Goal: Information Seeking & Learning: Learn about a topic

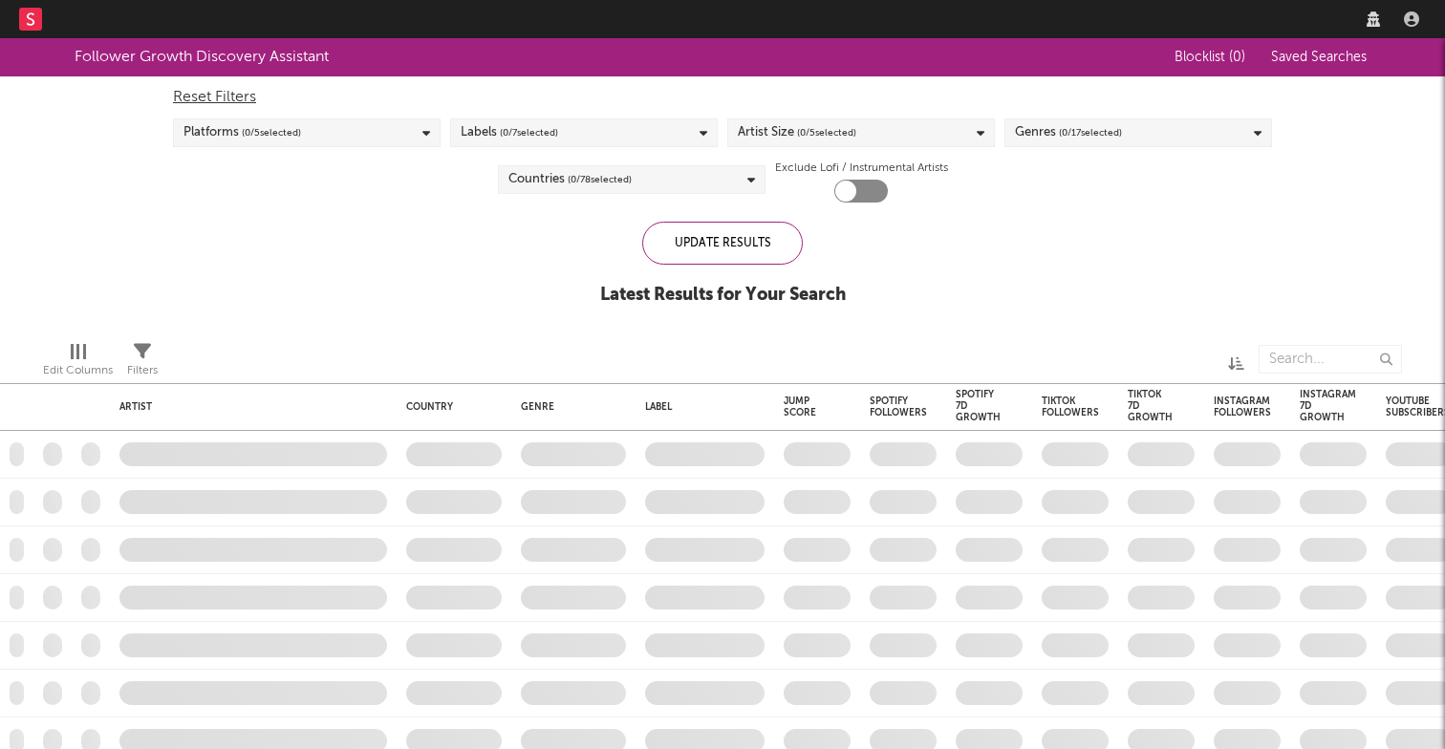
checkbox input "true"
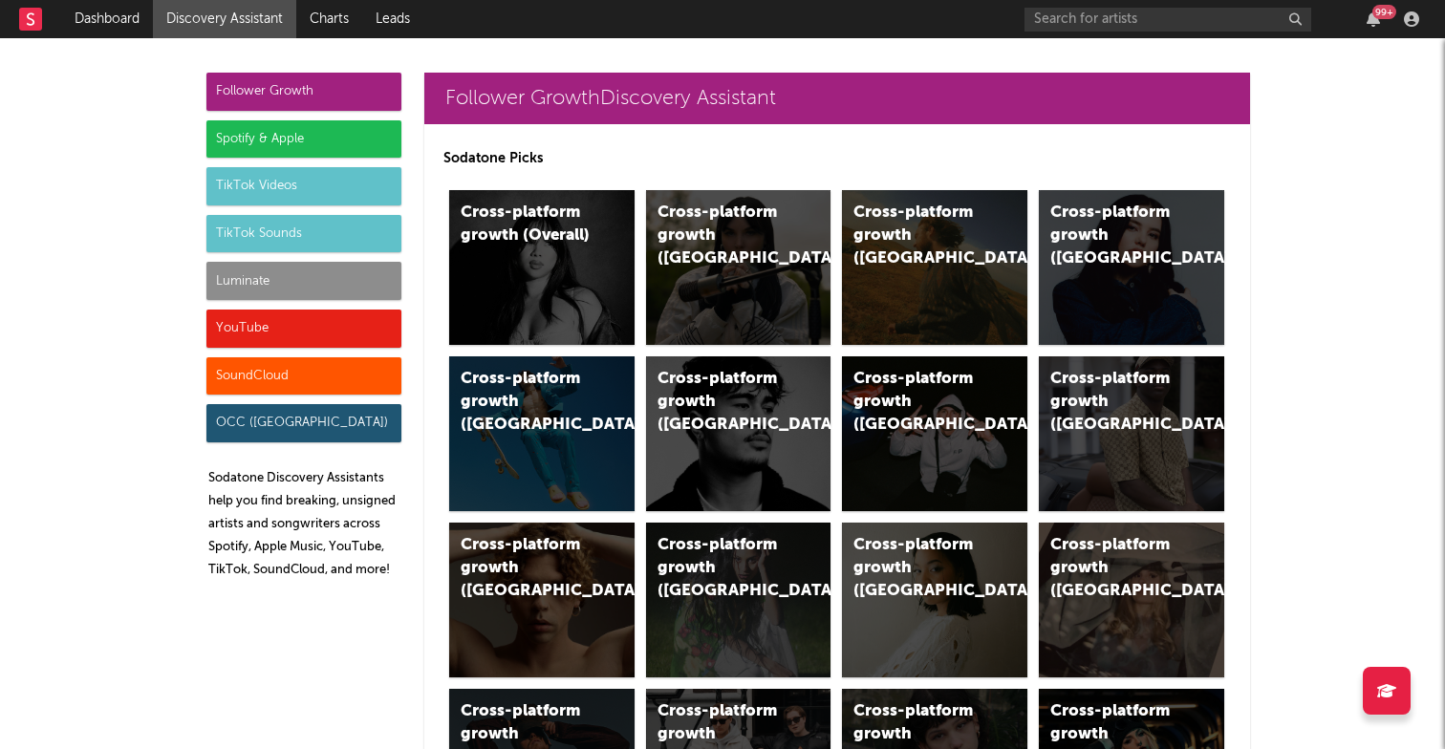
click at [1374, 16] on div "99 +" at bounding box center [1385, 12] width 24 height 14
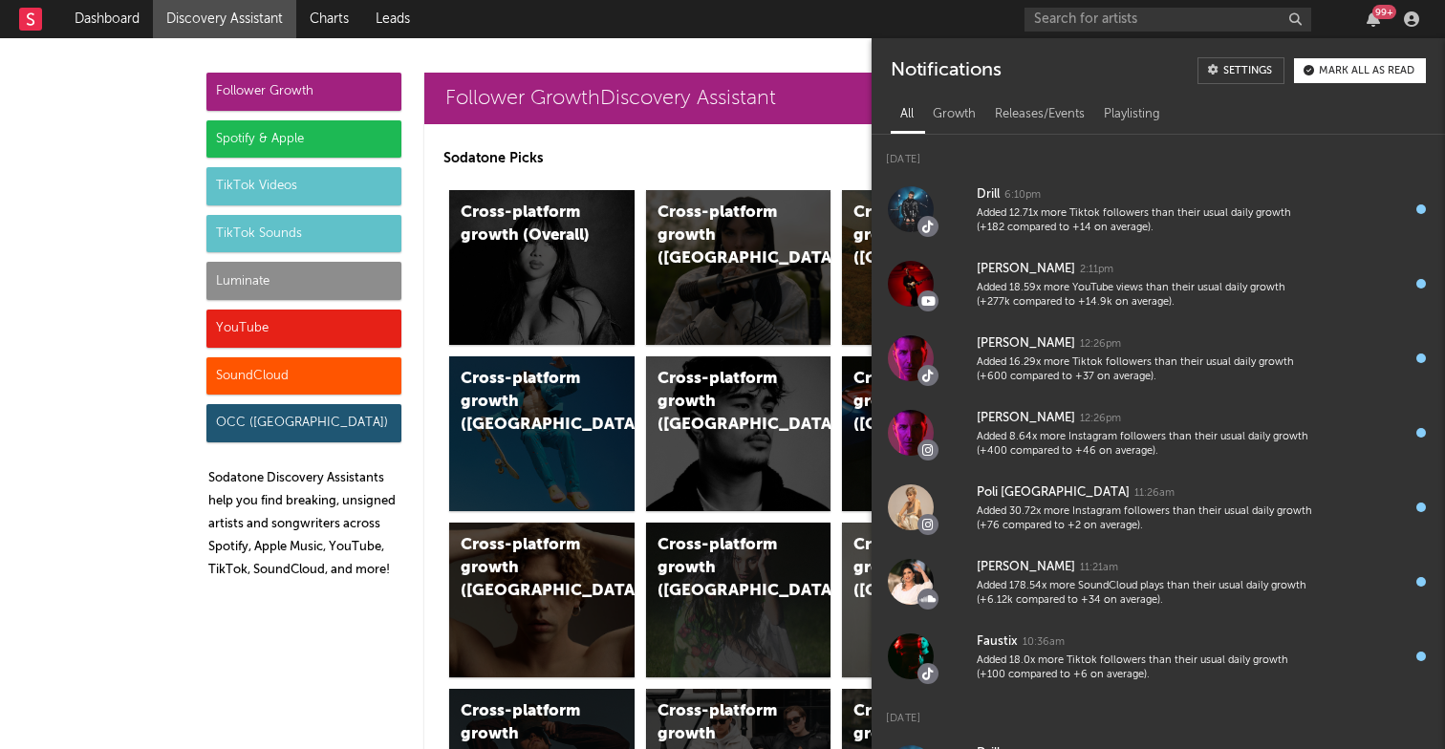
click at [1374, 16] on div "99 +" at bounding box center [1385, 12] width 24 height 14
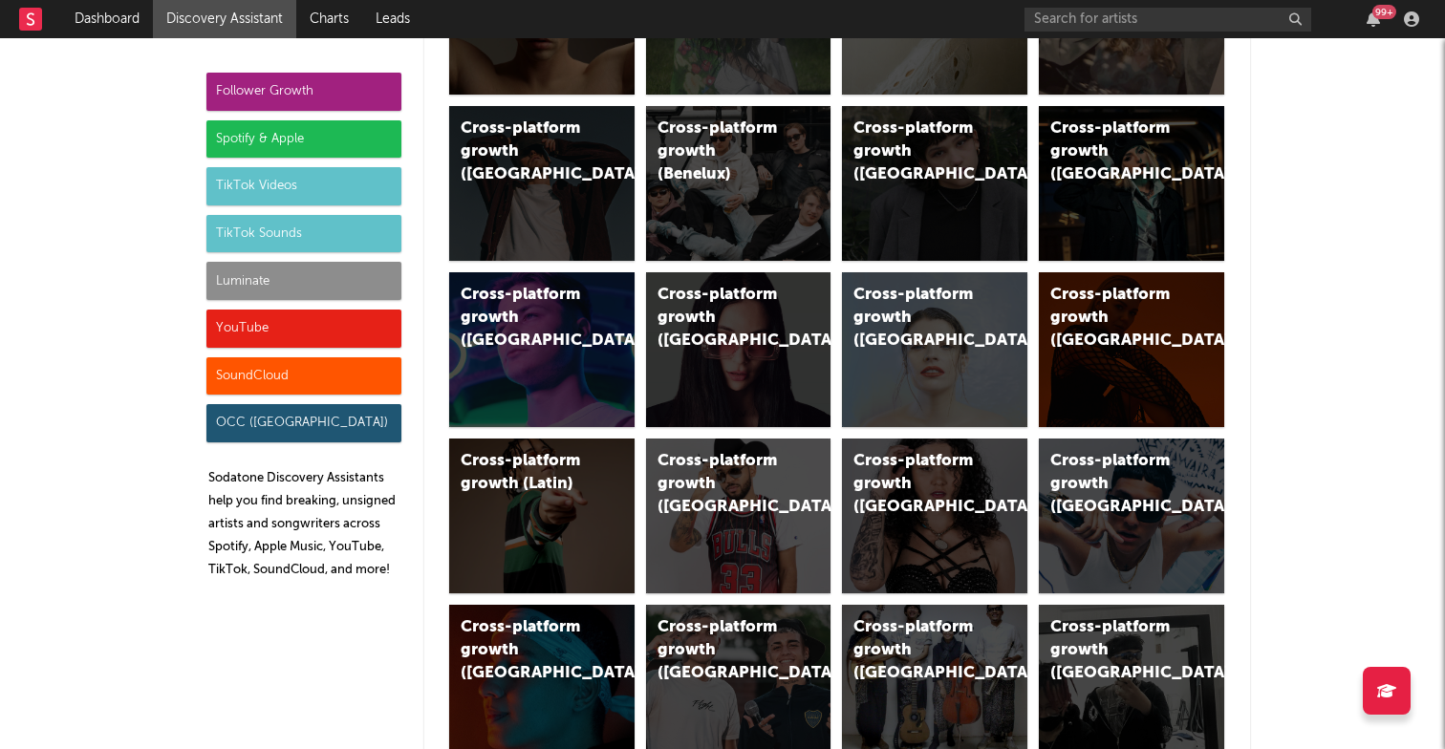
scroll to position [589, 0]
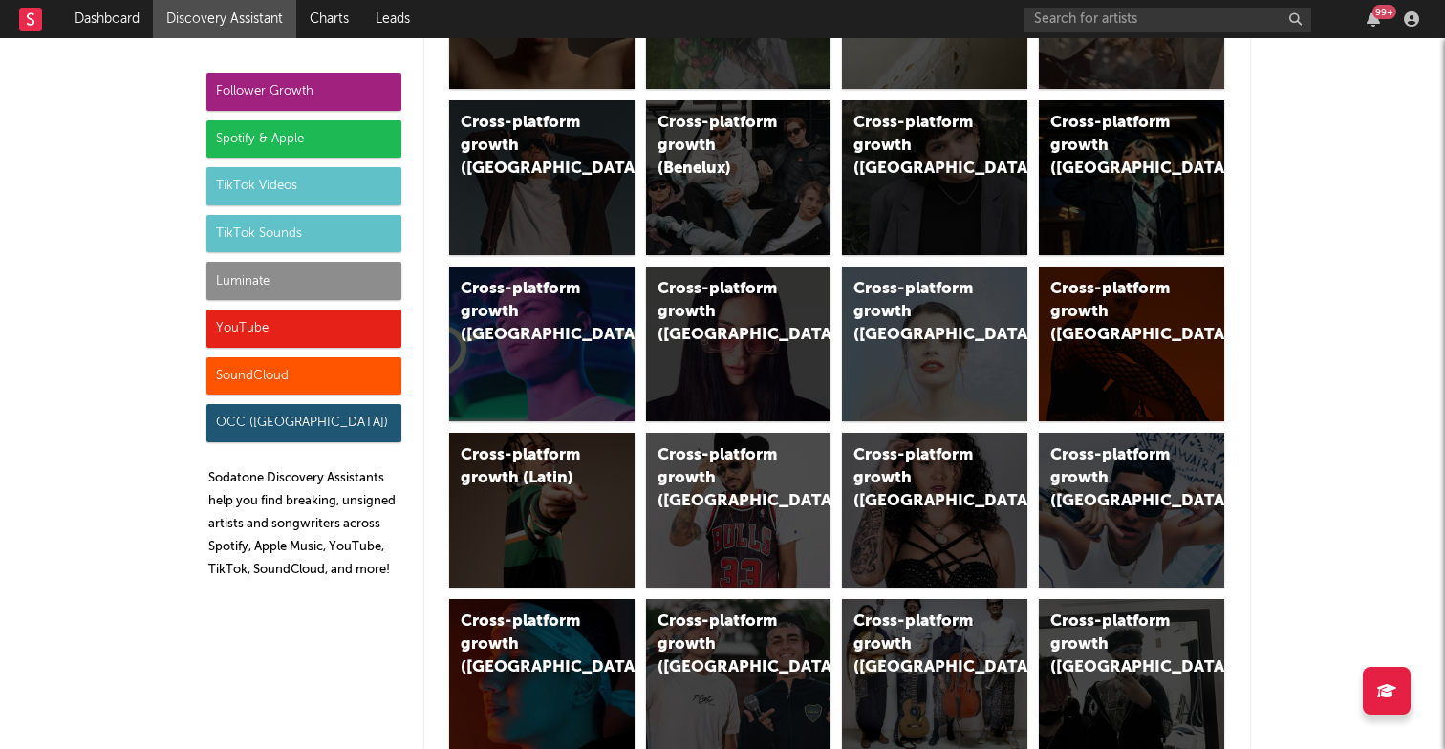
click at [305, 136] on div "Spotify & Apple" at bounding box center [303, 139] width 195 height 38
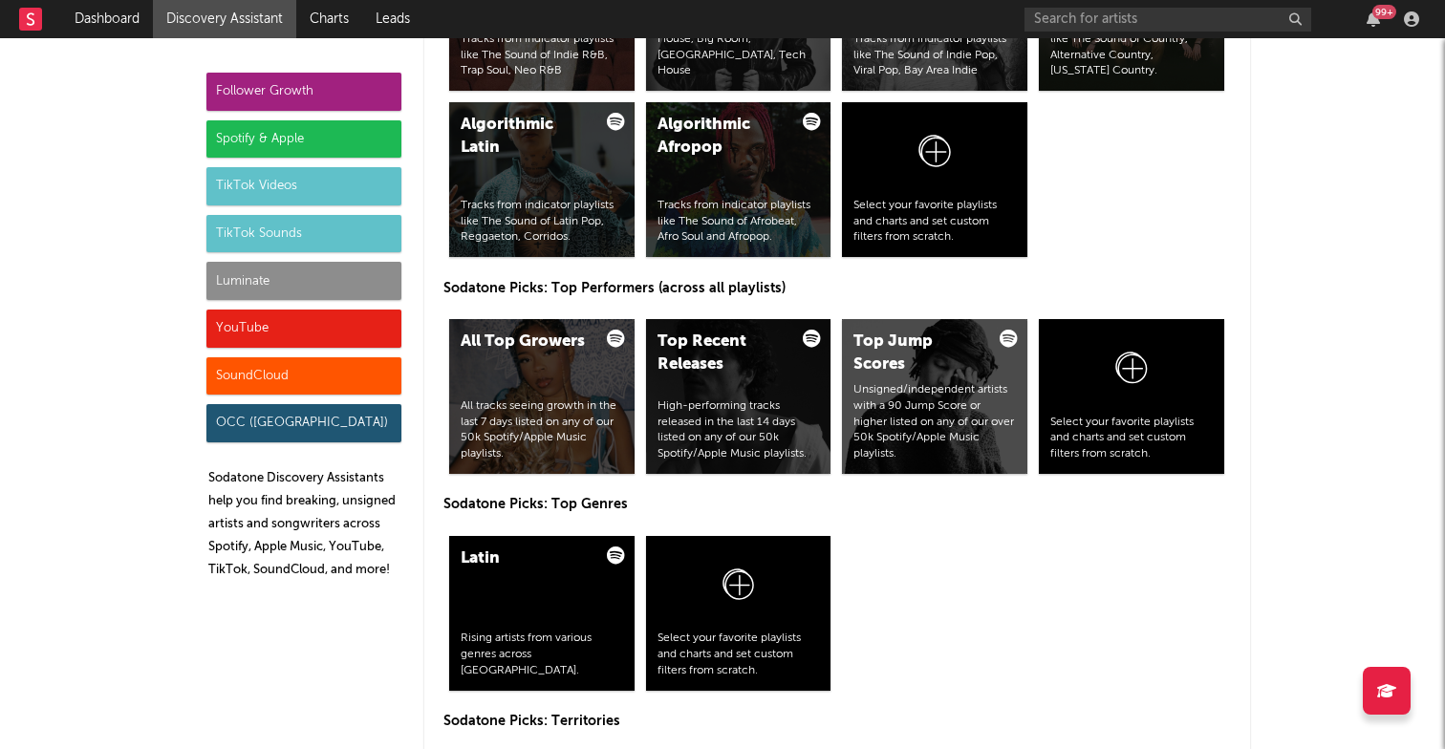
scroll to position [2725, 0]
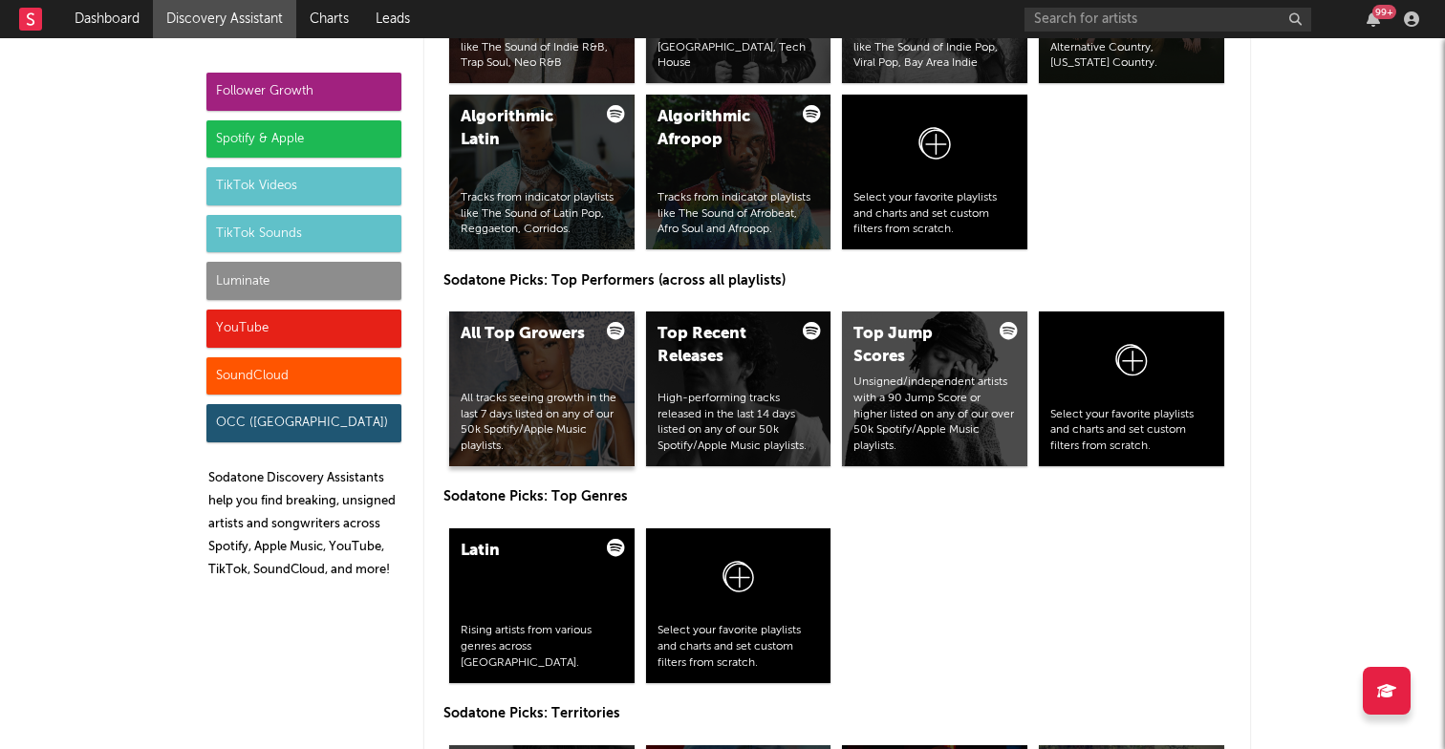
click at [557, 386] on div "All Top Growers All tracks seeing growth in the last 7 days listed on any of ou…" at bounding box center [541, 389] width 185 height 155
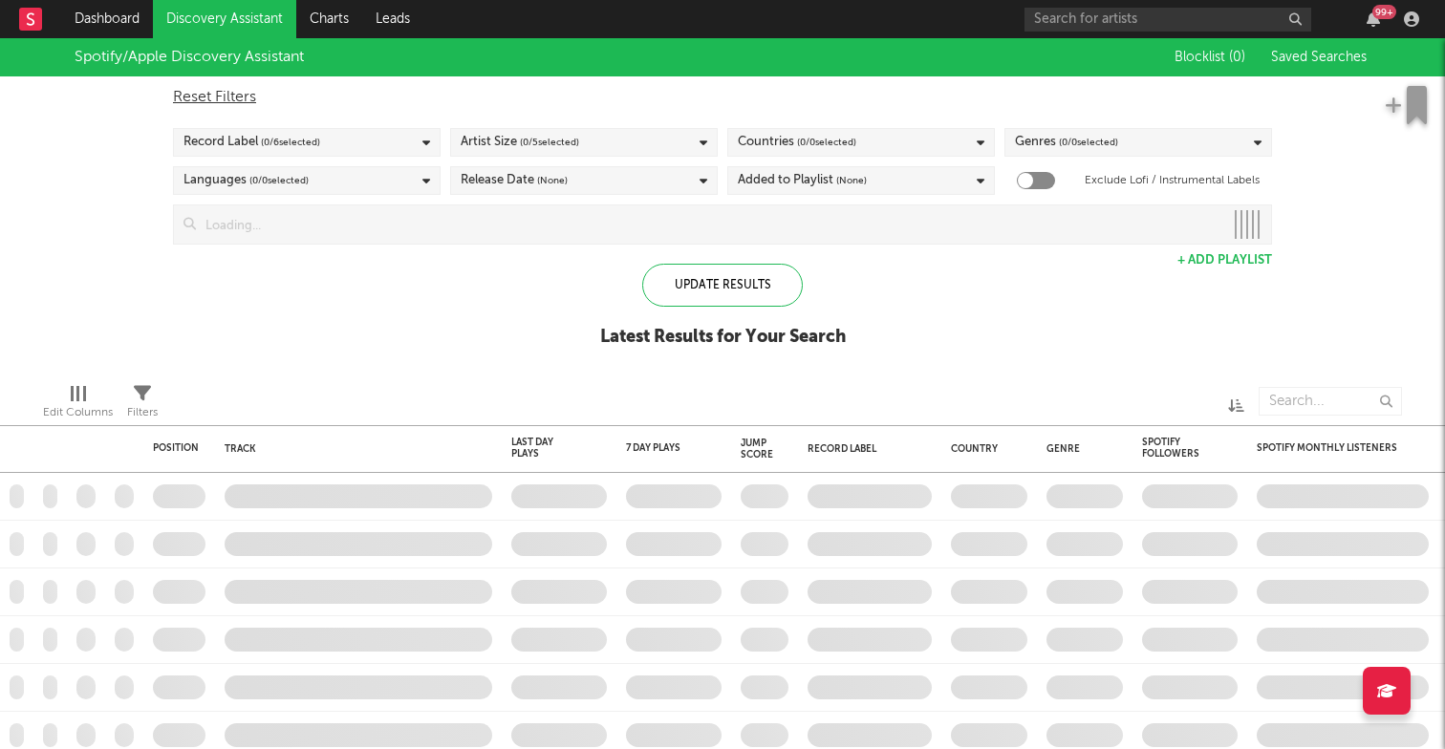
checkbox input "true"
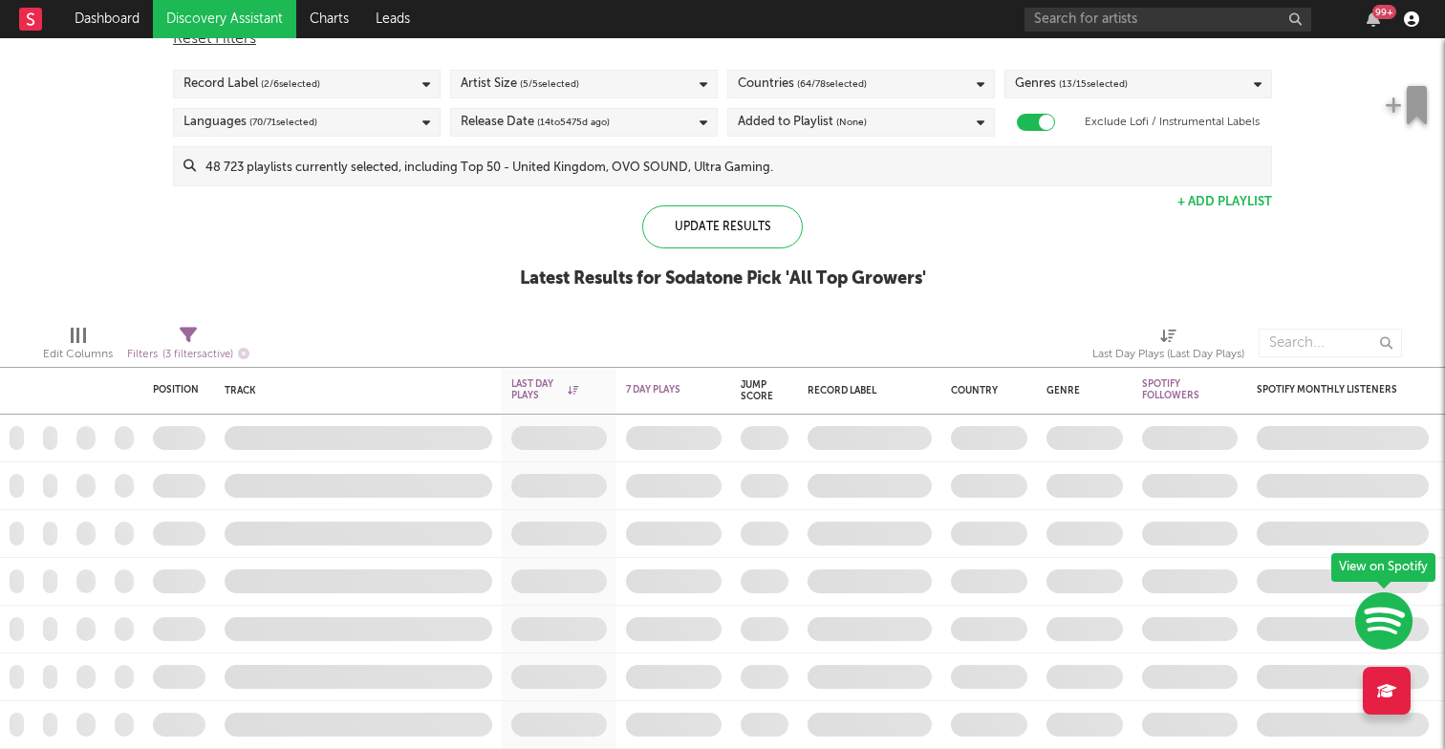
click at [1406, 13] on icon "button" at bounding box center [1411, 18] width 15 height 15
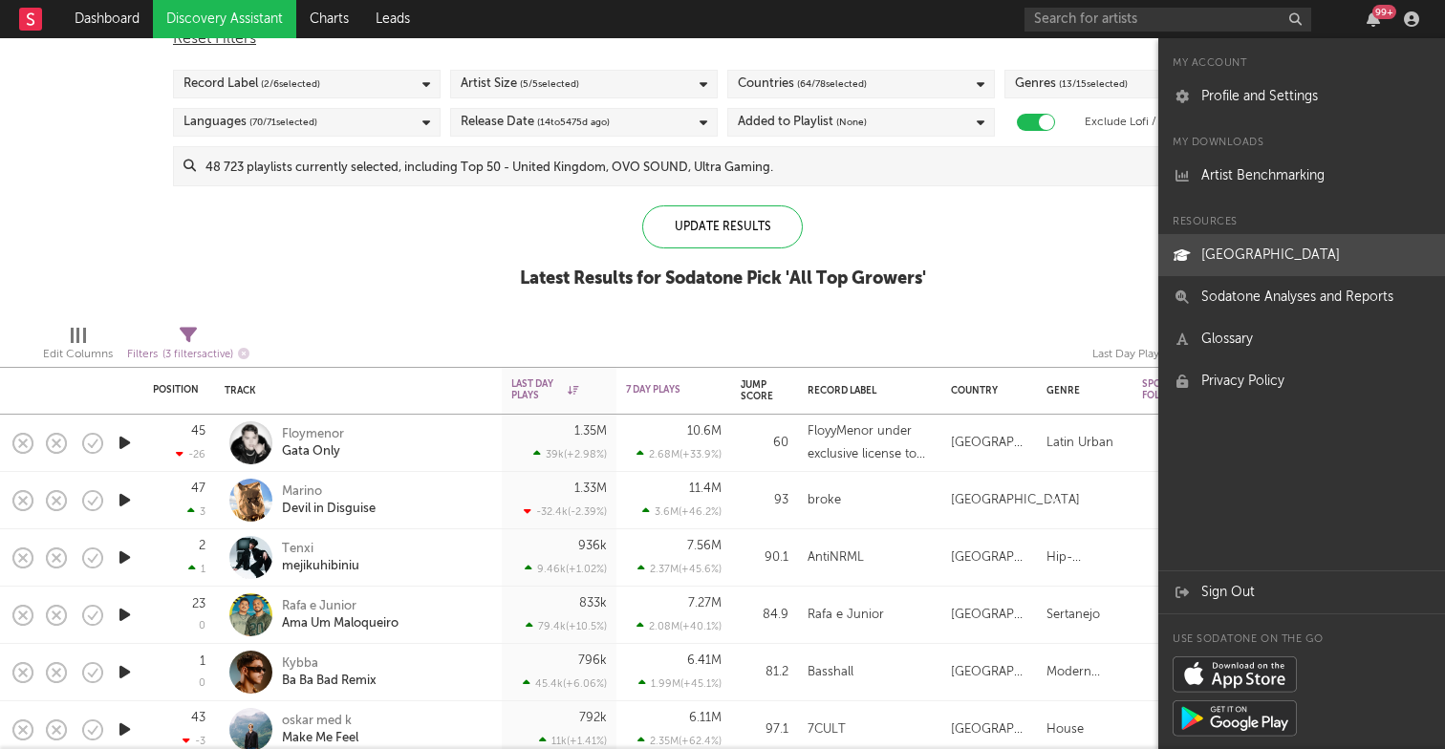
click at [1289, 251] on link "[GEOGRAPHIC_DATA]" at bounding box center [1301, 255] width 287 height 42
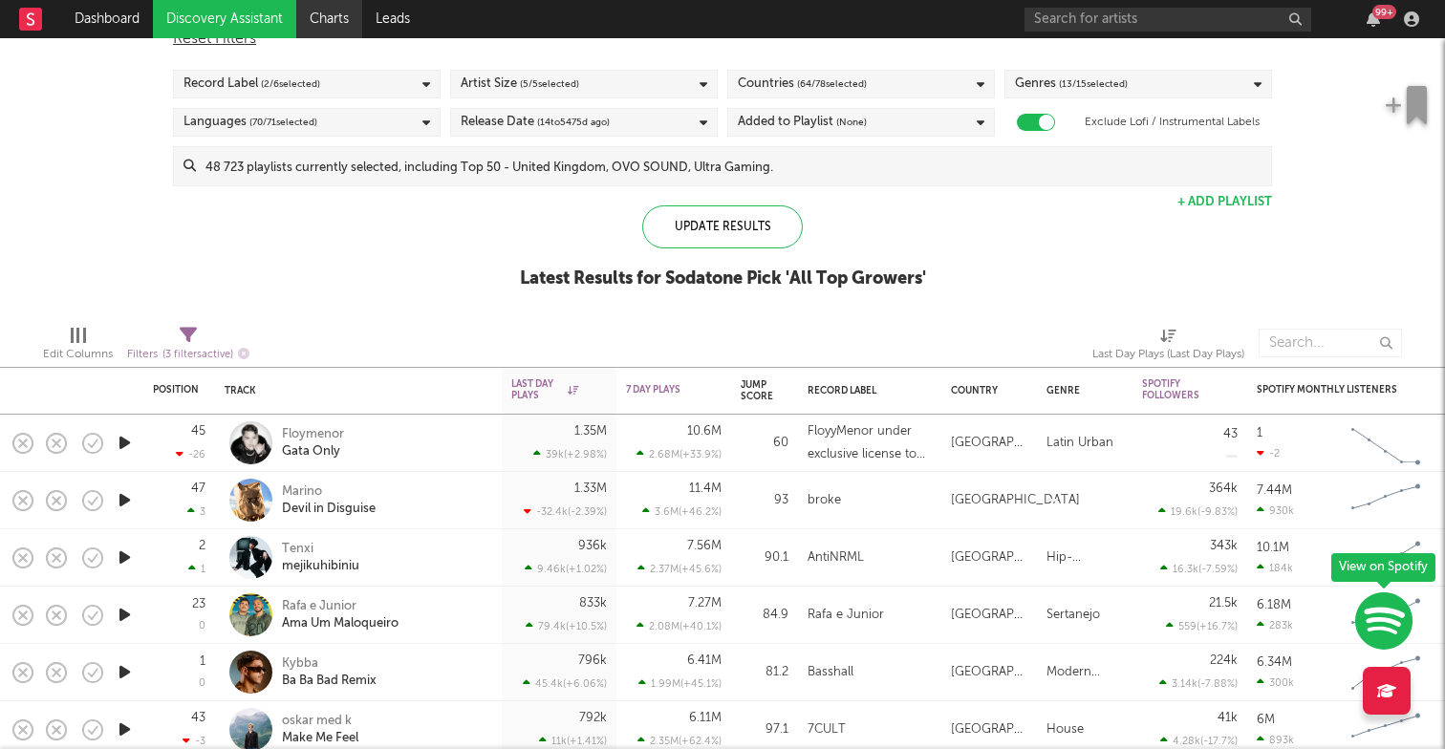
click at [327, 19] on link "Charts" at bounding box center [329, 19] width 66 height 38
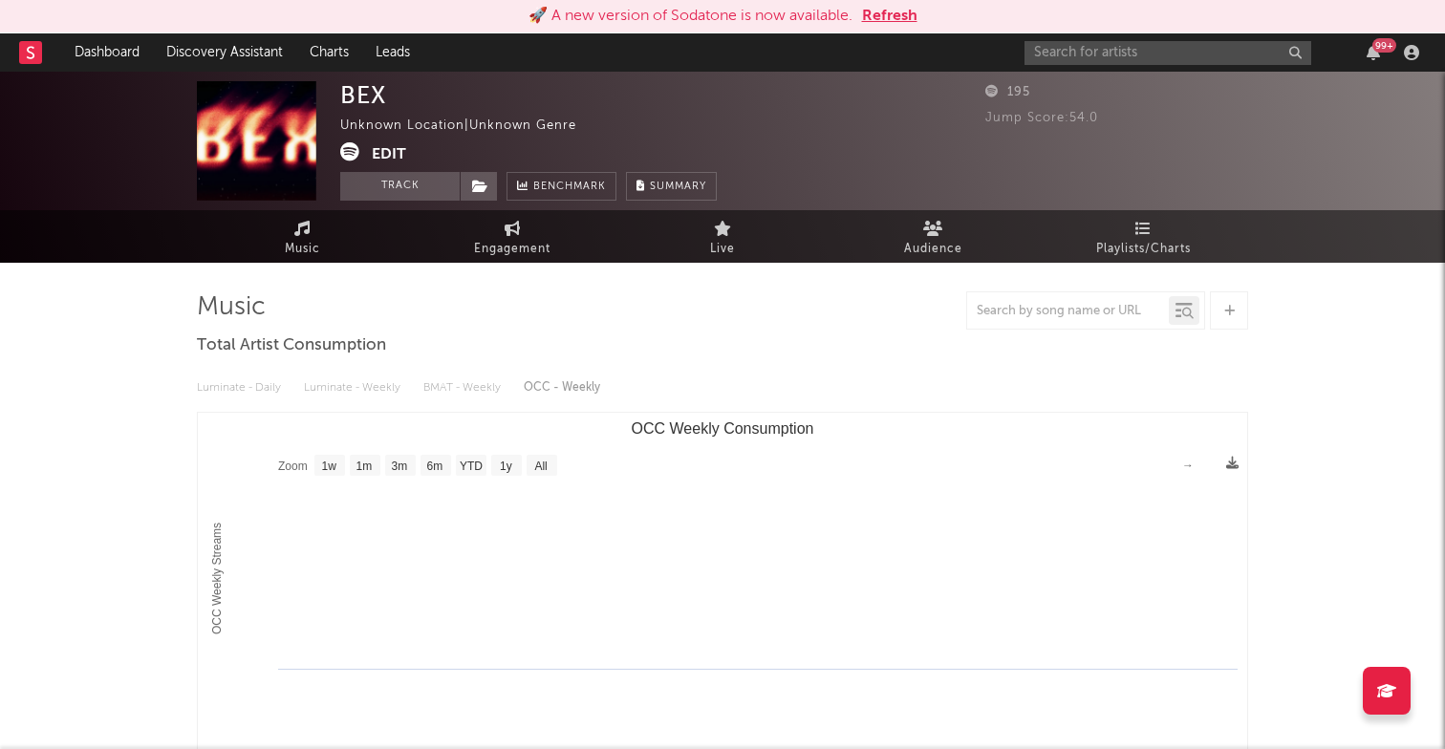
select select "1w"
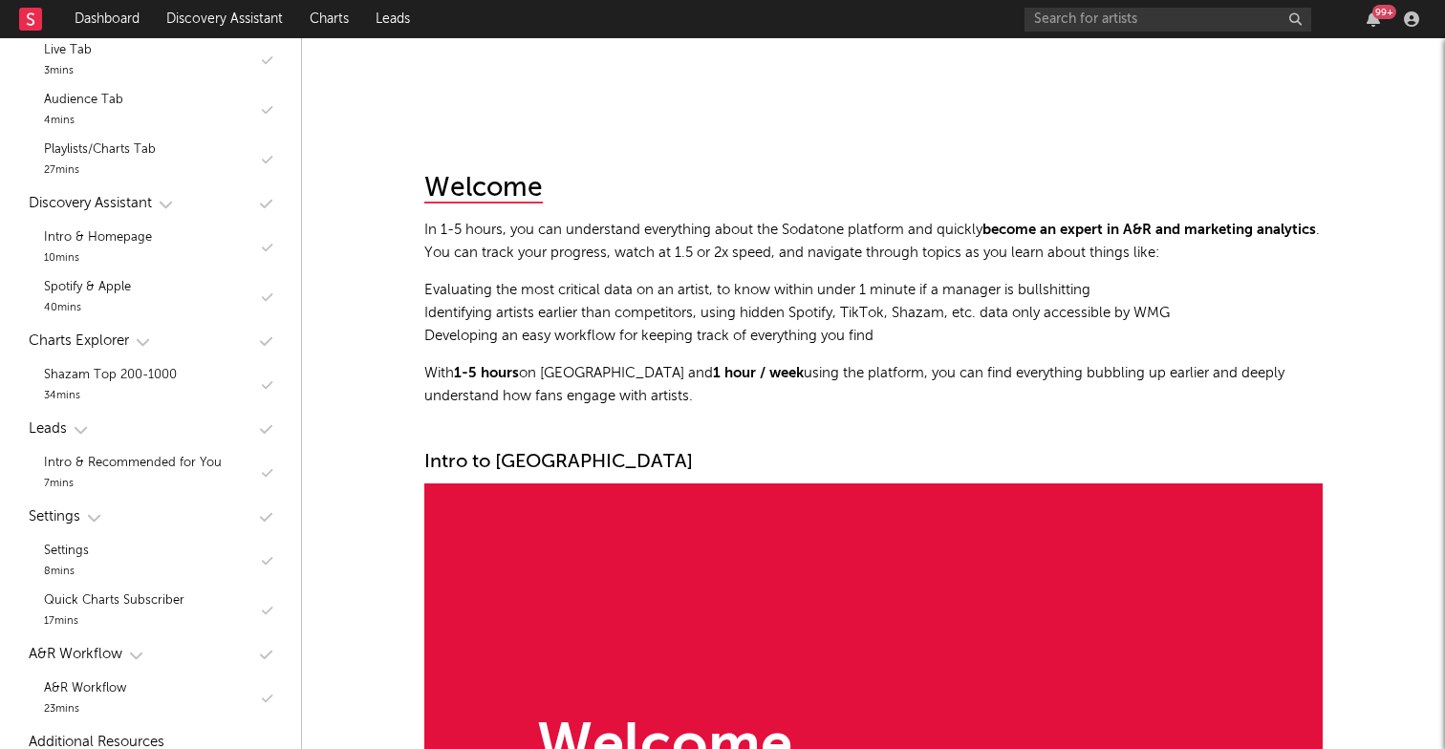
scroll to position [811, 0]
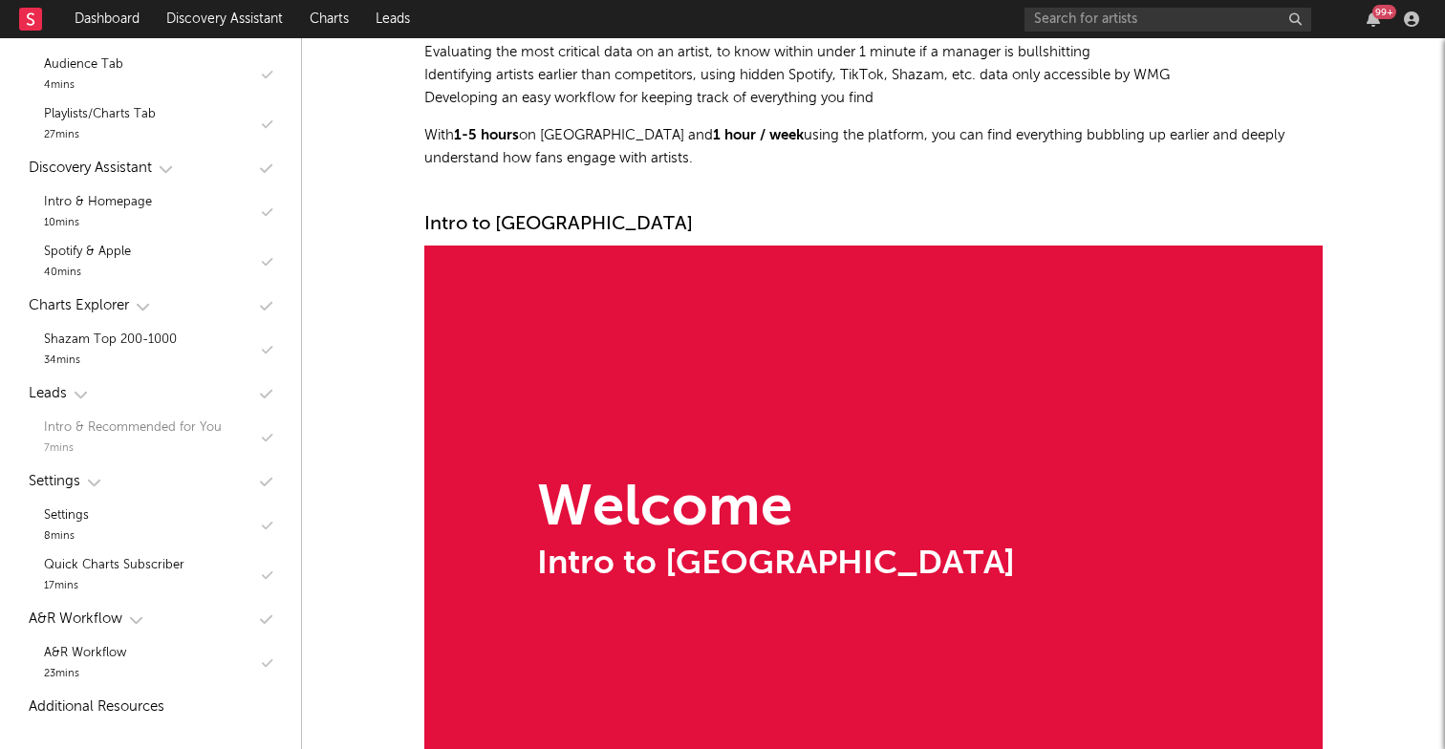
scroll to position [241, 0]
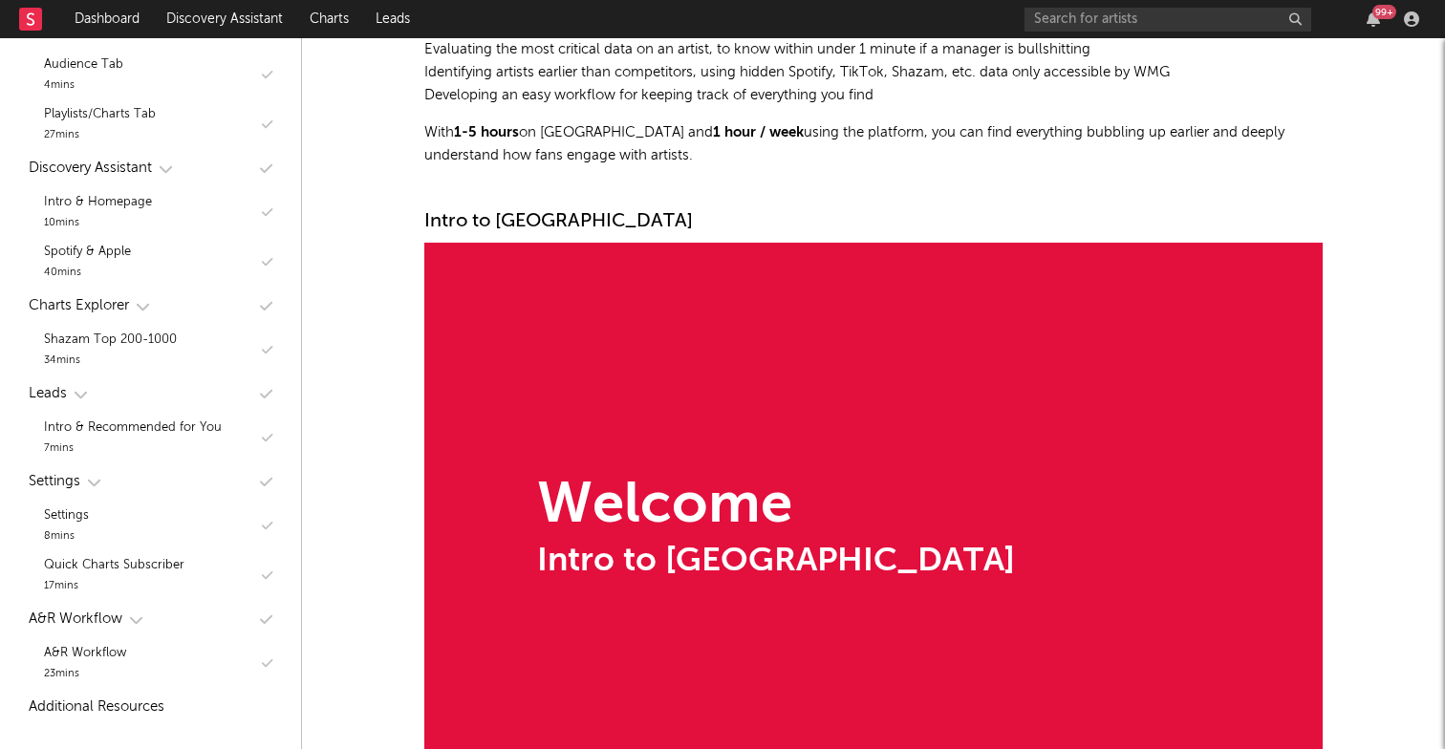
click at [97, 301] on div "Charts Explorer" at bounding box center [79, 305] width 100 height 23
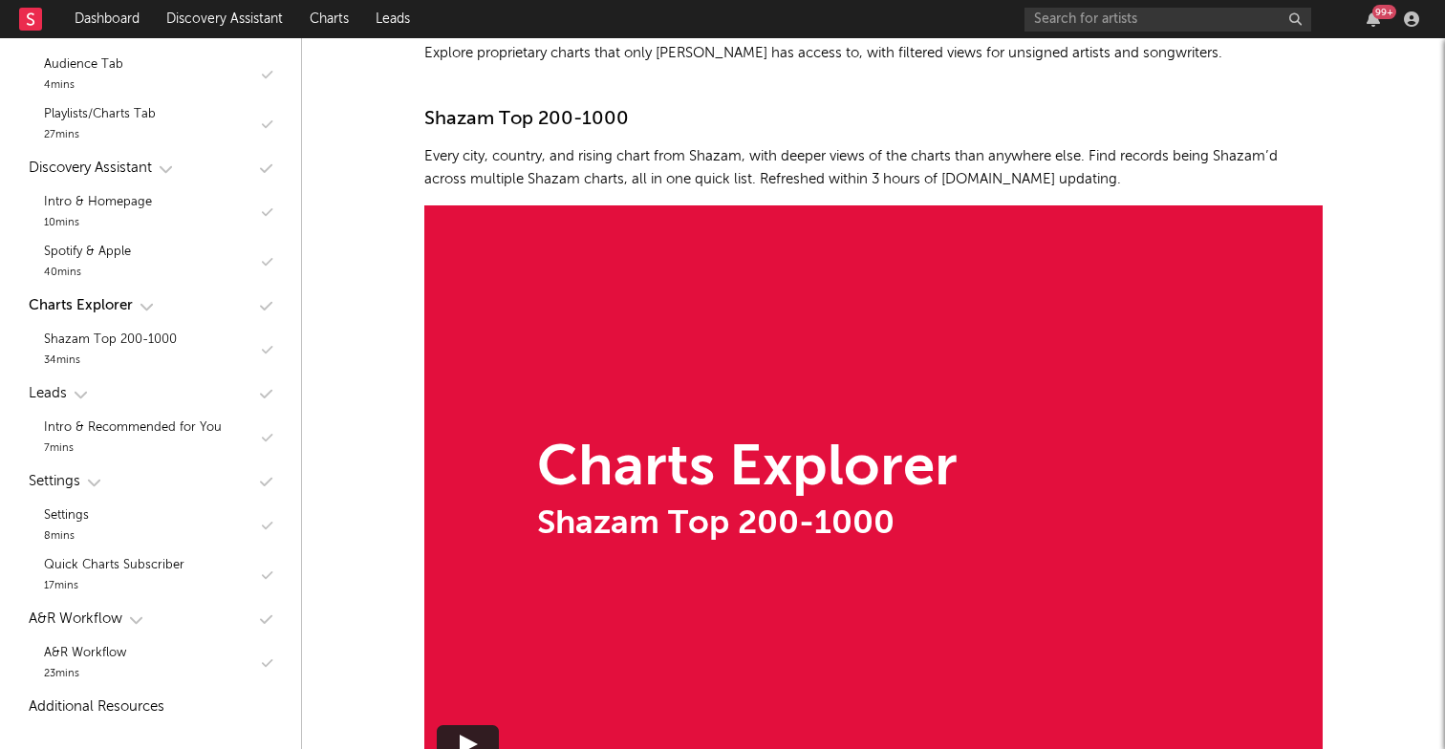
scroll to position [11234, 0]
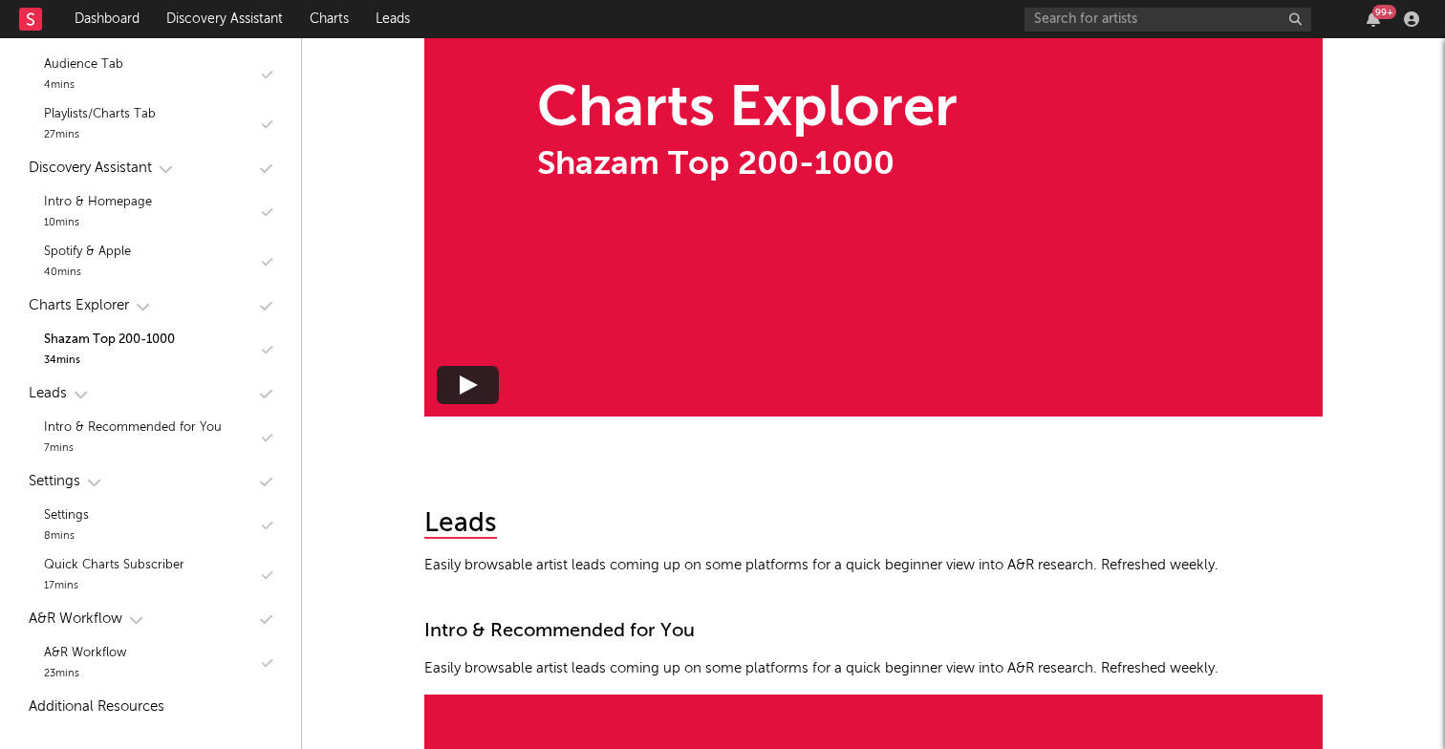
scroll to position [11617, 0]
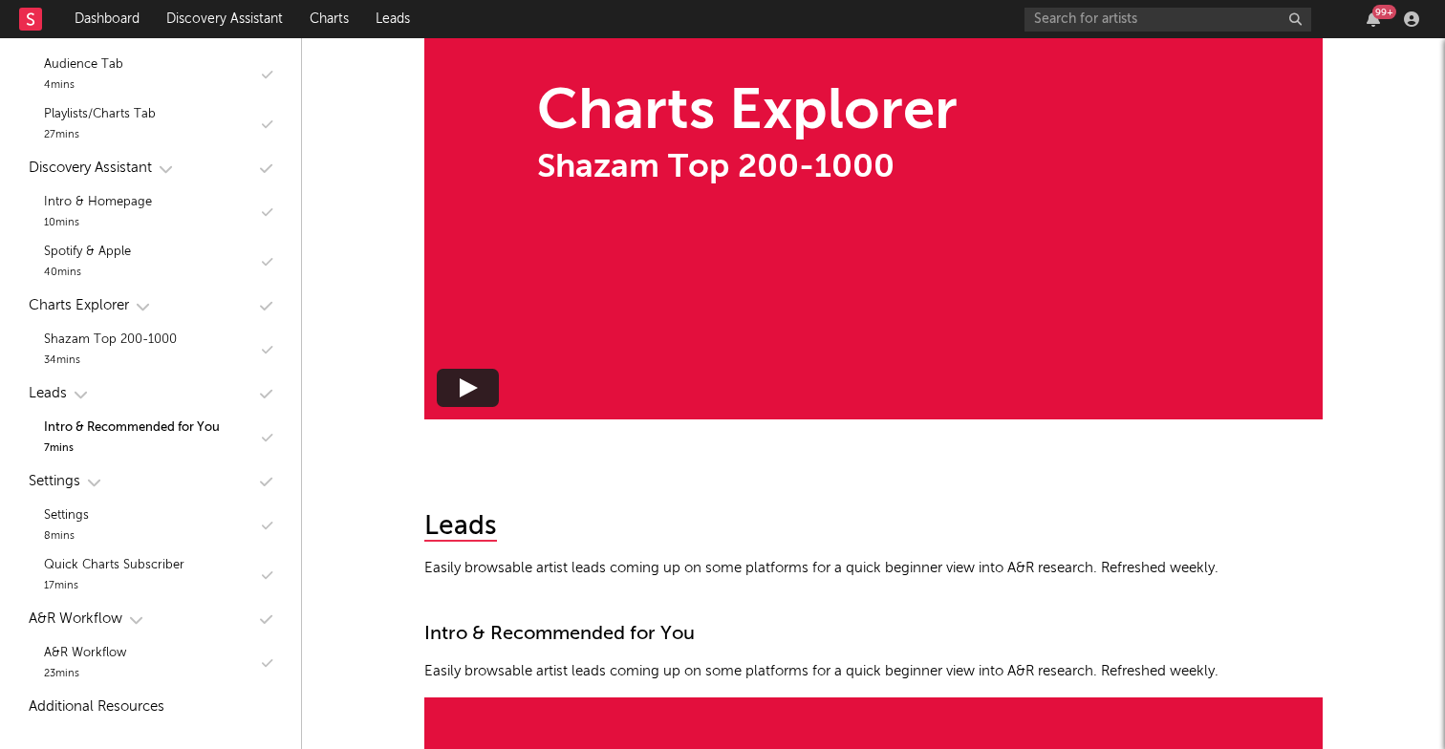
scroll to position [11514, 0]
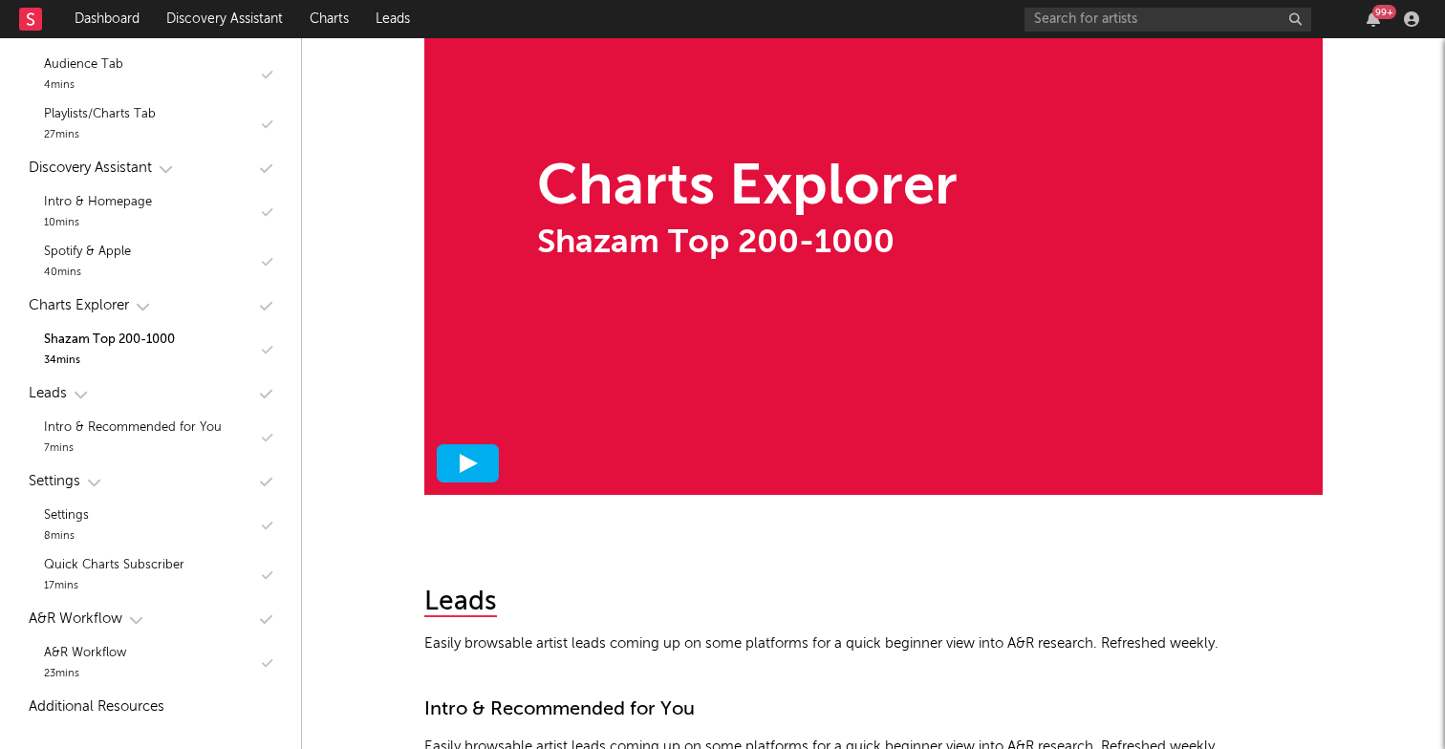
click at [476, 454] on icon at bounding box center [468, 463] width 19 height 19
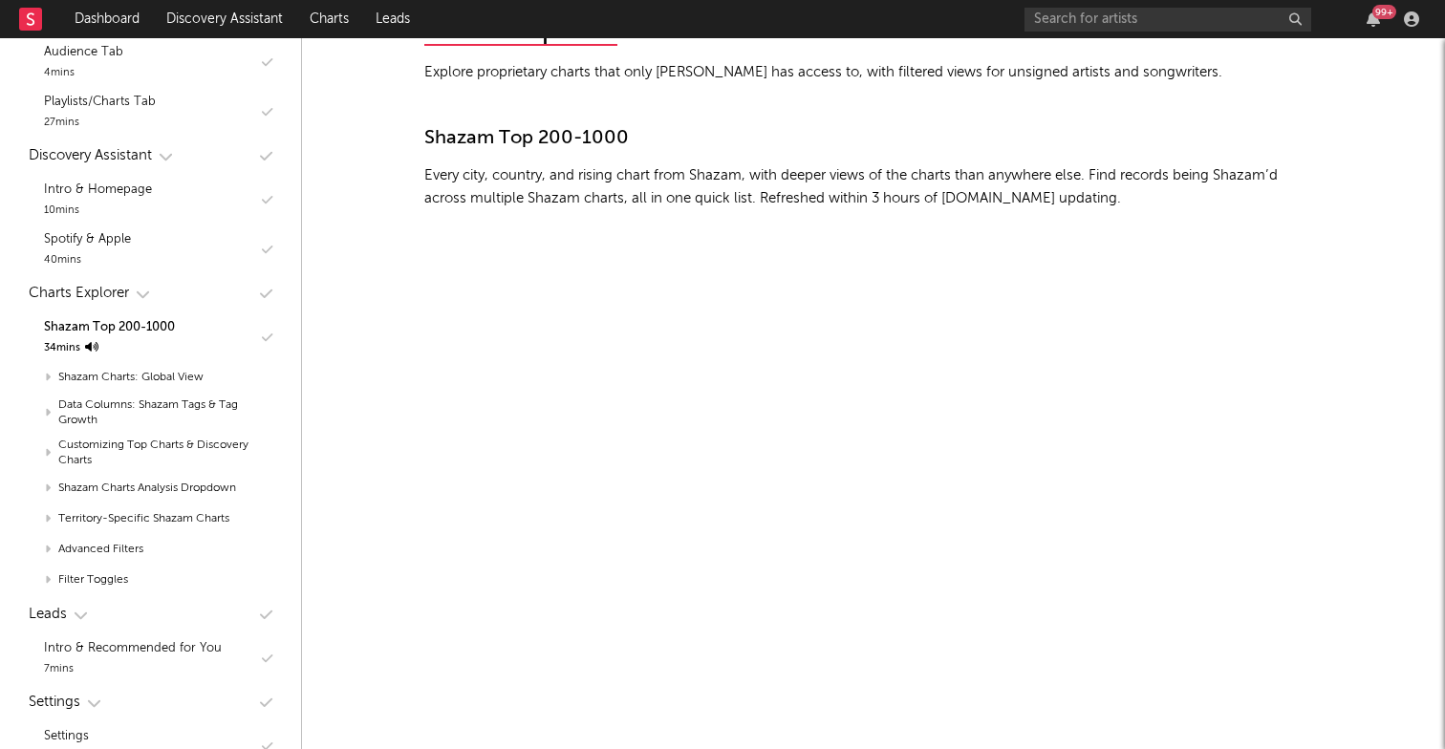
scroll to position [11207, 0]
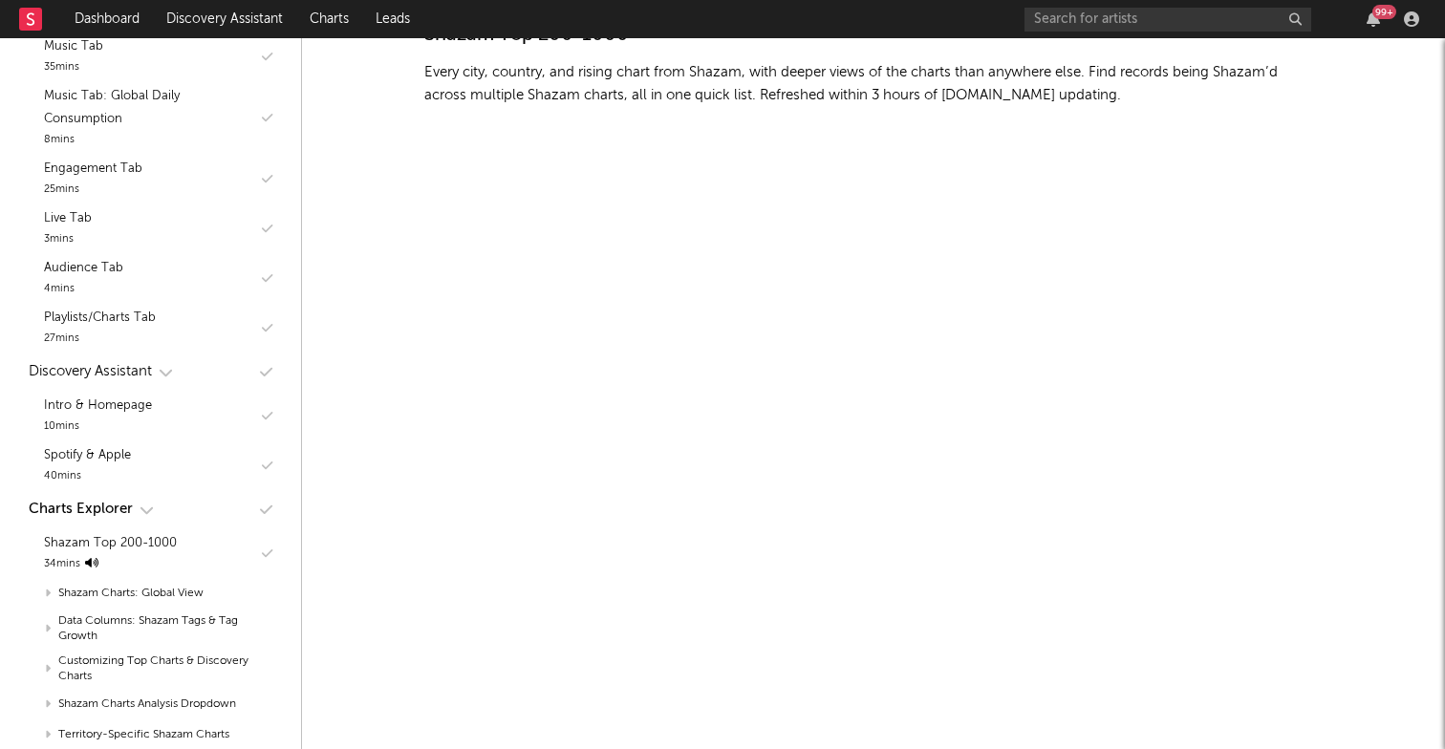
scroll to position [11323, 0]
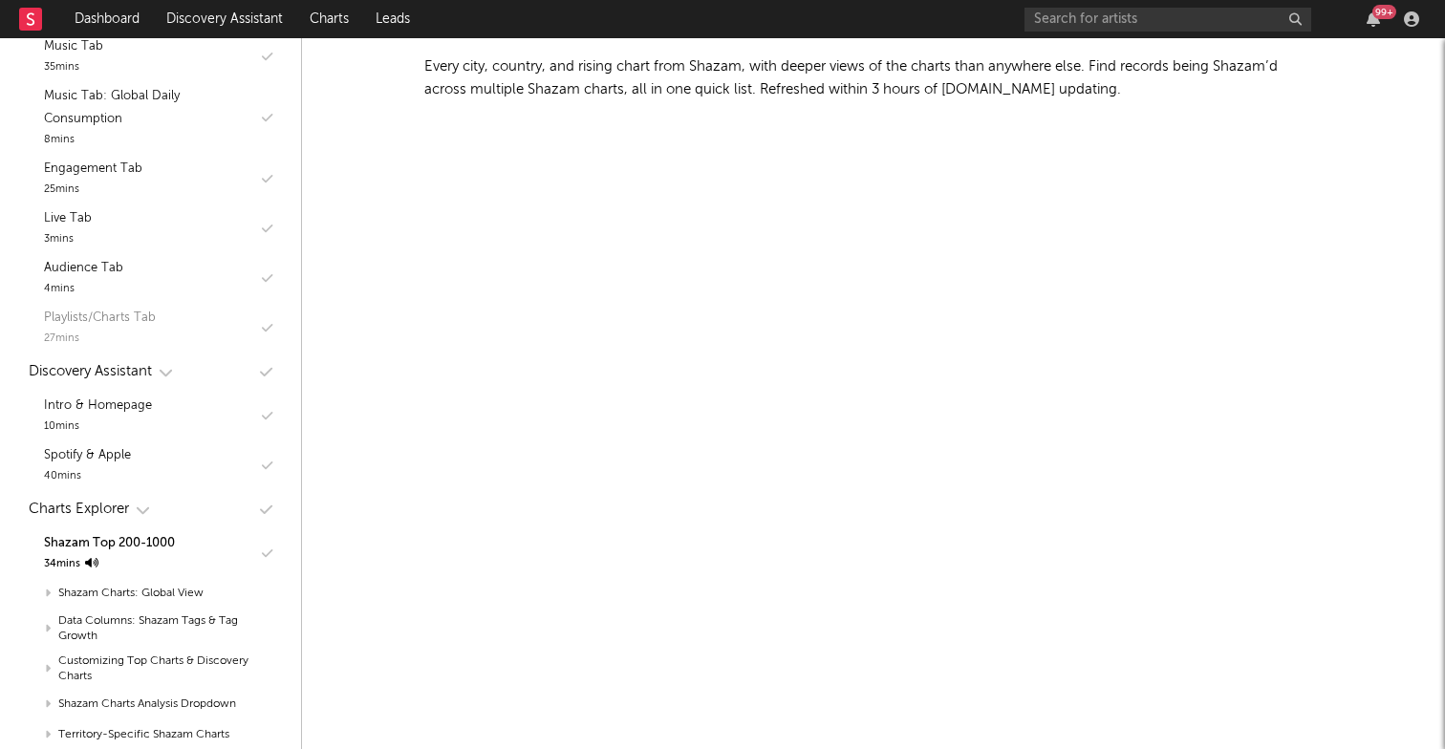
click at [124, 317] on div "Playlists/Charts Tab" at bounding box center [100, 318] width 112 height 23
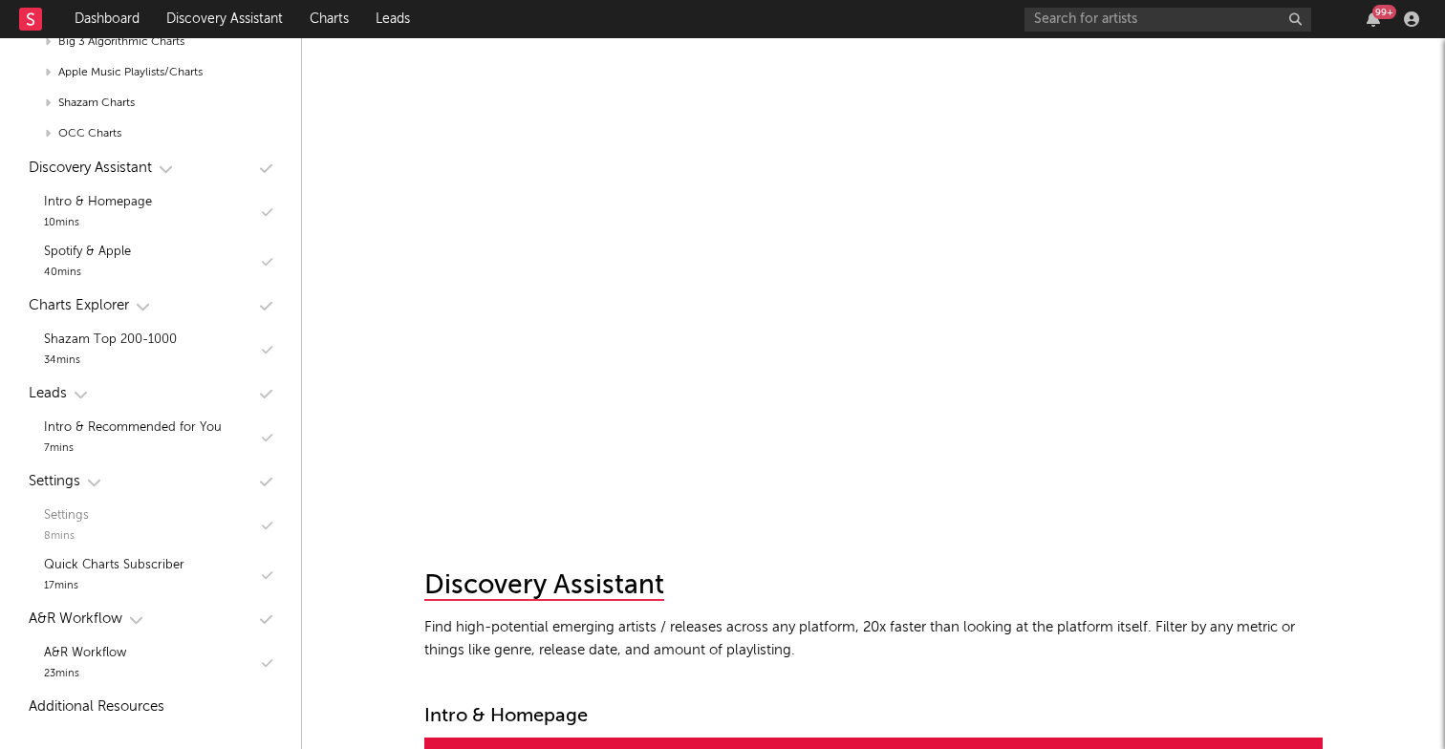
scroll to position [9110, 0]
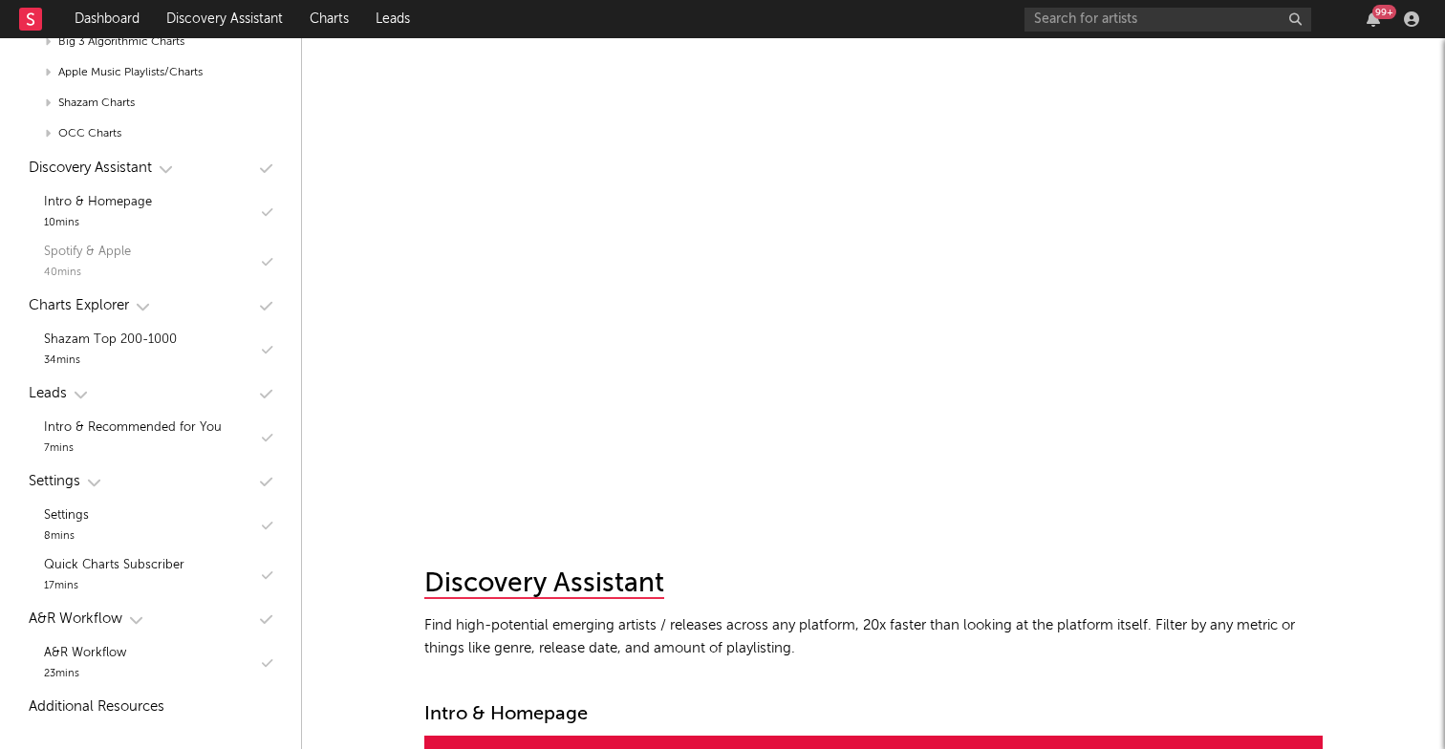
click at [107, 247] on div "Spotify & Apple" at bounding box center [87, 252] width 87 height 23
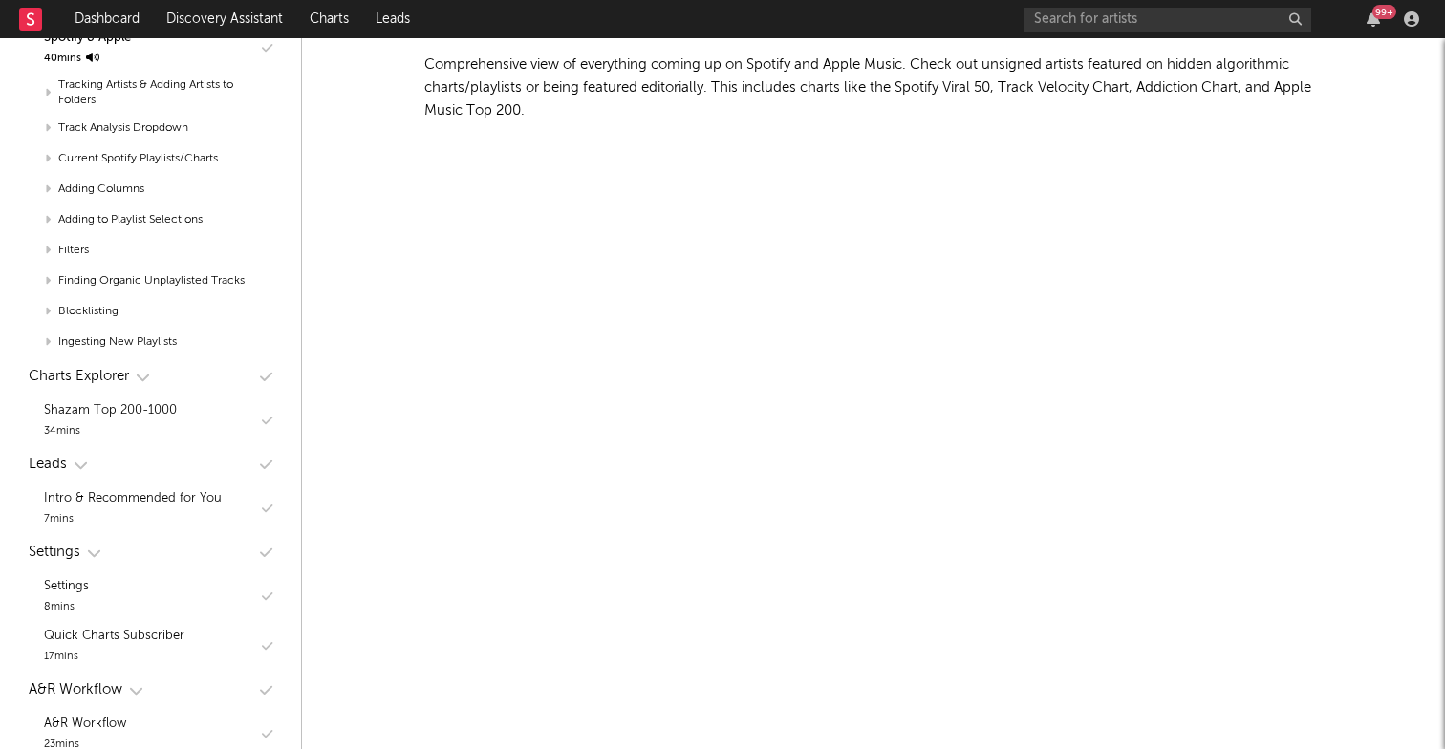
scroll to position [10438, 0]
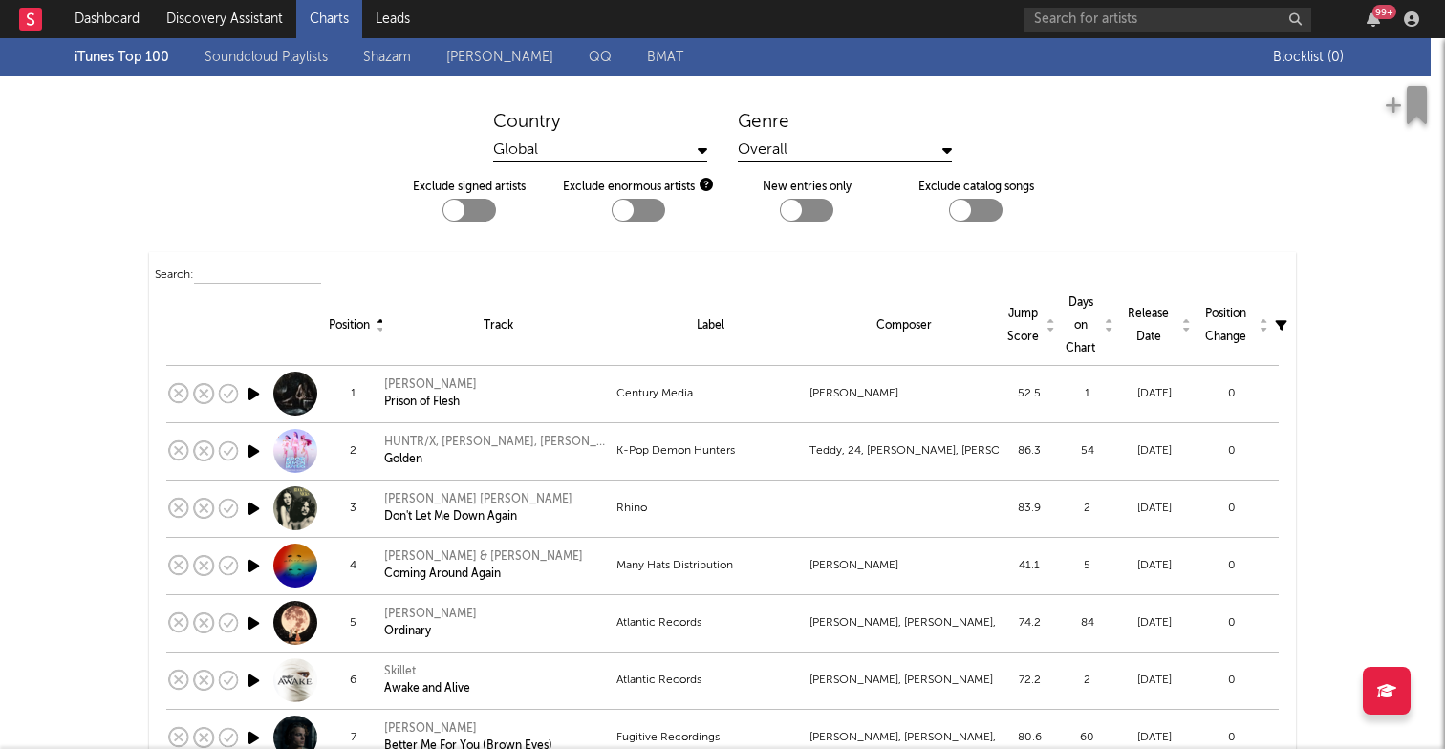
click at [236, 119] on div "Country Global Genre Overall" at bounding box center [722, 137] width 1445 height 52
click at [380, 57] on link "Shazam" at bounding box center [387, 57] width 48 height 23
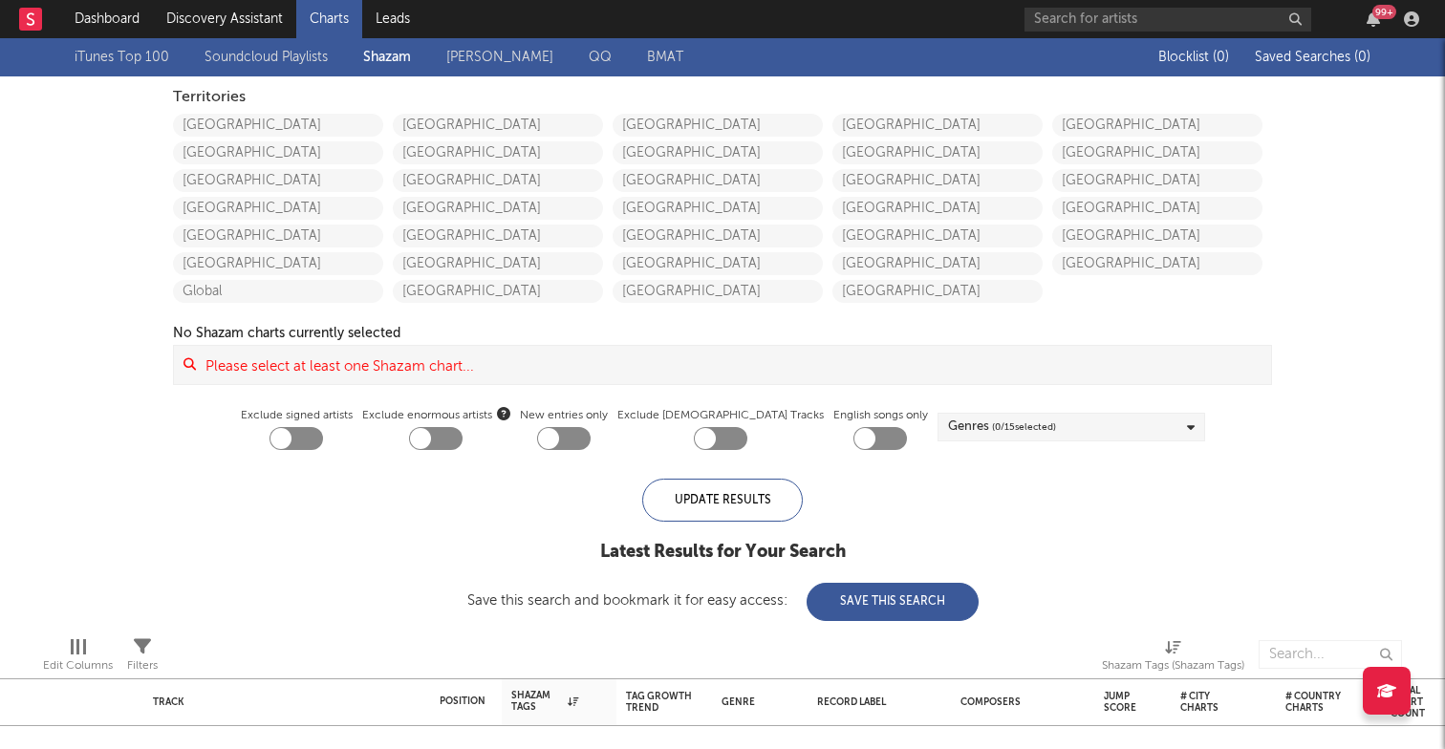
click at [291, 56] on link "Soundcloud Playlists" at bounding box center [266, 57] width 123 height 23
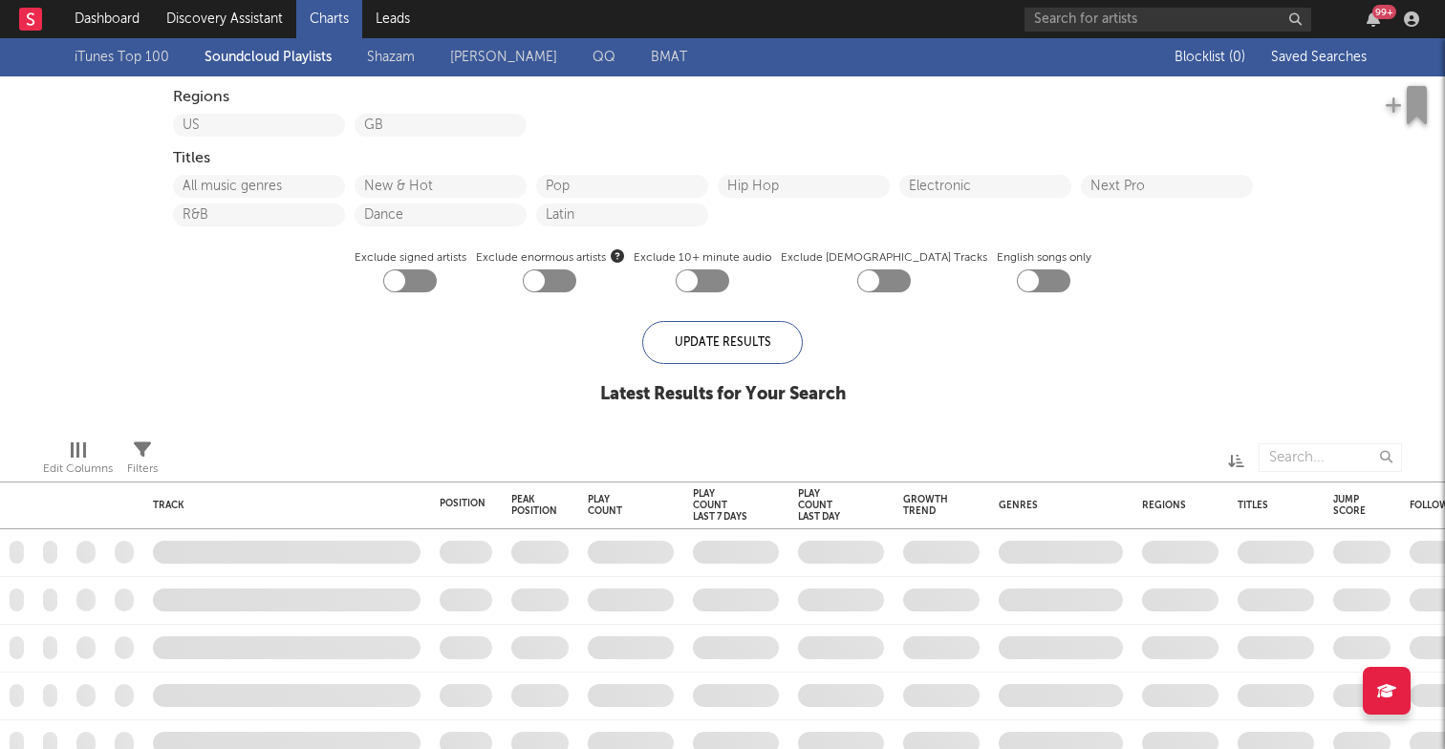
checkbox input "true"
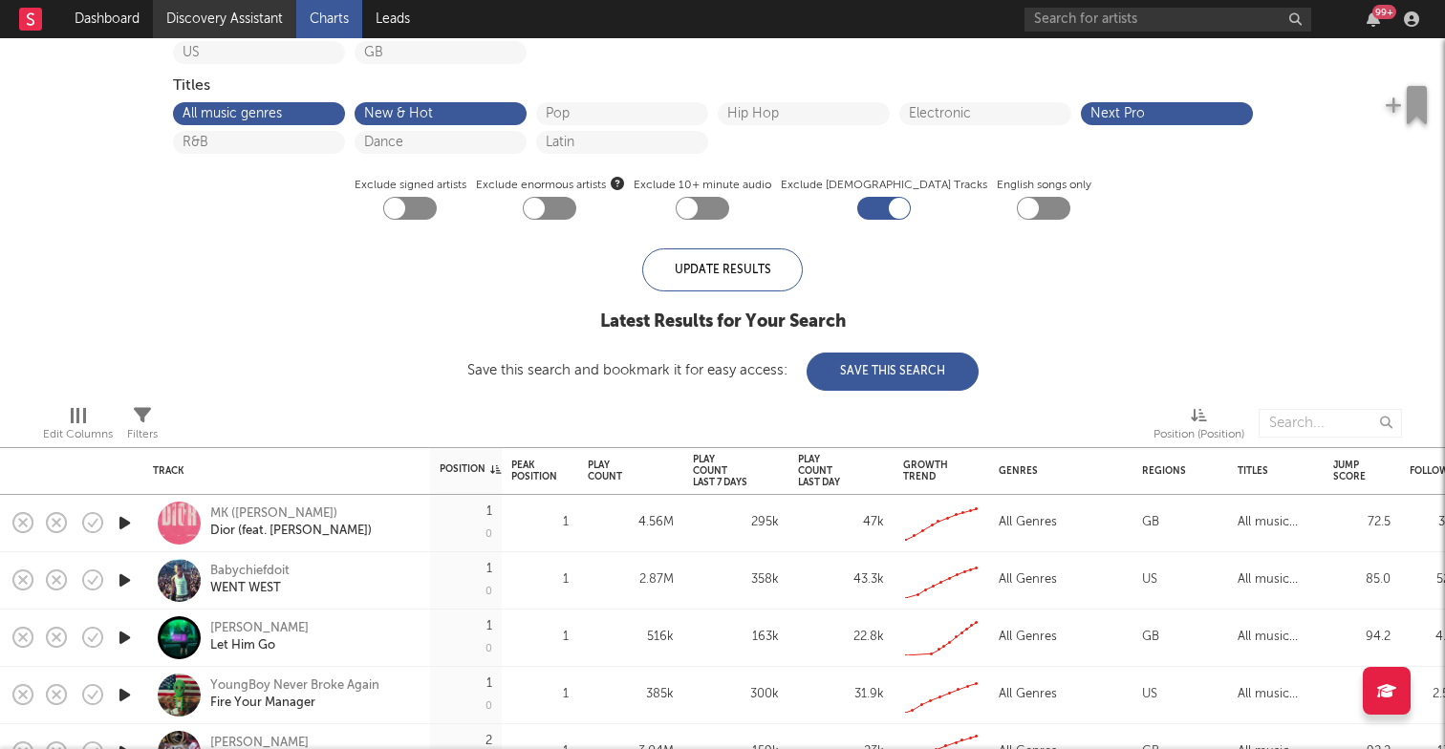
click at [240, 13] on link "Discovery Assistant" at bounding box center [224, 19] width 143 height 38
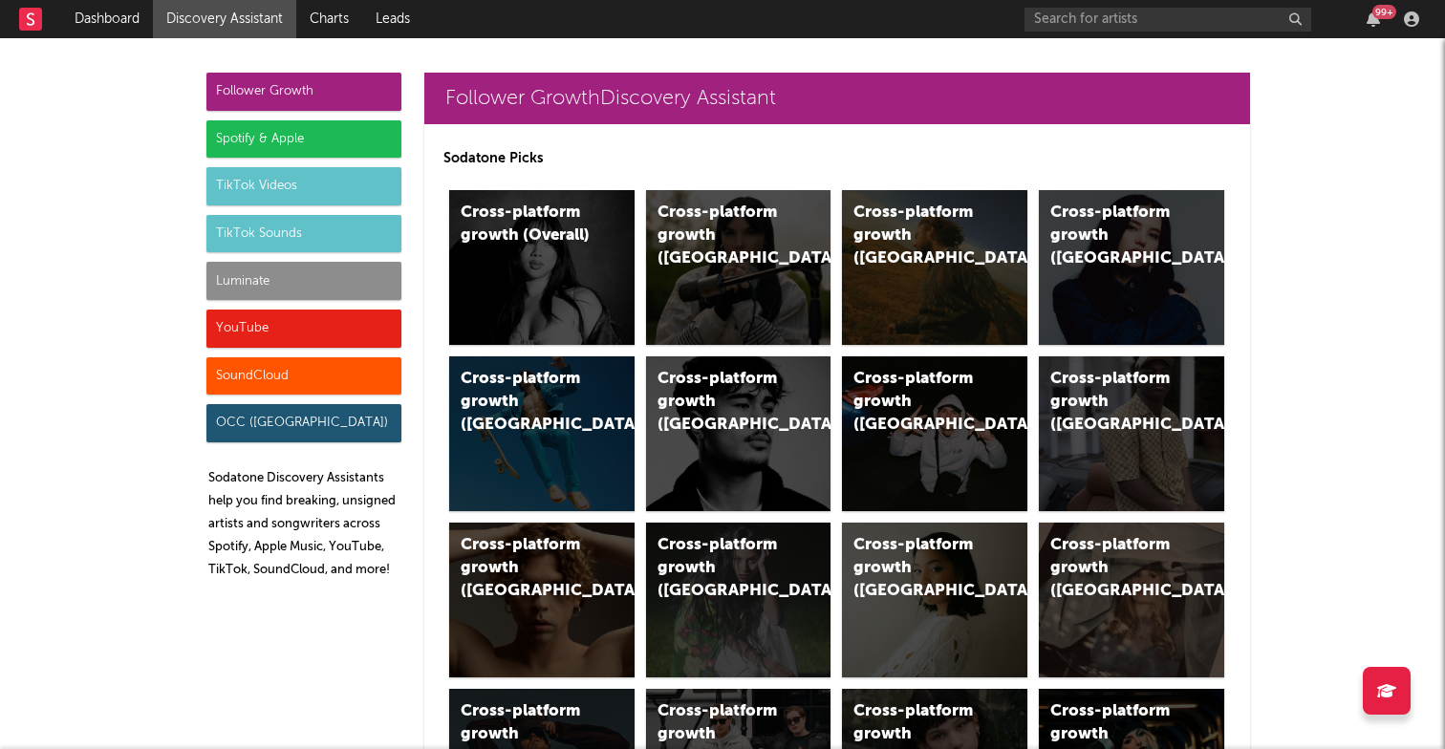
click at [120, 24] on link "Dashboard" at bounding box center [107, 19] width 92 height 38
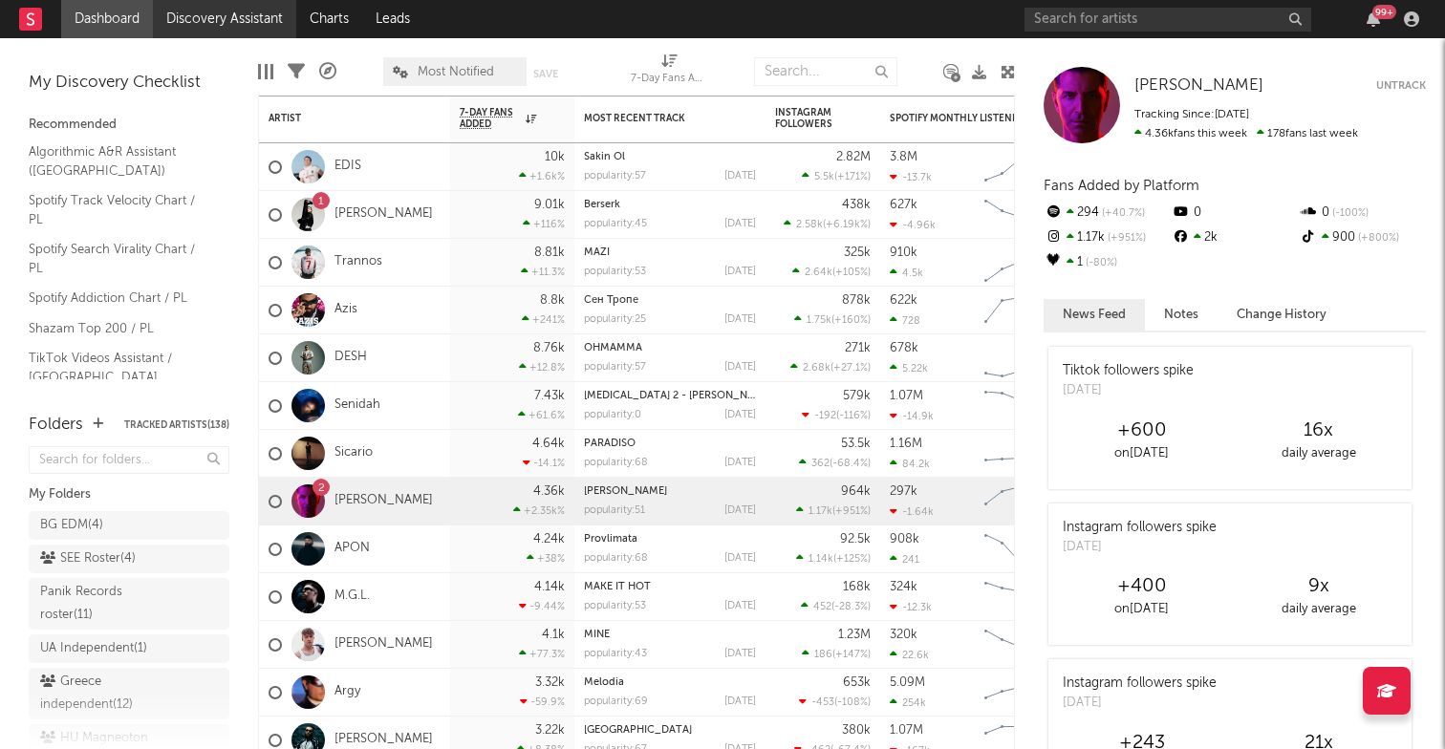
click at [269, 28] on link "Discovery Assistant" at bounding box center [224, 19] width 143 height 38
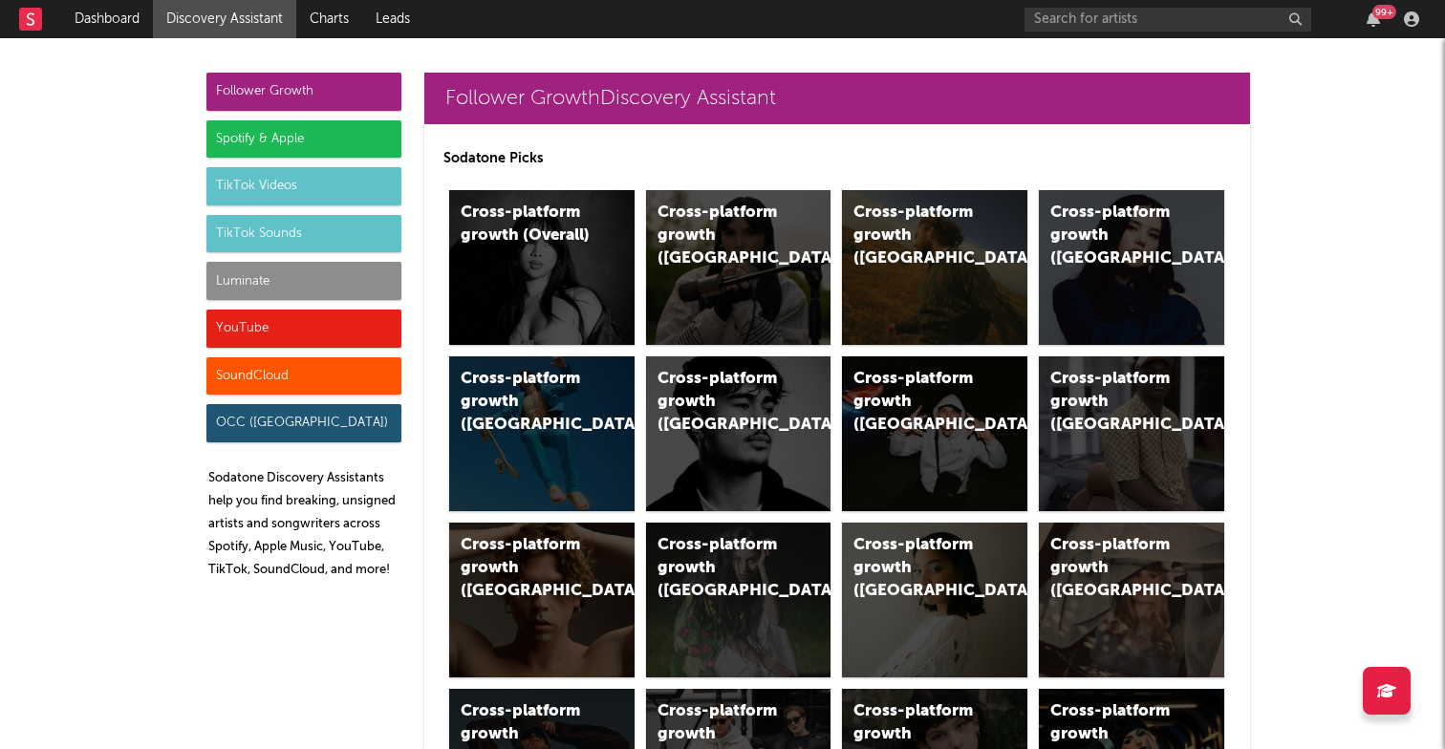
click at [348, 142] on div "Spotify & Apple" at bounding box center [303, 139] width 195 height 38
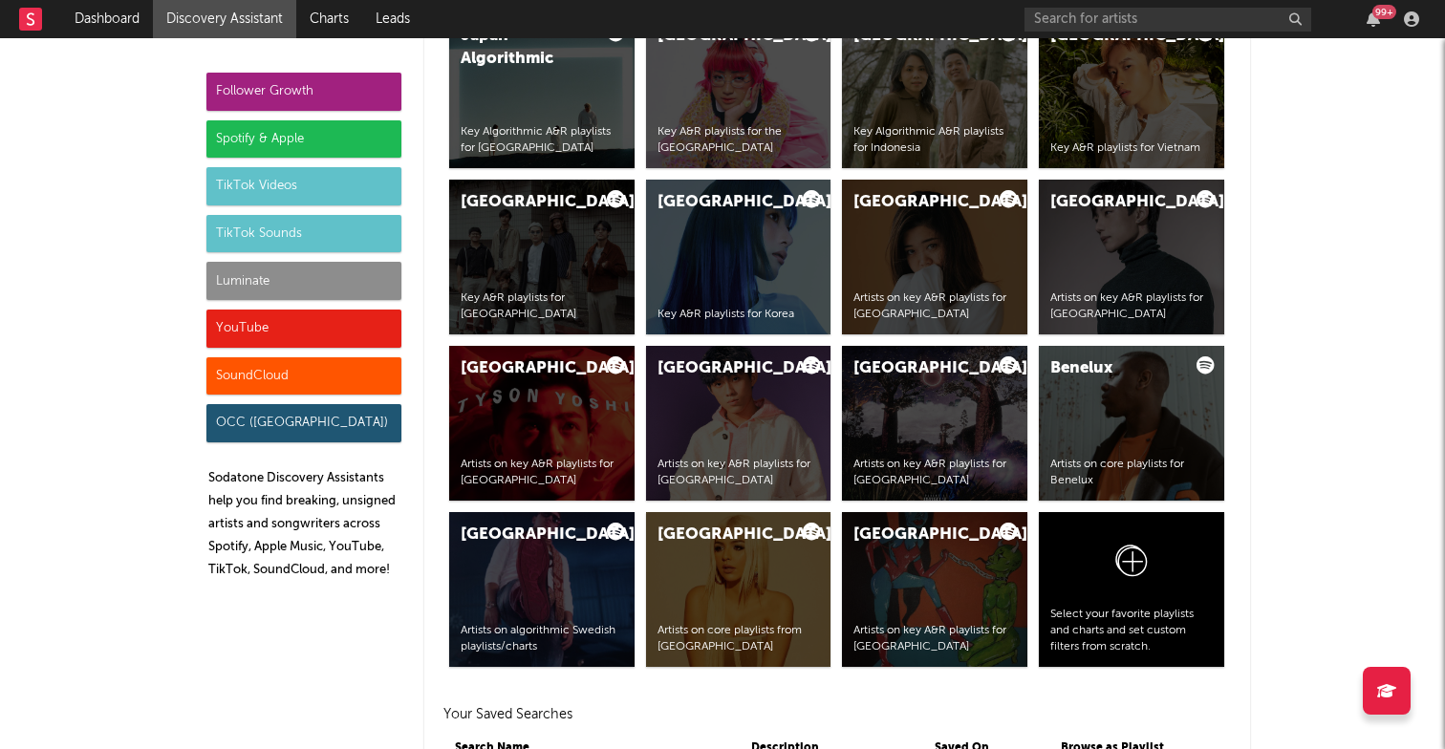
scroll to position [3625, 0]
click at [1137, 554] on icon at bounding box center [1132, 564] width 36 height 45
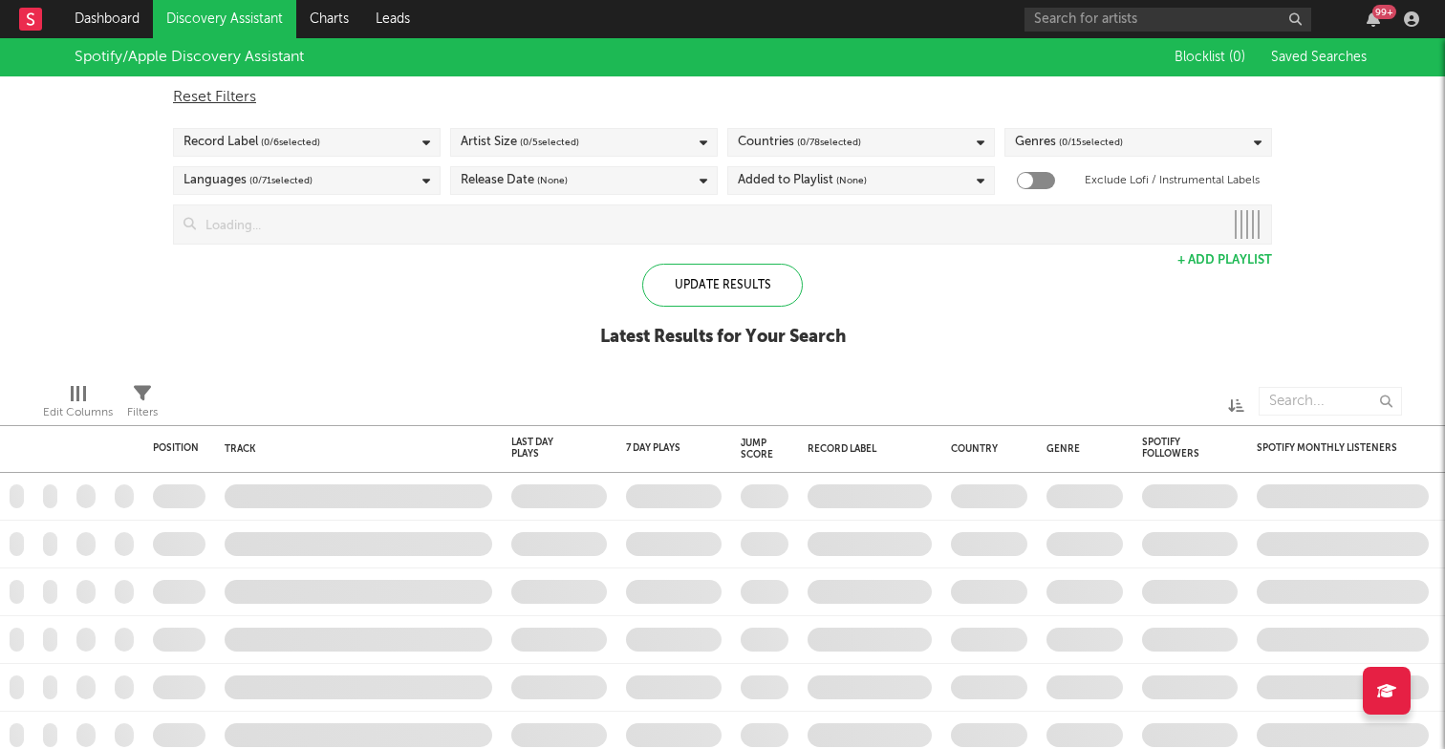
checkbox input "true"
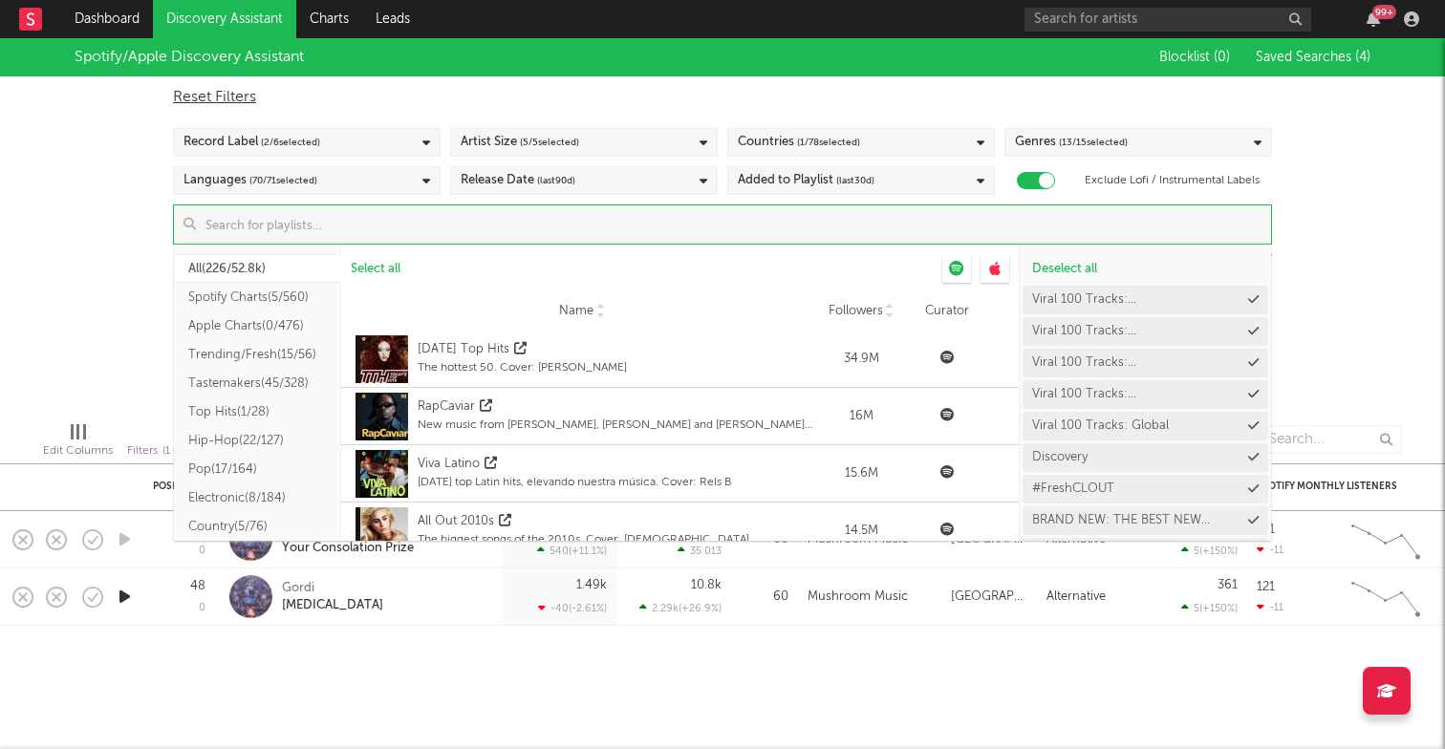
click at [542, 227] on input at bounding box center [733, 225] width 1075 height 38
click at [1087, 265] on span "Deselect all" at bounding box center [1064, 269] width 65 height 12
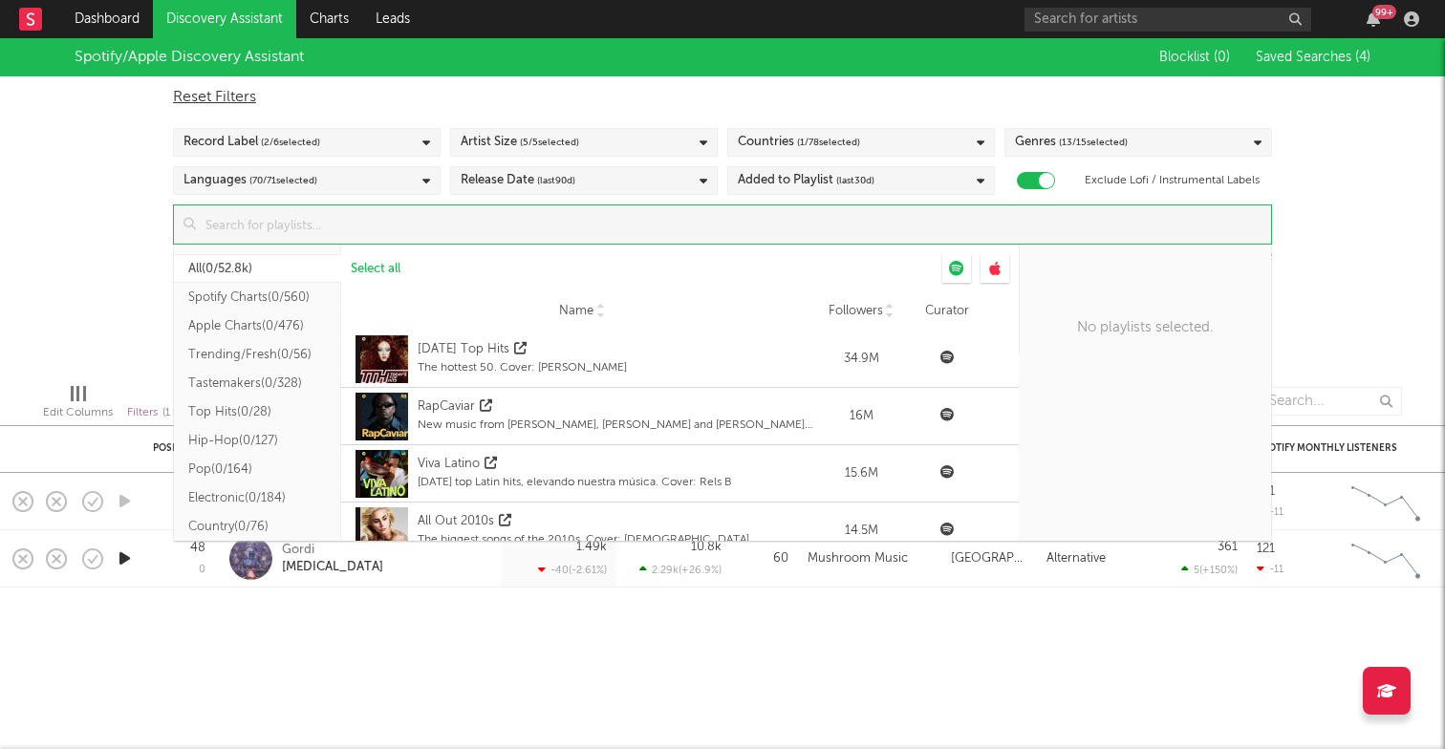
click at [234, 299] on button "Spotify Charts ( 0/560 )" at bounding box center [257, 297] width 167 height 29
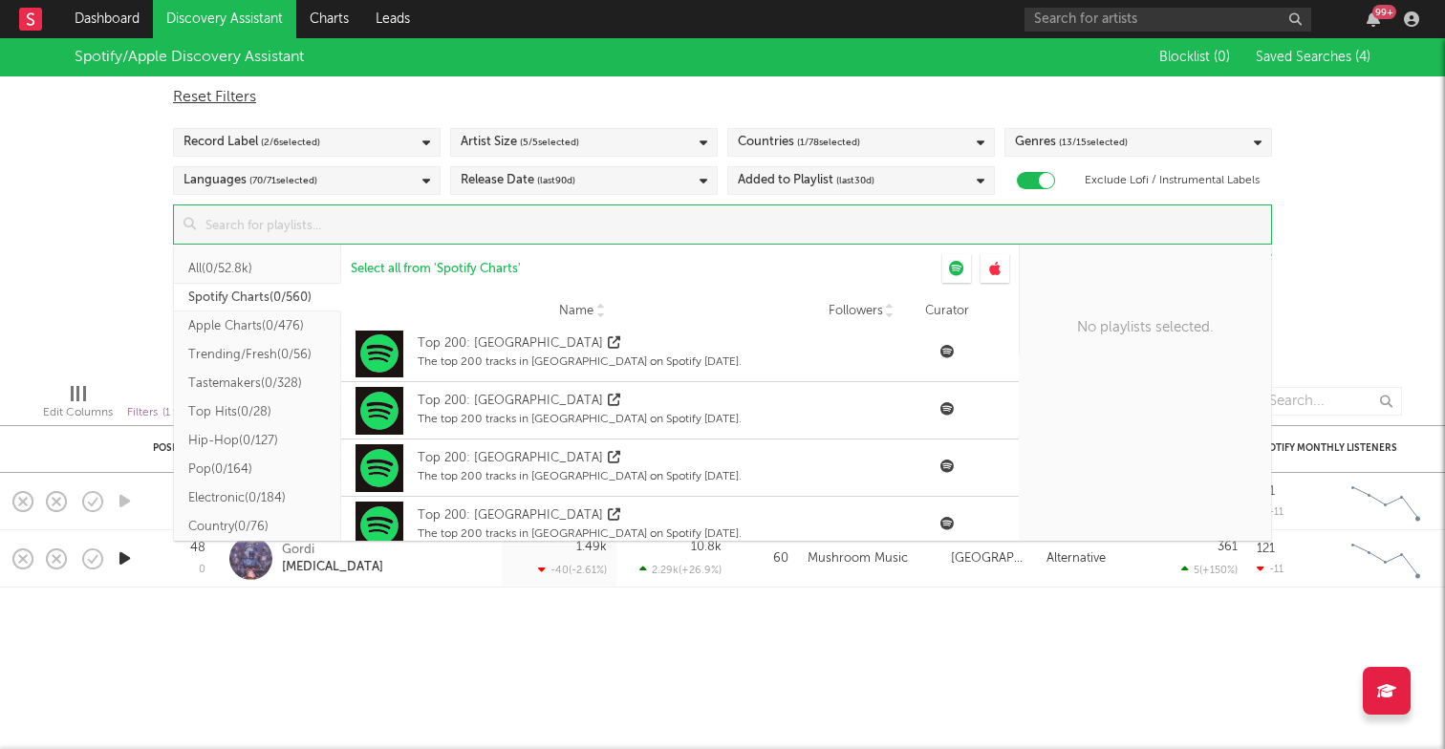
scroll to position [811, 0]
click at [585, 225] on input at bounding box center [733, 225] width 1075 height 38
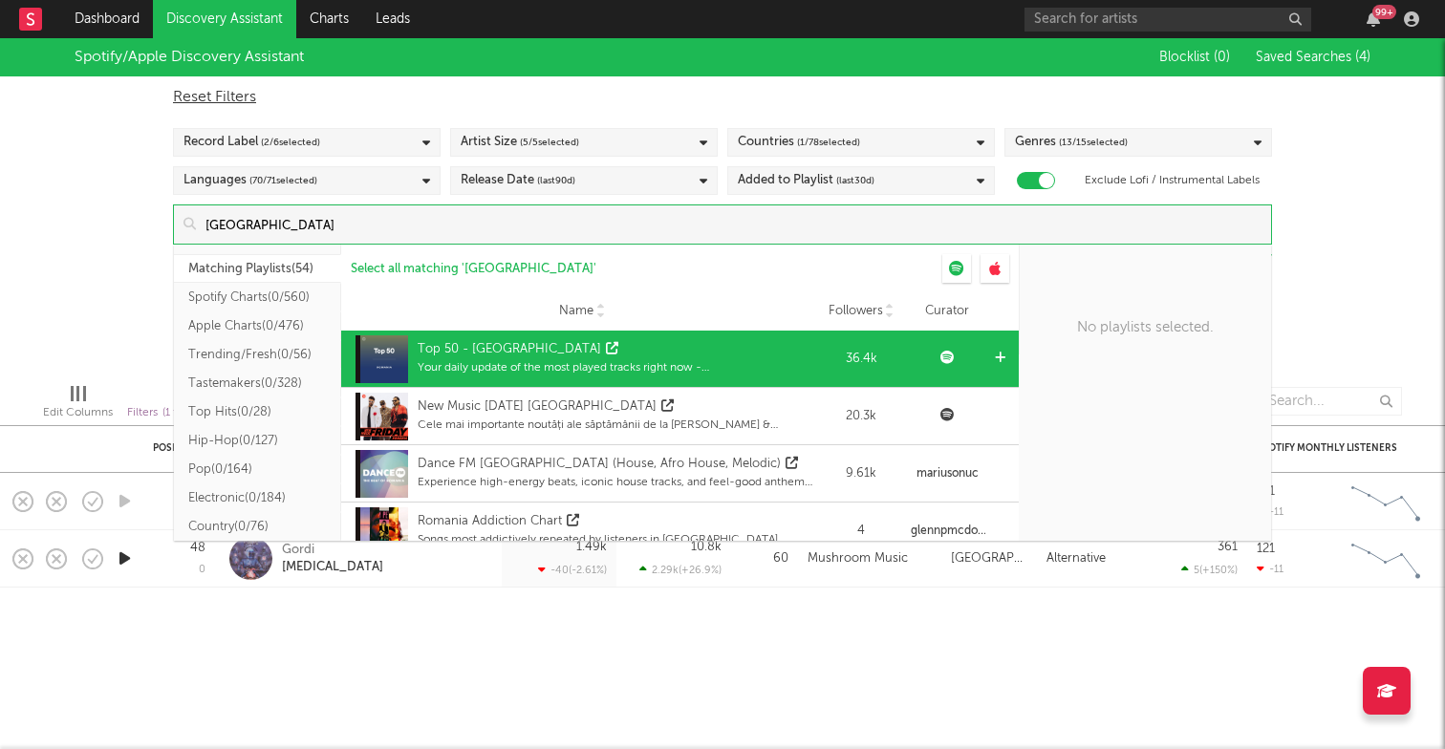
click at [477, 352] on div "Top 50 - Romania" at bounding box center [510, 349] width 184 height 19
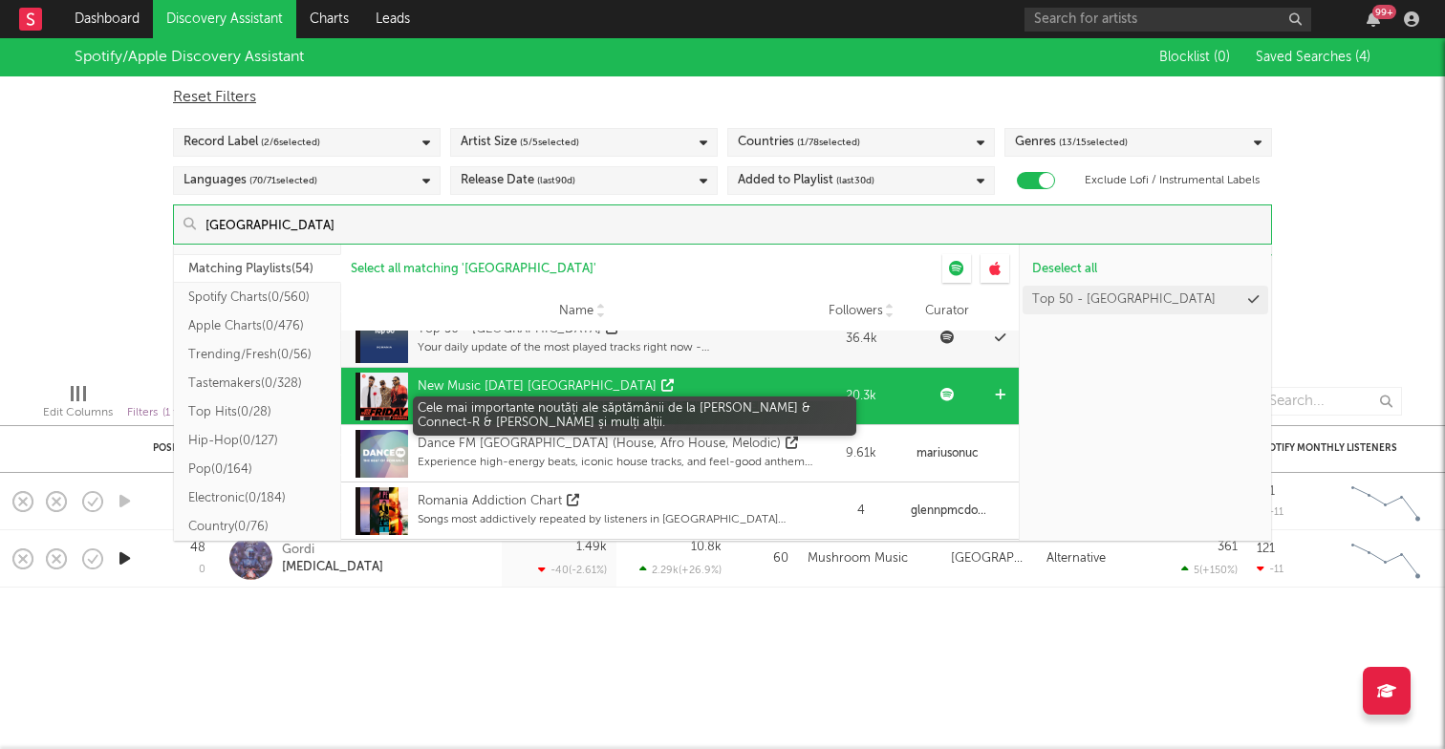
scroll to position [15, 0]
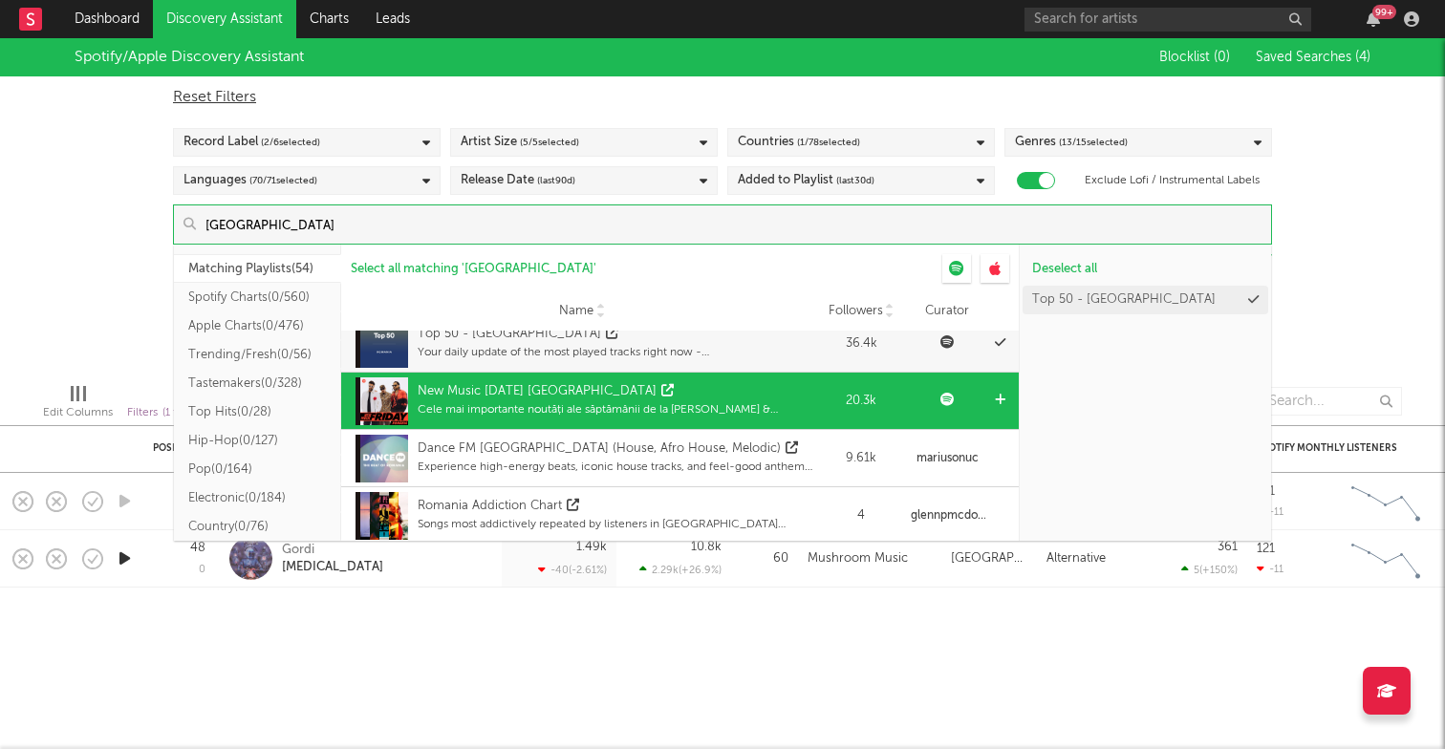
click at [687, 384] on div "New Music Friday România" at bounding box center [616, 391] width 396 height 19
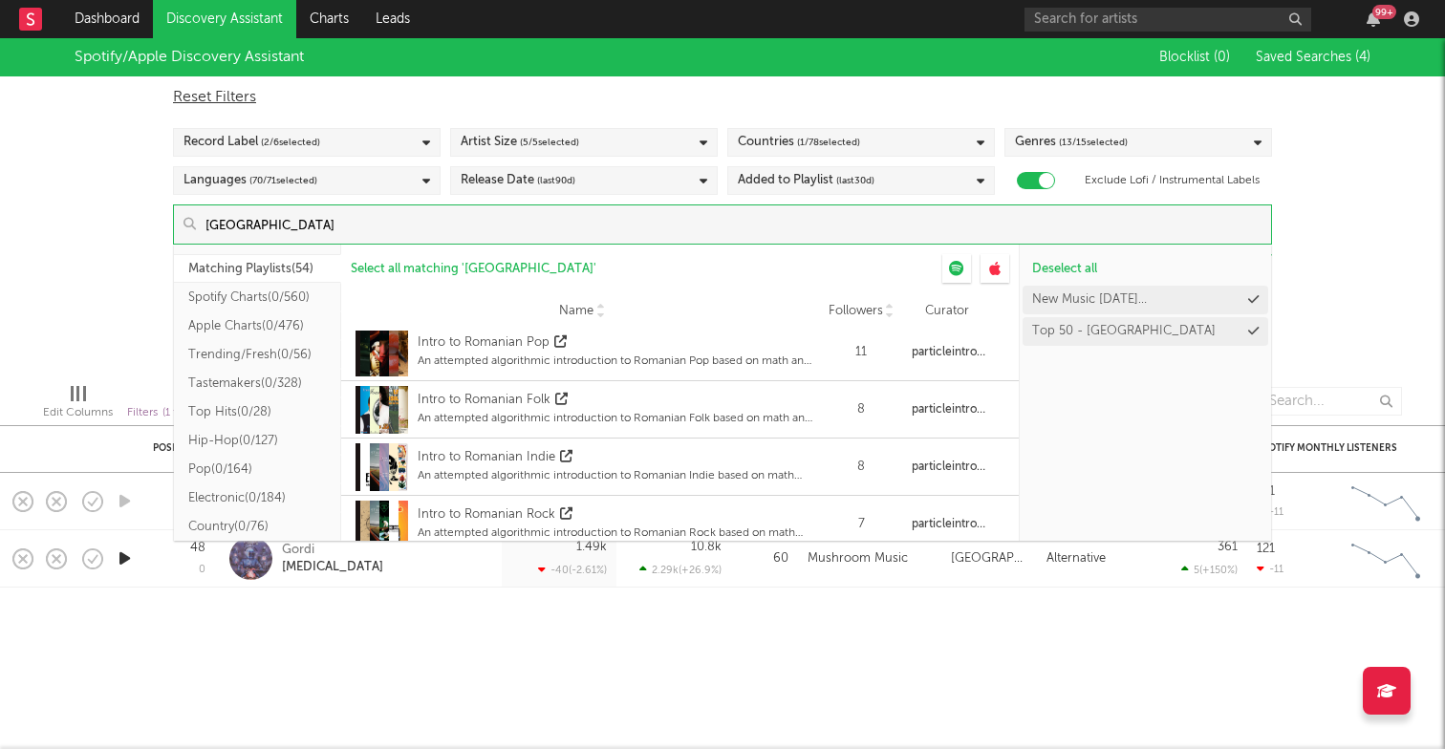
scroll to position [732, 0]
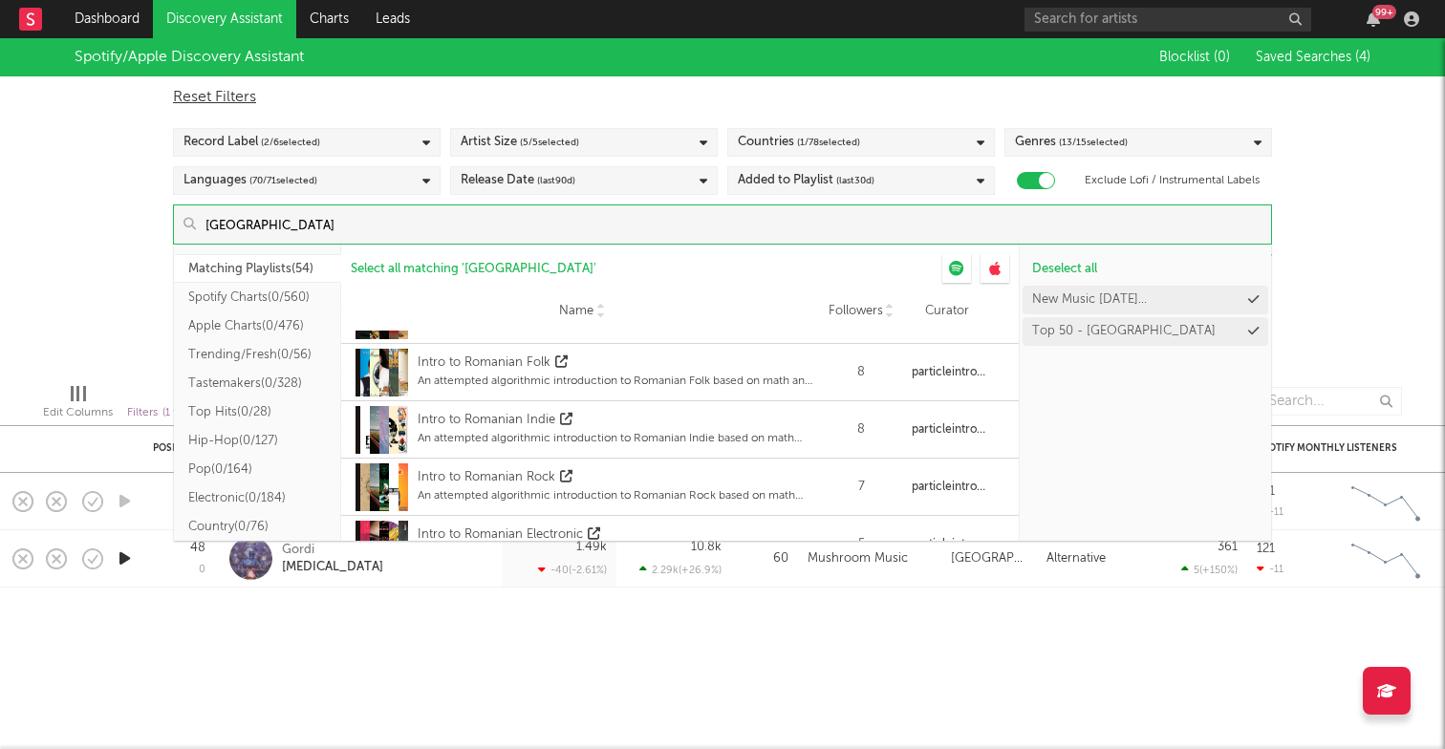
click at [869, 301] on div "Name Followers Curator" at bounding box center [680, 311] width 678 height 38
click at [863, 311] on span "Followers" at bounding box center [856, 311] width 54 height 15
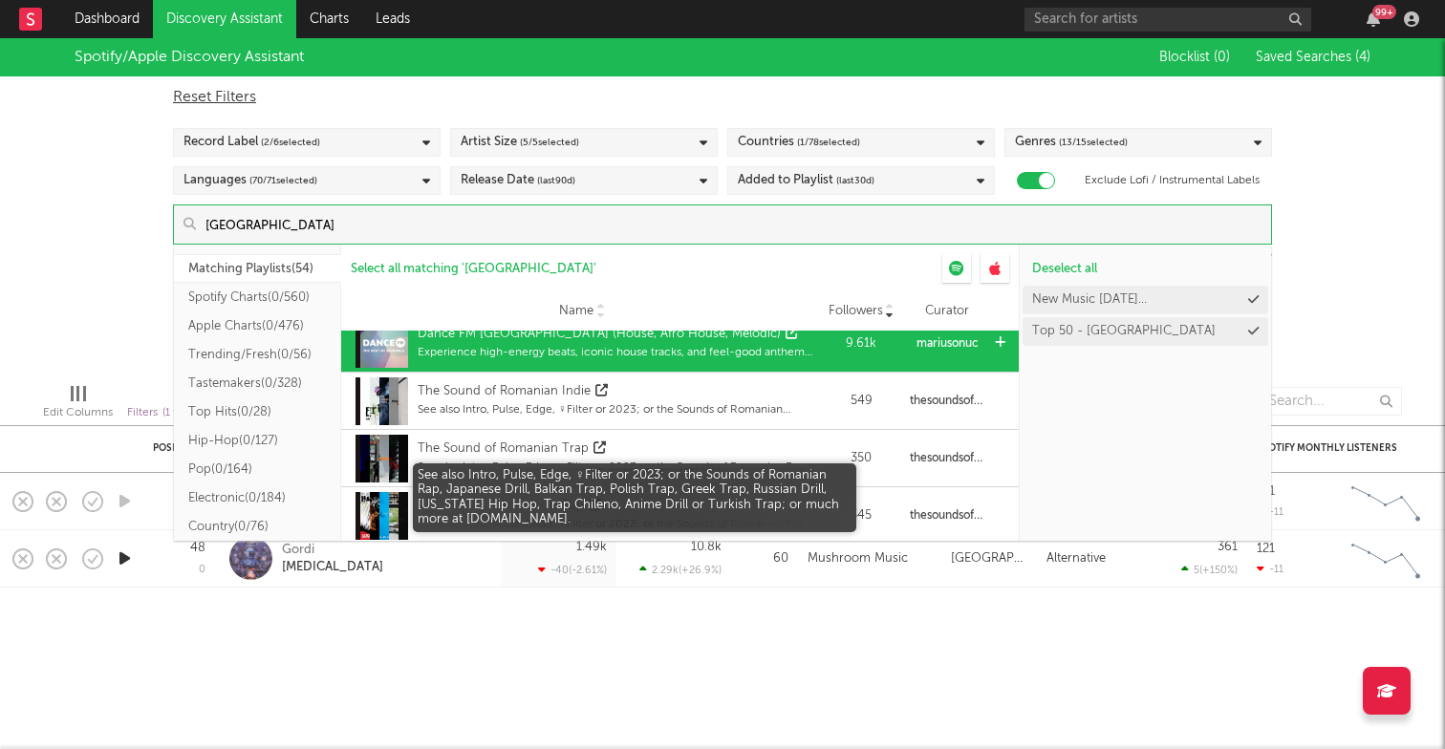
scroll to position [0, 0]
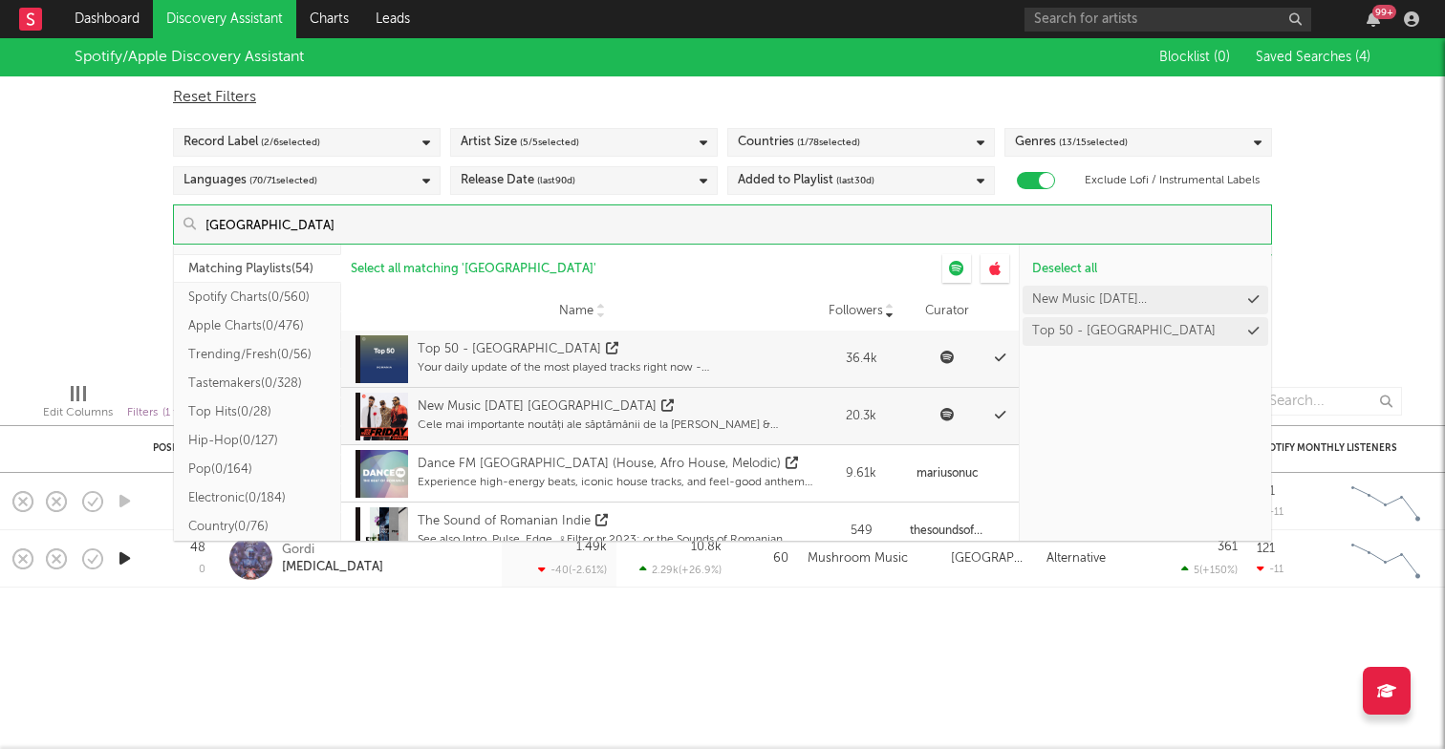
click at [235, 223] on input "romania" at bounding box center [733, 225] width 1075 height 38
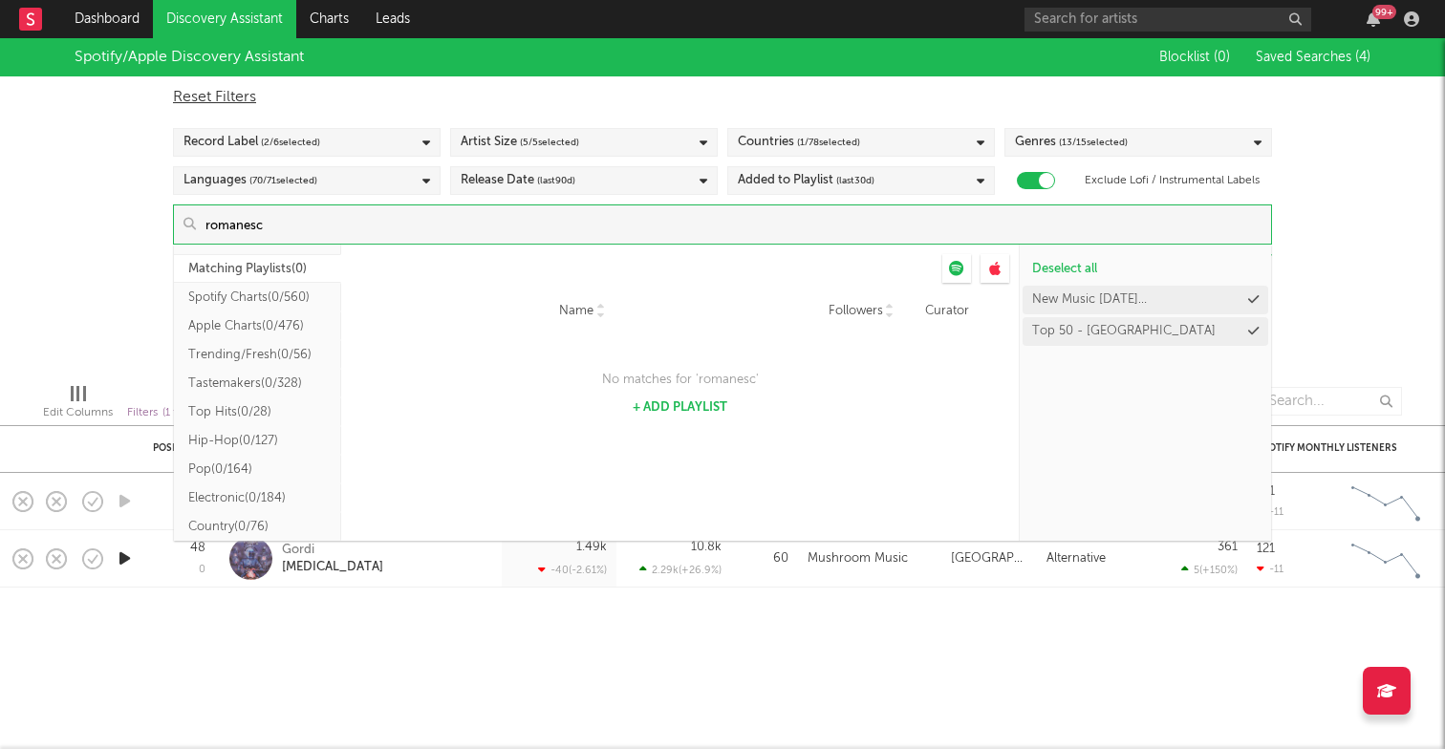
type input "romanesca"
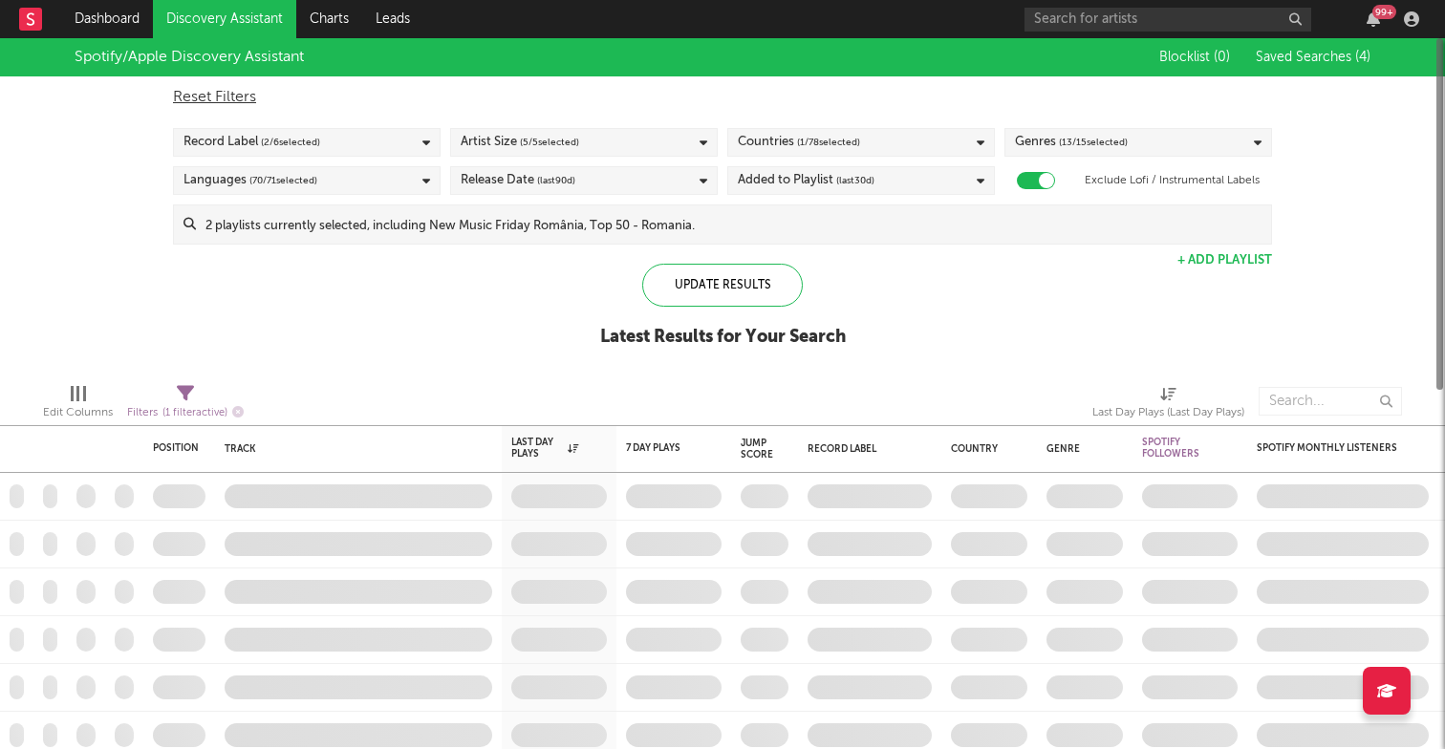
click at [139, 193] on div "Spotify/Apple Discovery Assistant Blocklist ( 0 ) Saved Searches ( 4 ) Reset Fi…" at bounding box center [722, 203] width 1445 height 330
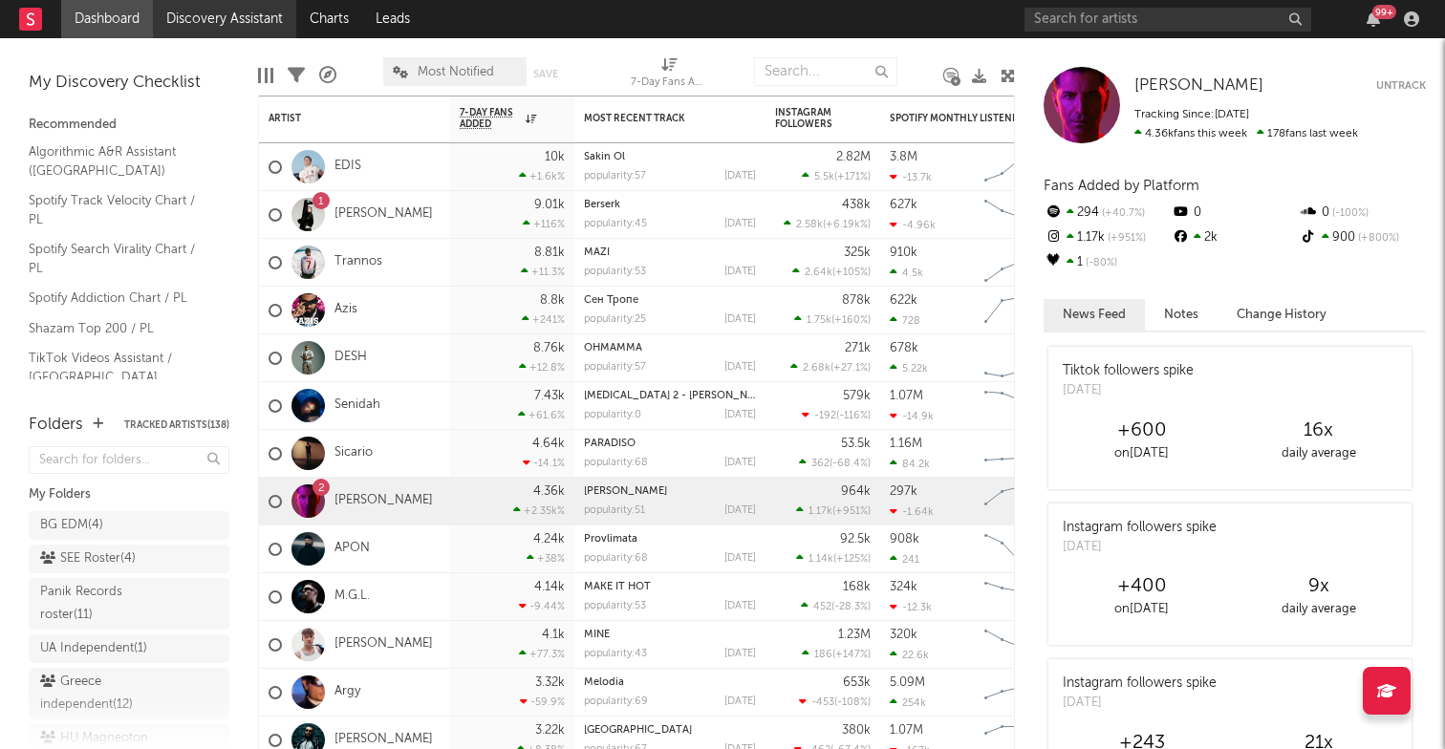
click at [236, 16] on link "Discovery Assistant" at bounding box center [224, 19] width 143 height 38
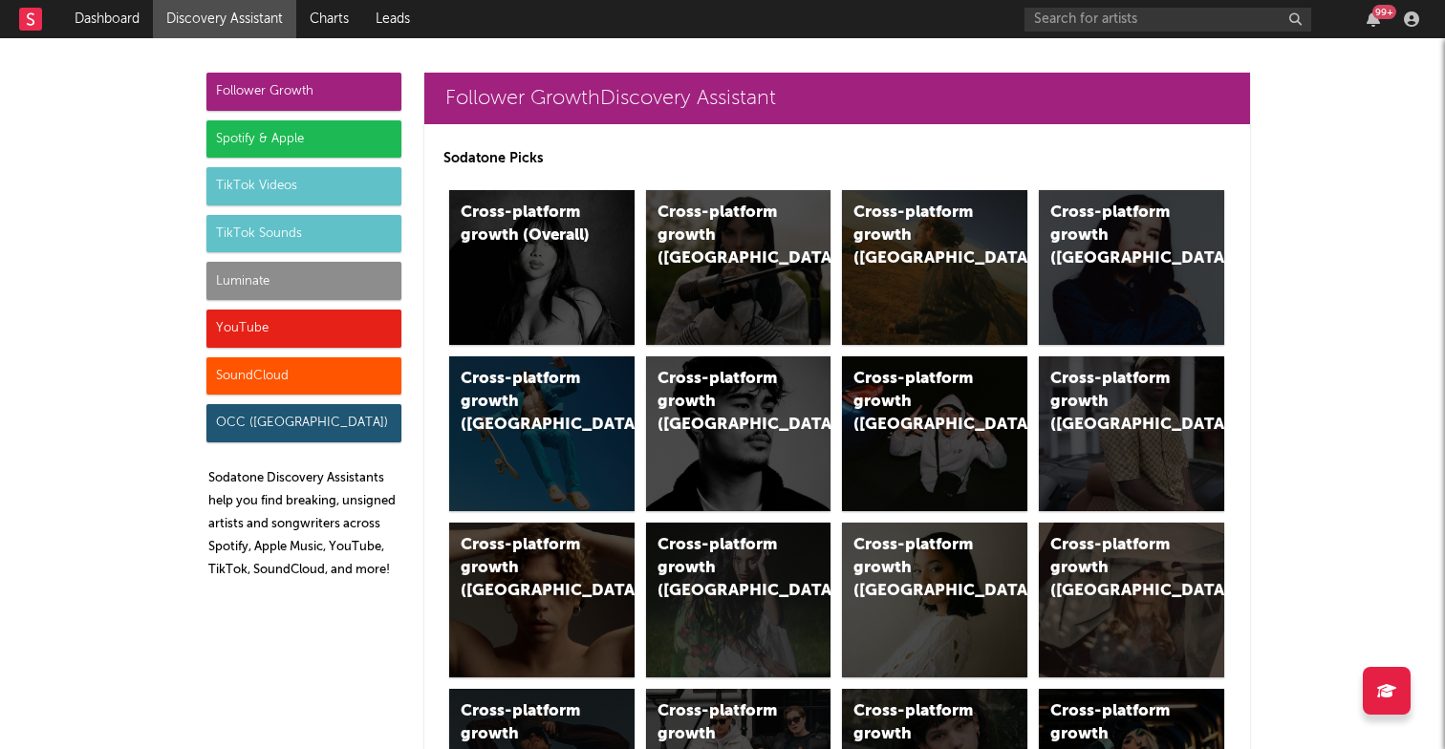
click at [259, 319] on div "YouTube" at bounding box center [303, 329] width 195 height 38
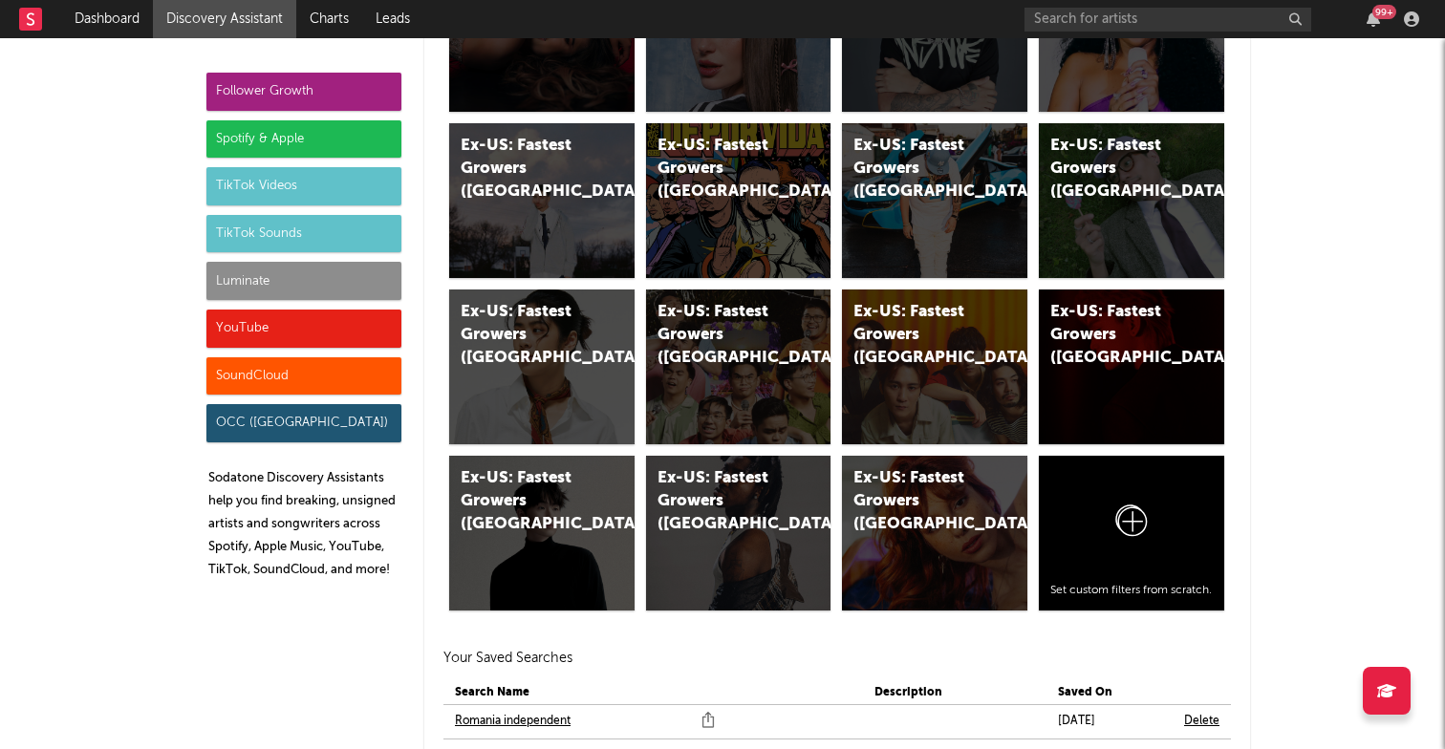
scroll to position [10775, 0]
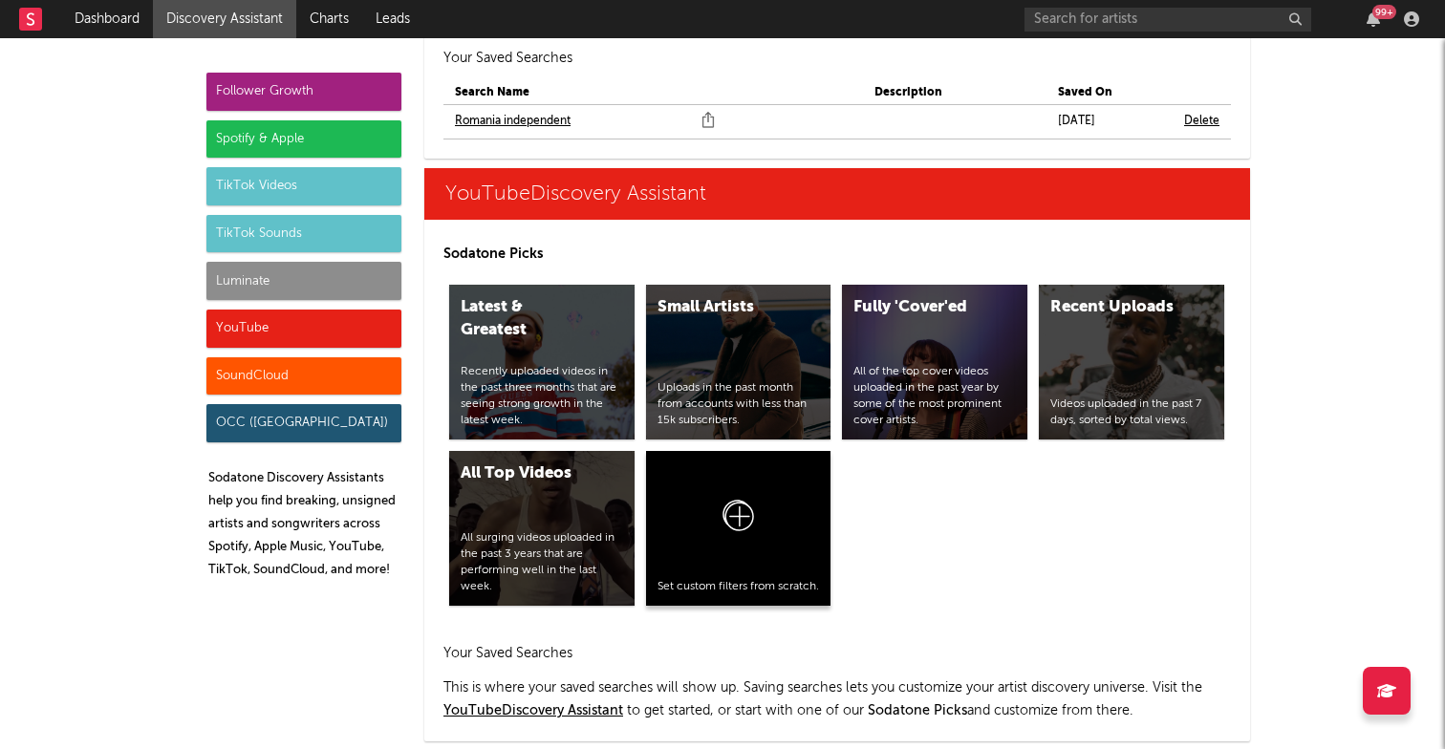
click at [766, 463] on div at bounding box center [739, 521] width 162 height 116
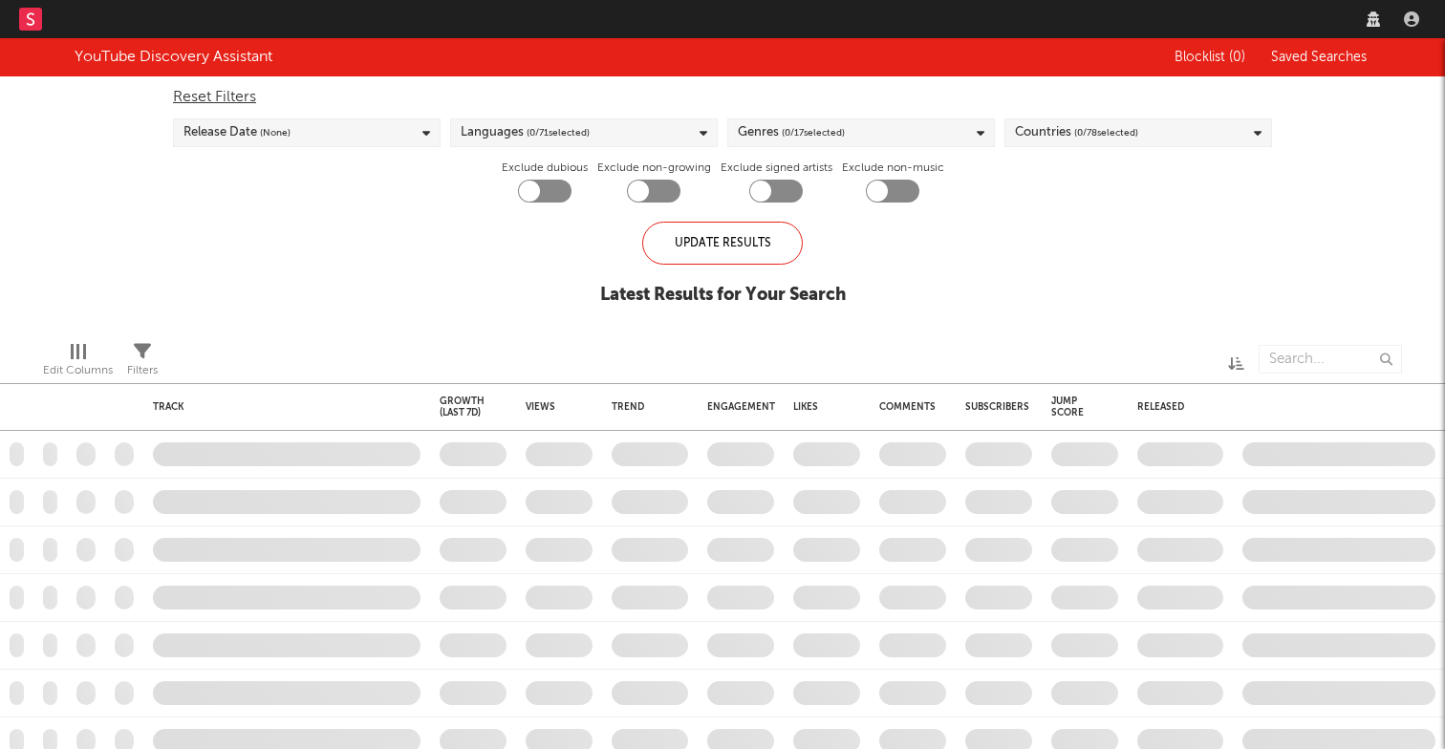
checkbox input "true"
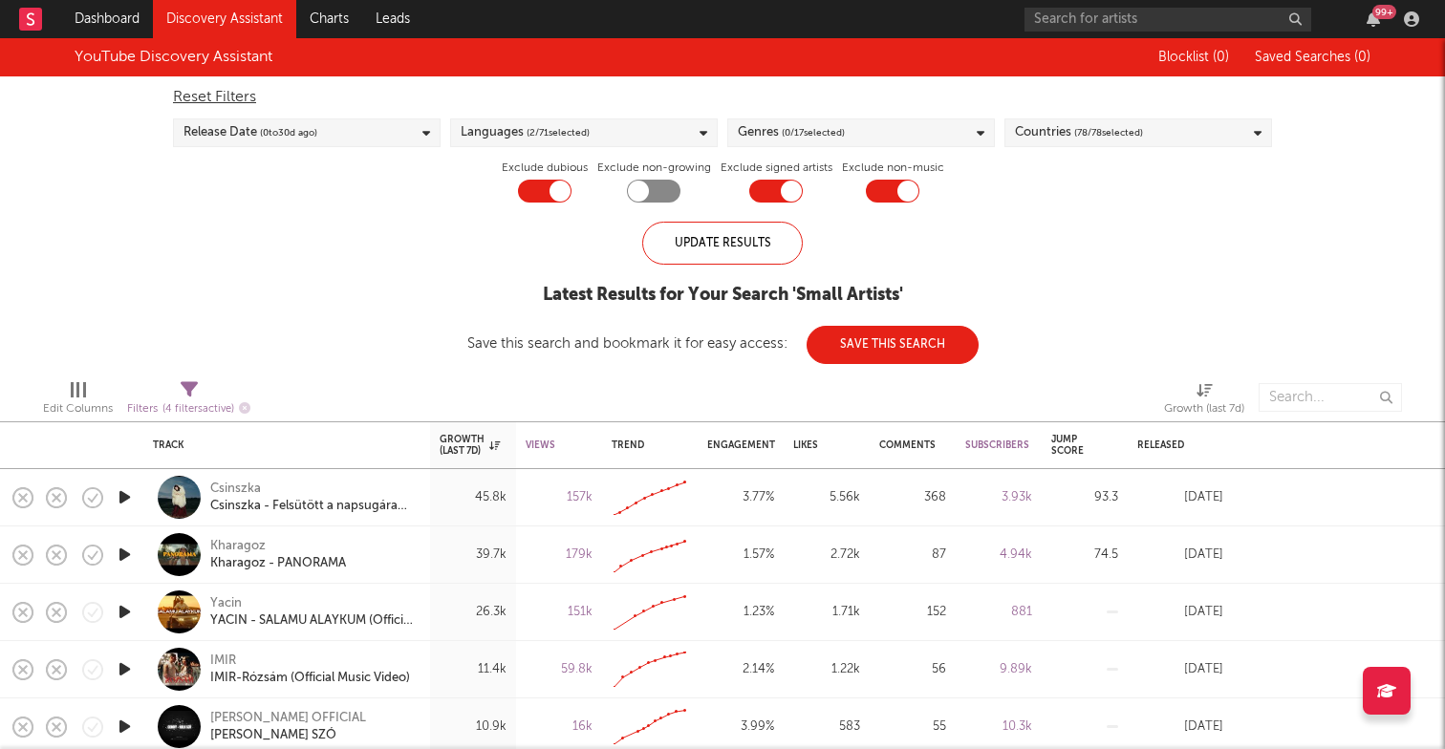
click at [663, 127] on div "Languages ( 2 / 71 selected)" at bounding box center [584, 133] width 268 height 29
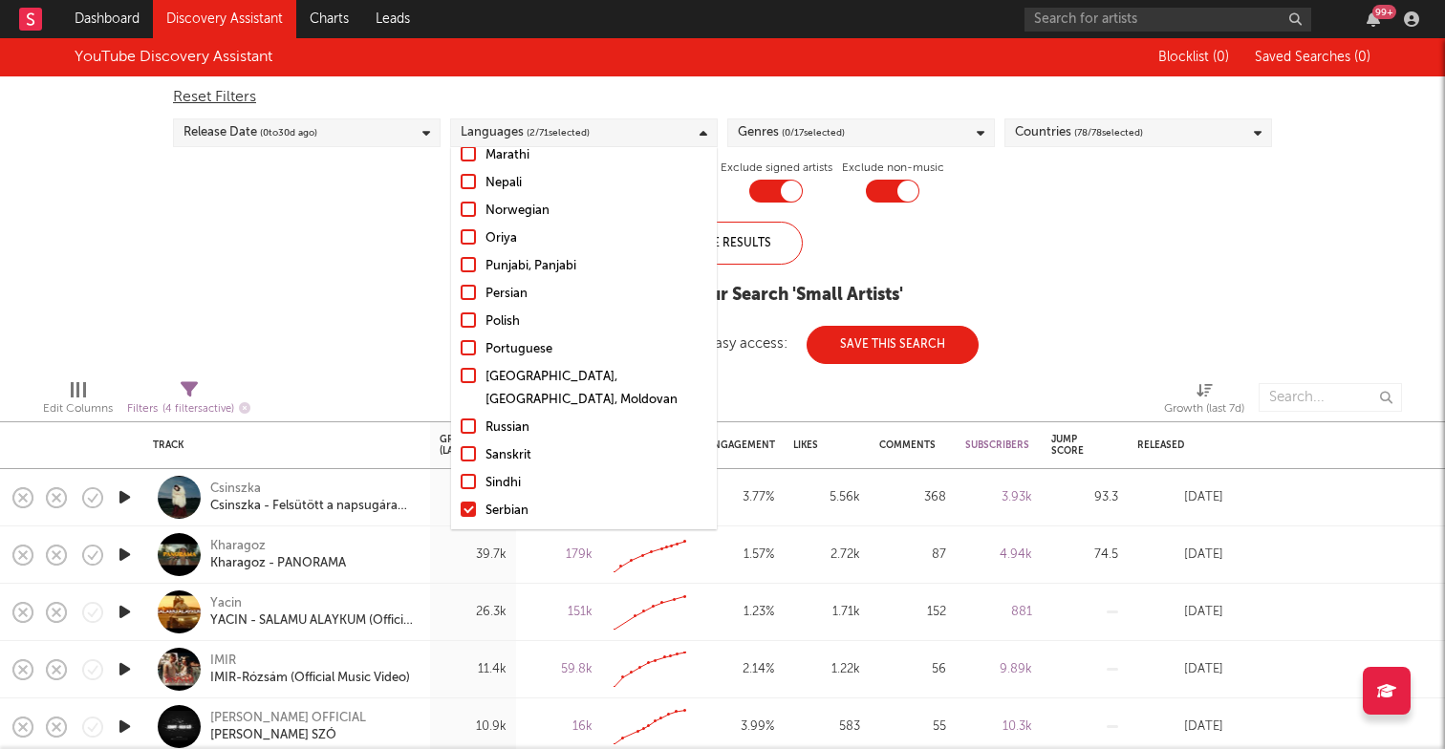
scroll to position [1158, 0]
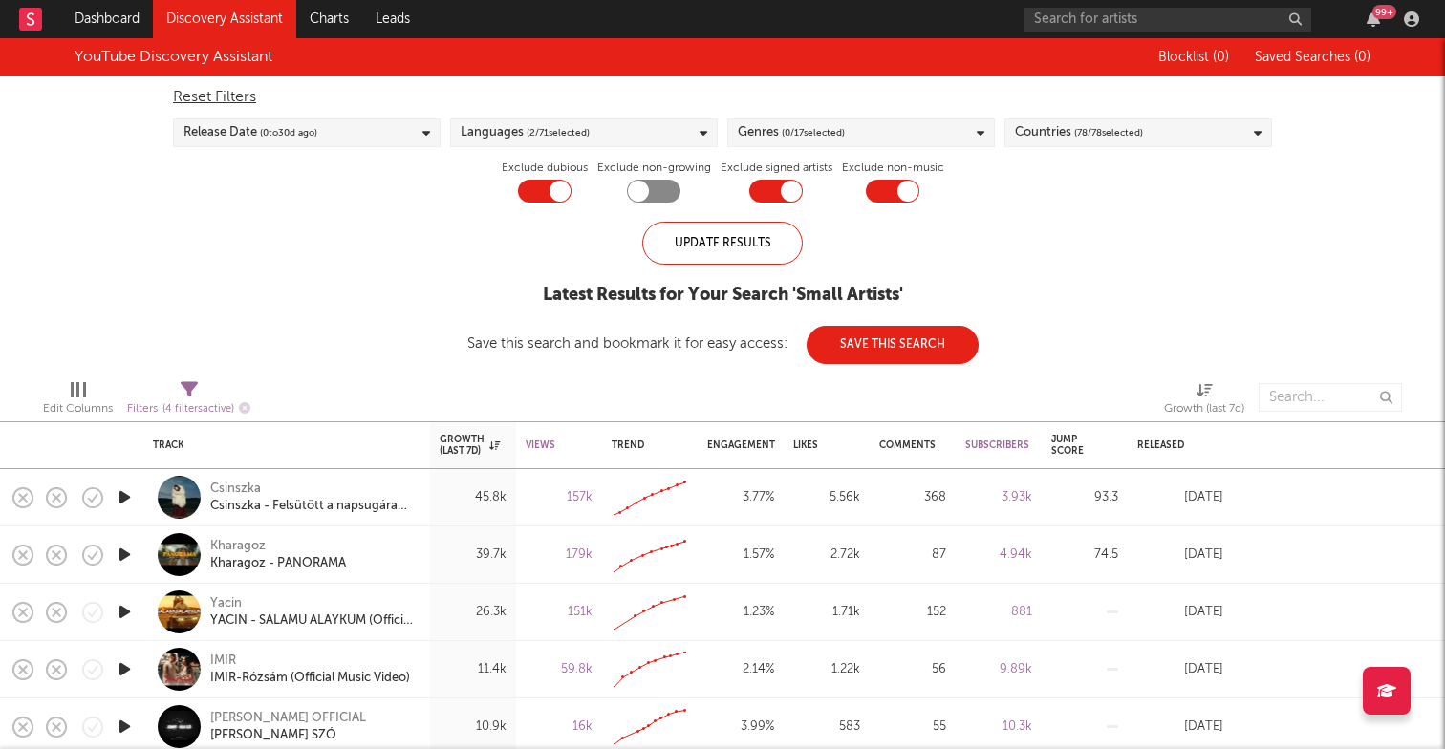
click at [1255, 225] on div "YouTube Discovery Assistant Blocklist ( 0 ) Saved Searches ( 0 ) Reset Filters …" at bounding box center [722, 201] width 1445 height 326
click at [635, 123] on div "Languages ( 2 / 71 selected)" at bounding box center [584, 133] width 268 height 29
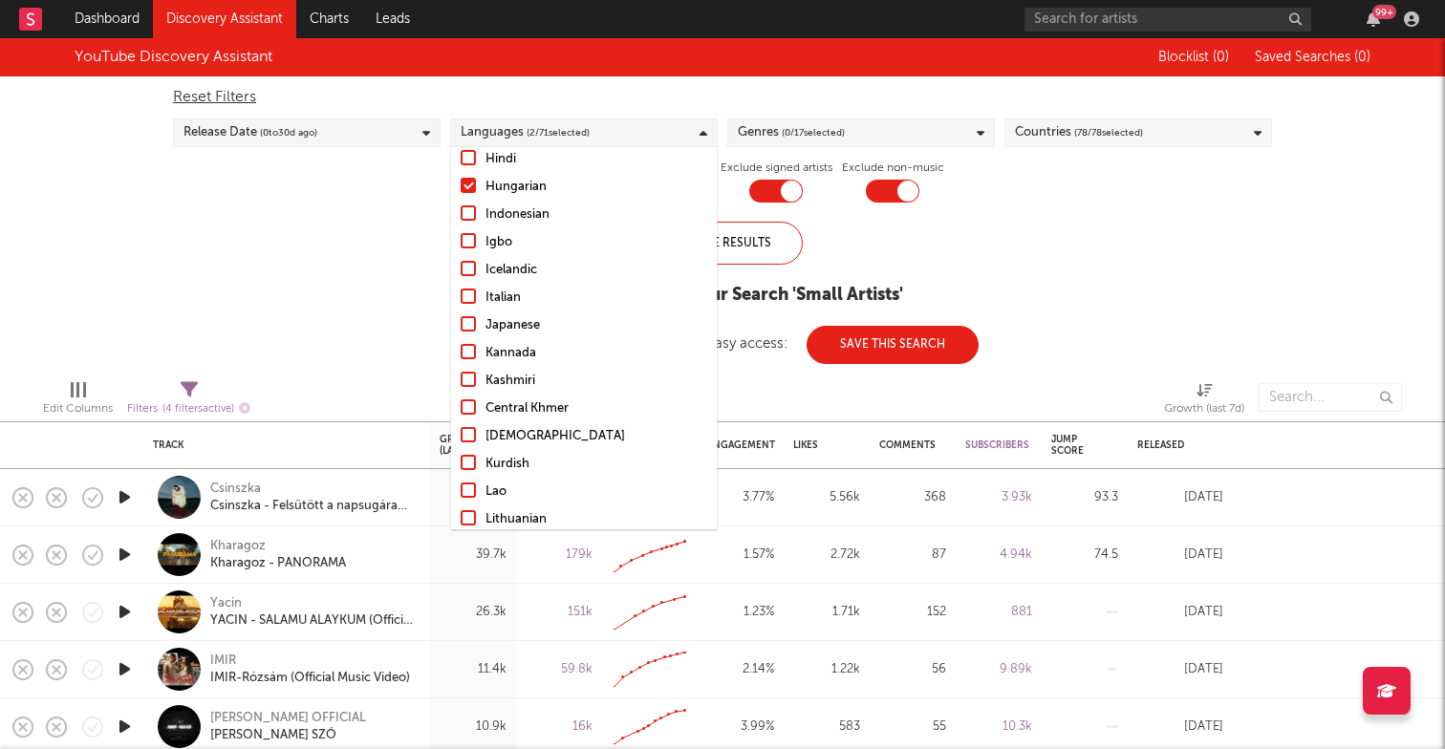
scroll to position [676, 0]
click at [474, 162] on div at bounding box center [468, 159] width 15 height 15
click at [461, 162] on input "Hungarian" at bounding box center [461, 161] width 0 height 23
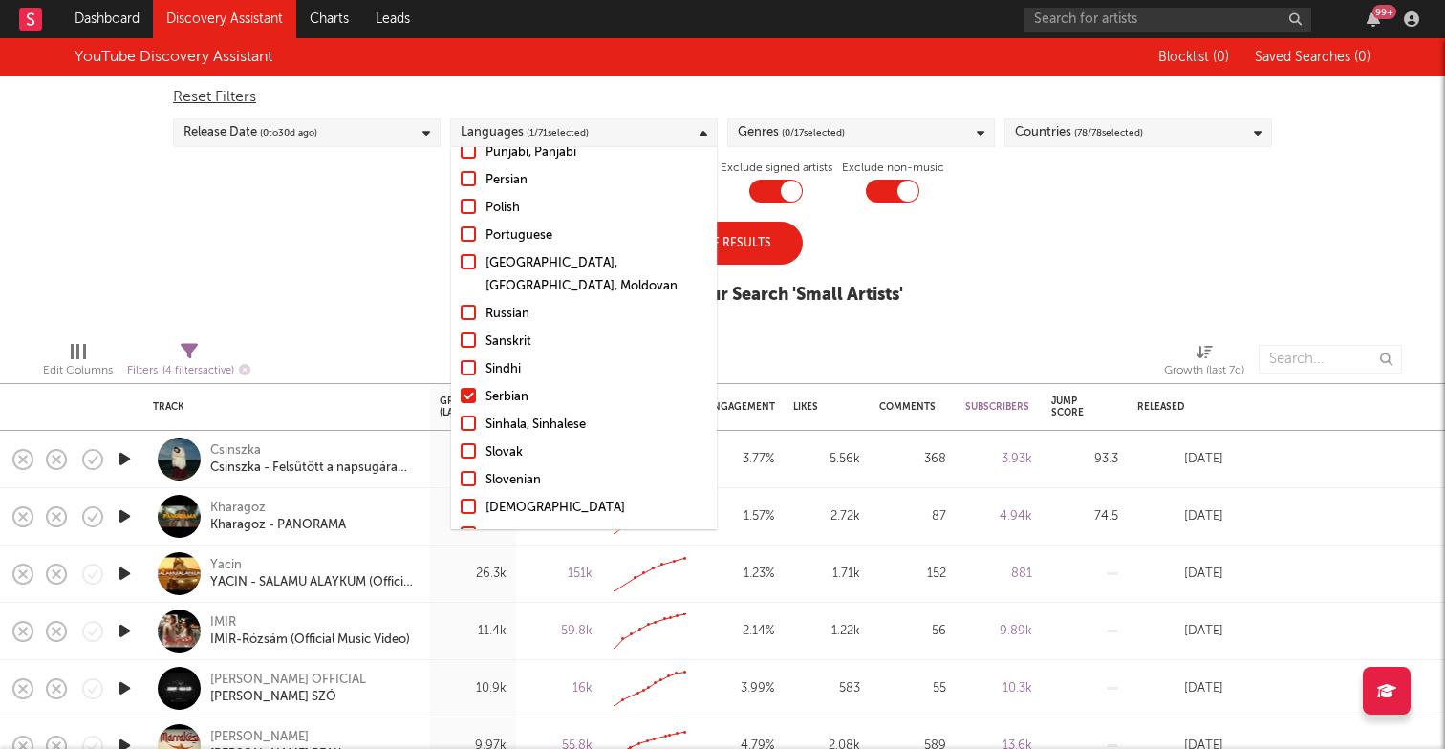
scroll to position [1267, 0]
click at [872, 241] on div "Update Results Latest Results for Your Search ' Small Artists '" at bounding box center [723, 274] width 360 height 104
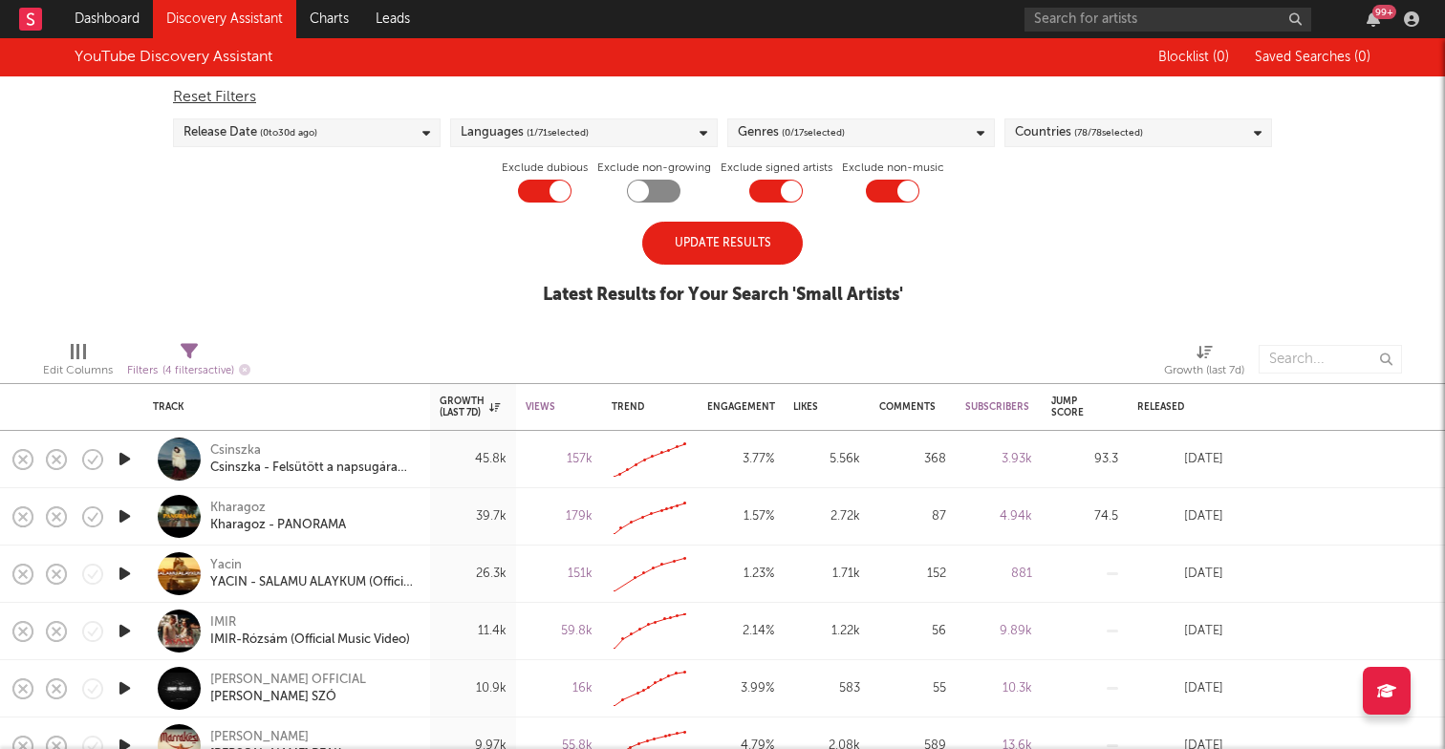
click at [743, 256] on div "Update Results" at bounding box center [722, 243] width 161 height 43
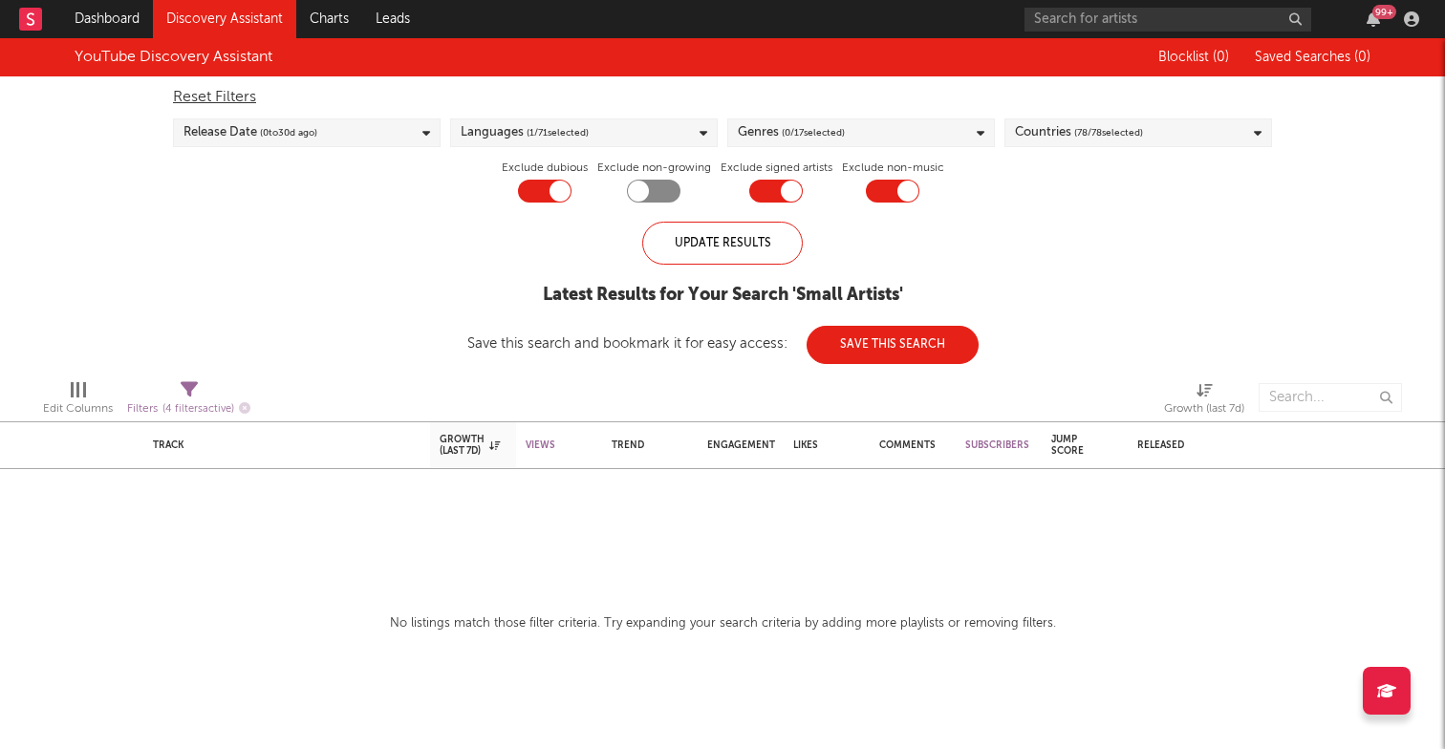
click at [239, 95] on div "Reset Filters" at bounding box center [722, 97] width 1099 height 23
checkbox input "false"
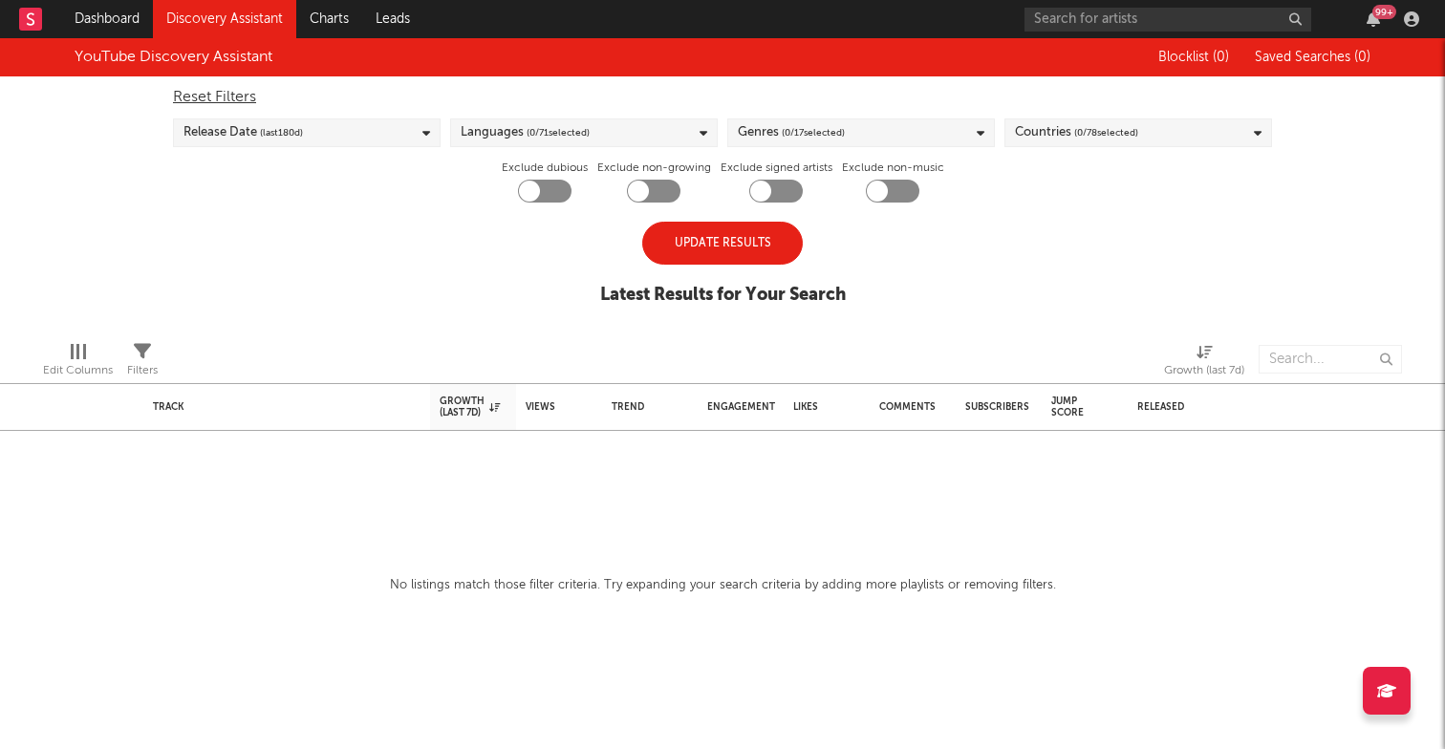
click at [736, 244] on div "Update Results" at bounding box center [722, 243] width 161 height 43
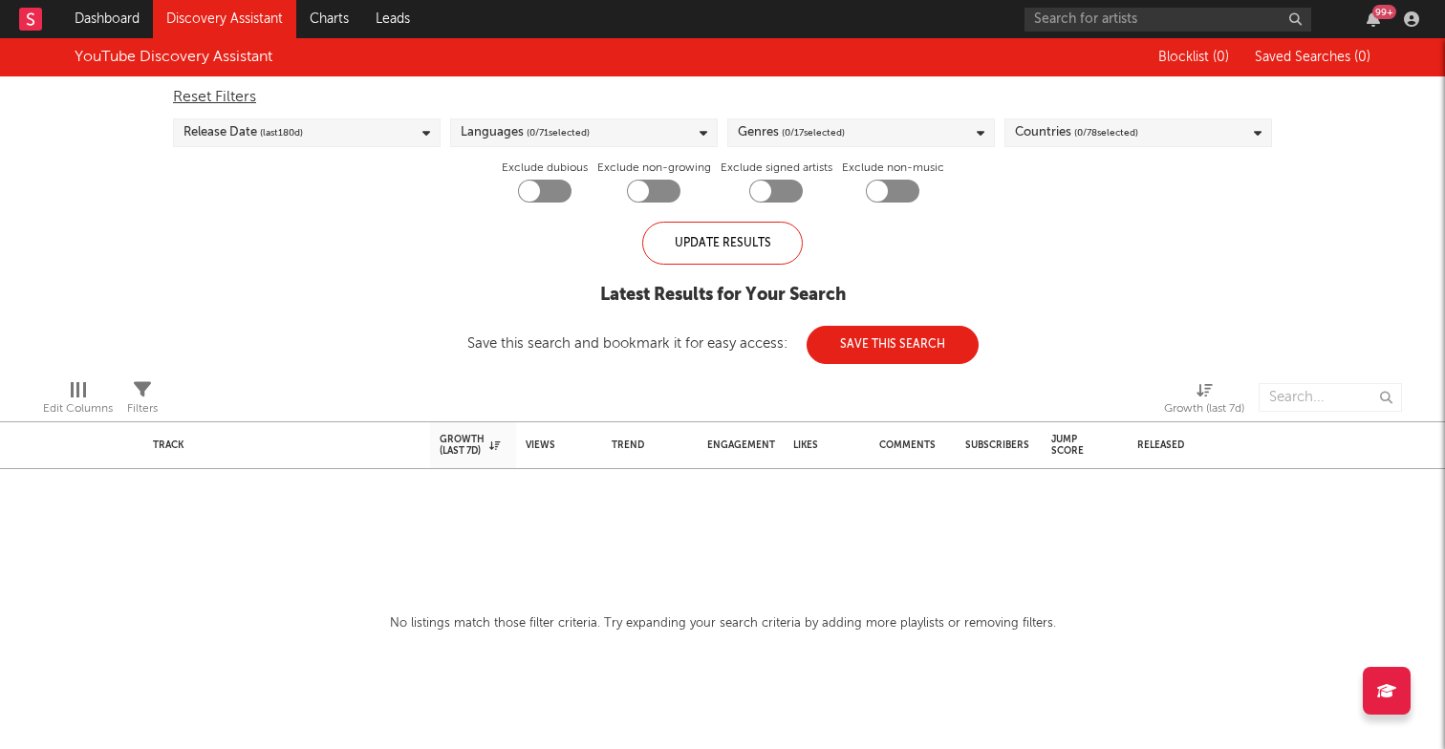
click at [624, 128] on div "Languages ( 0 / 71 selected)" at bounding box center [584, 133] width 268 height 29
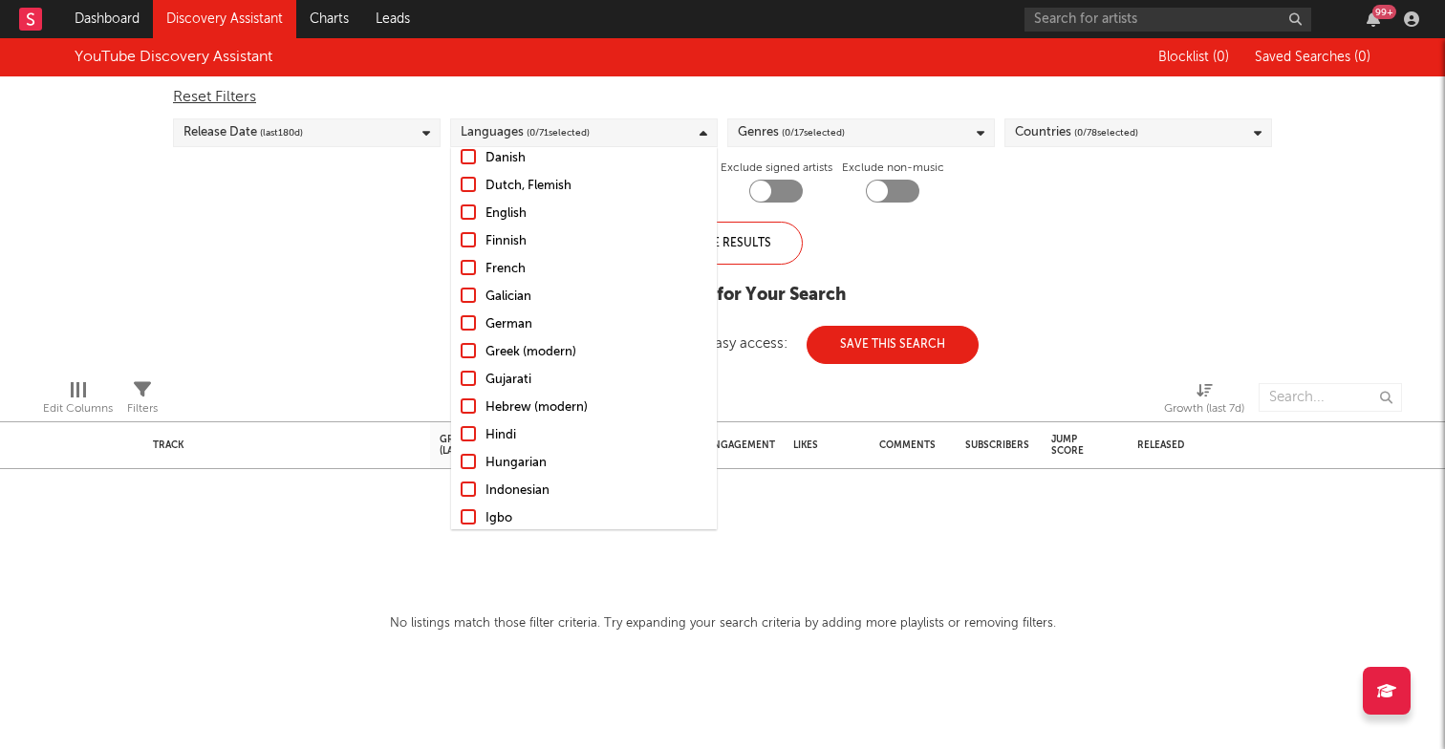
scroll to position [388, 0]
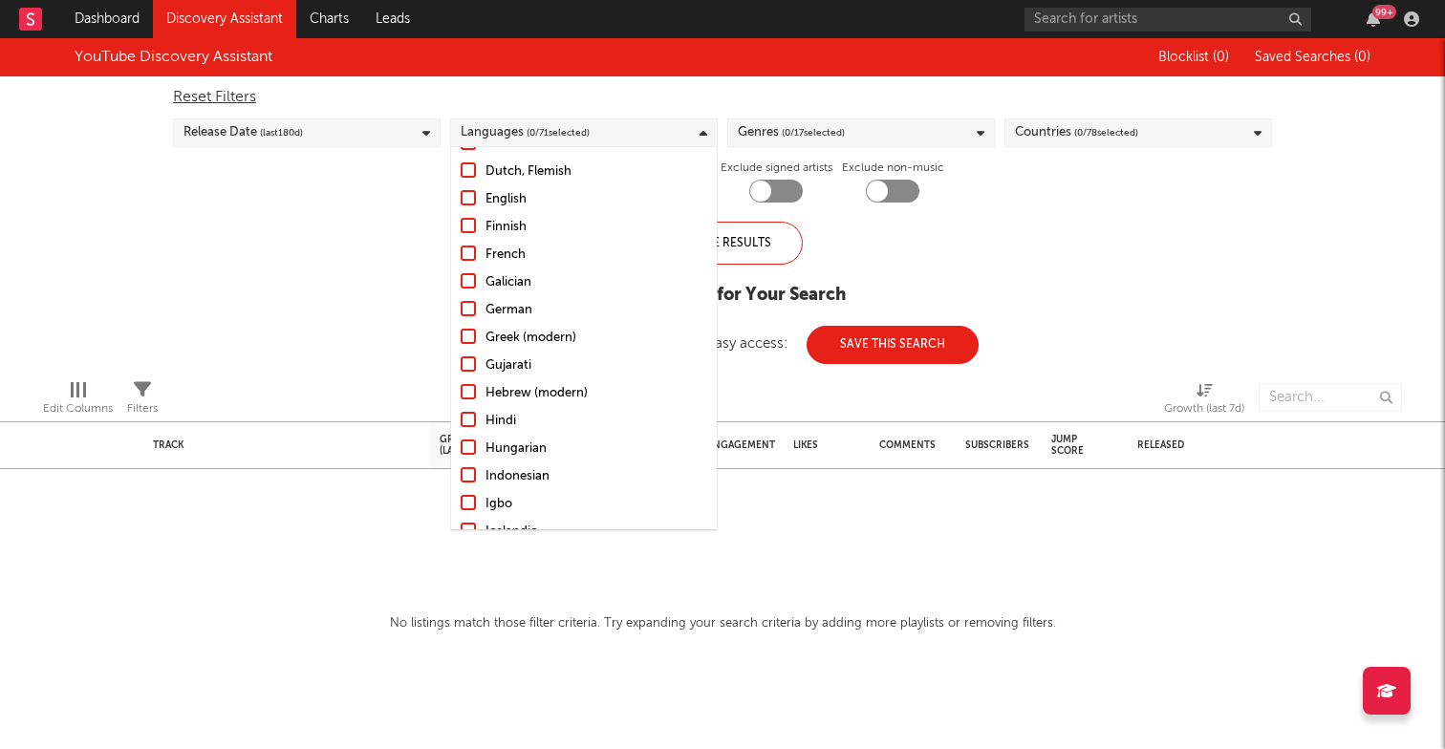
click at [468, 448] on div at bounding box center [468, 447] width 15 height 15
click at [461, 448] on input "Hungarian" at bounding box center [461, 449] width 0 height 23
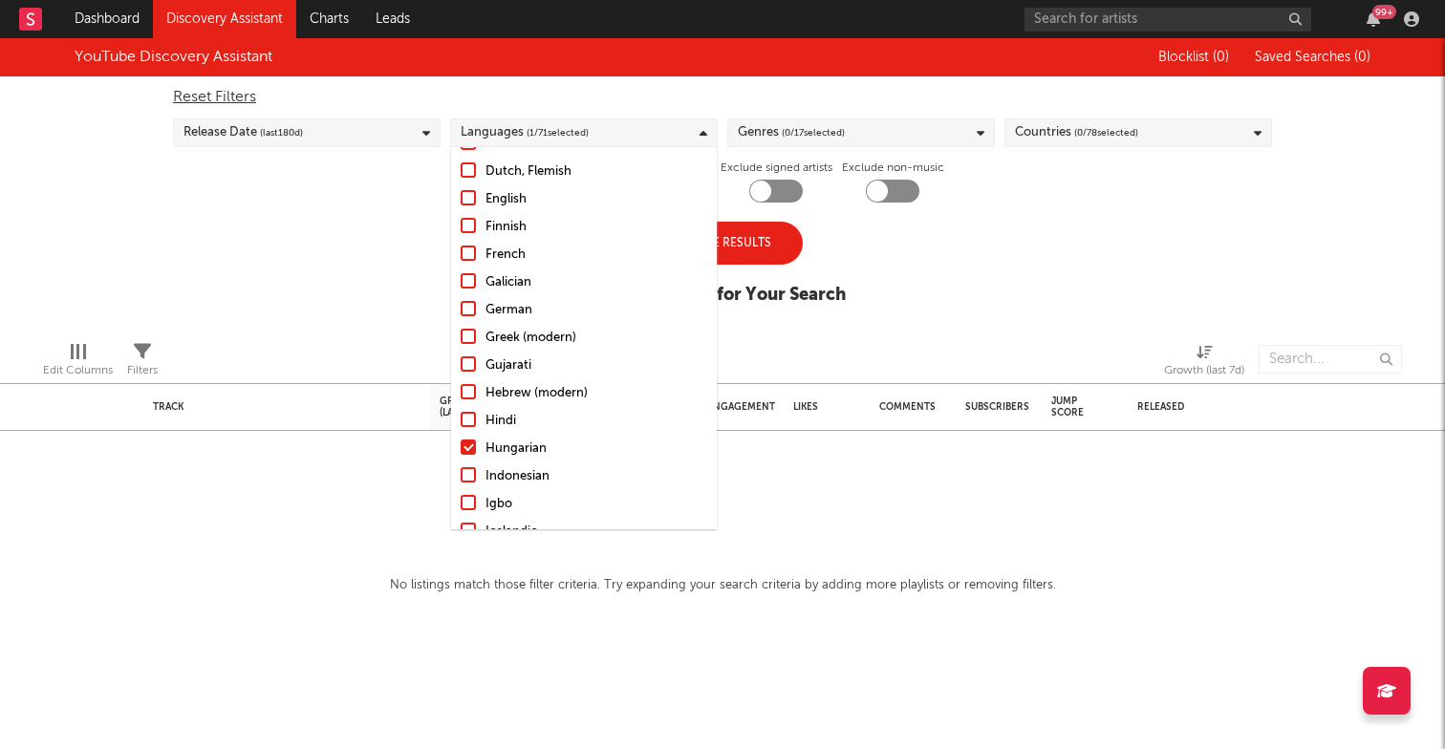
click at [755, 238] on div "Update Results" at bounding box center [722, 243] width 161 height 43
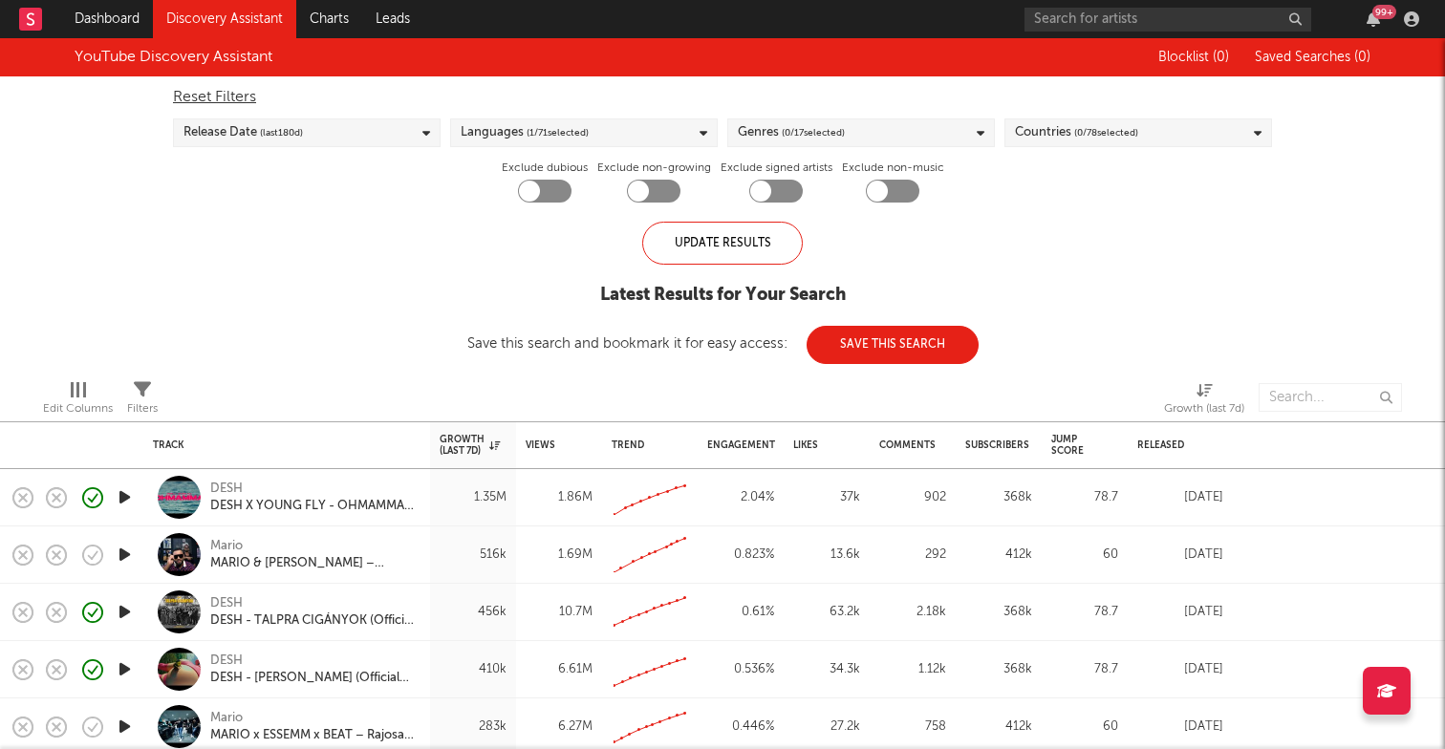
click at [540, 128] on span "( 1 / 71 selected)" at bounding box center [558, 132] width 62 height 23
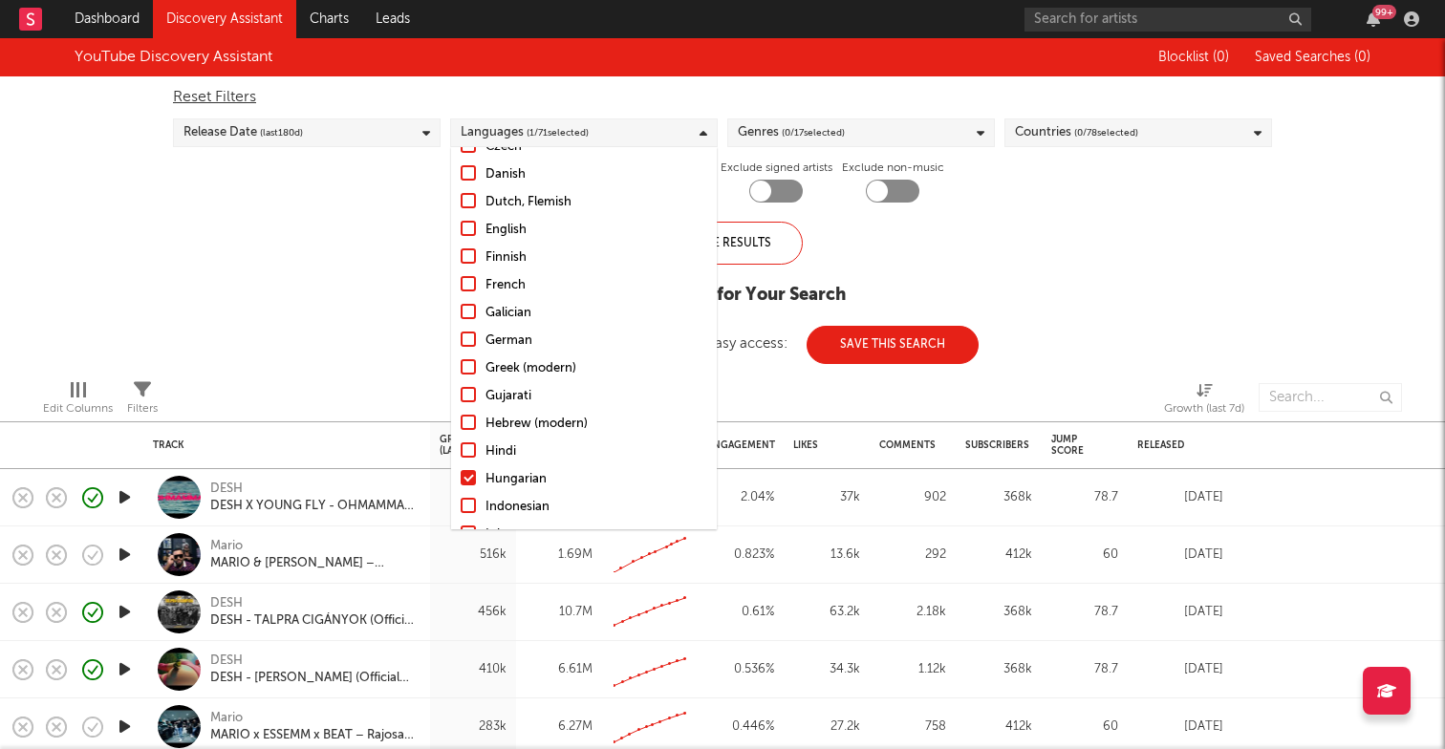
scroll to position [367, 0]
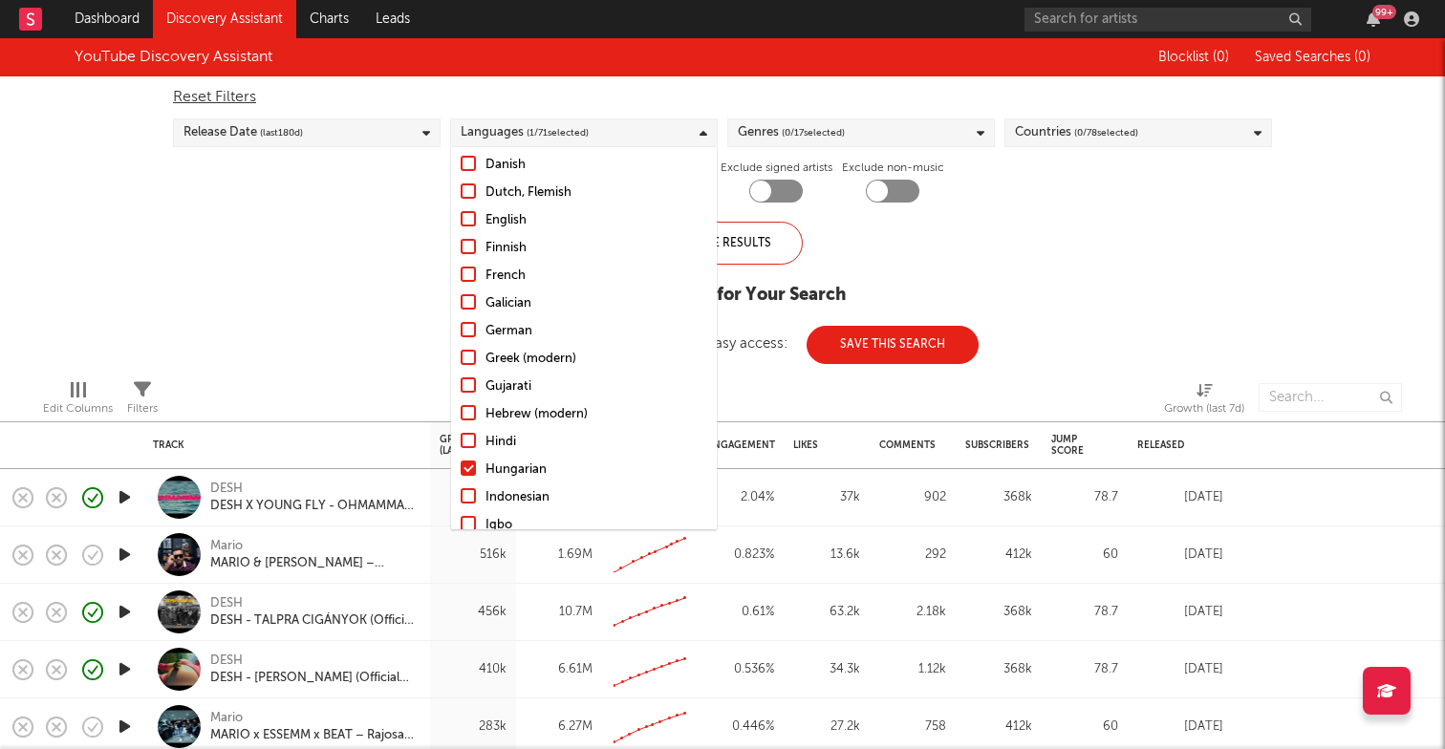
click at [468, 468] on div at bounding box center [468, 468] width 15 height 15
click at [461, 468] on input "Hungarian" at bounding box center [461, 470] width 0 height 23
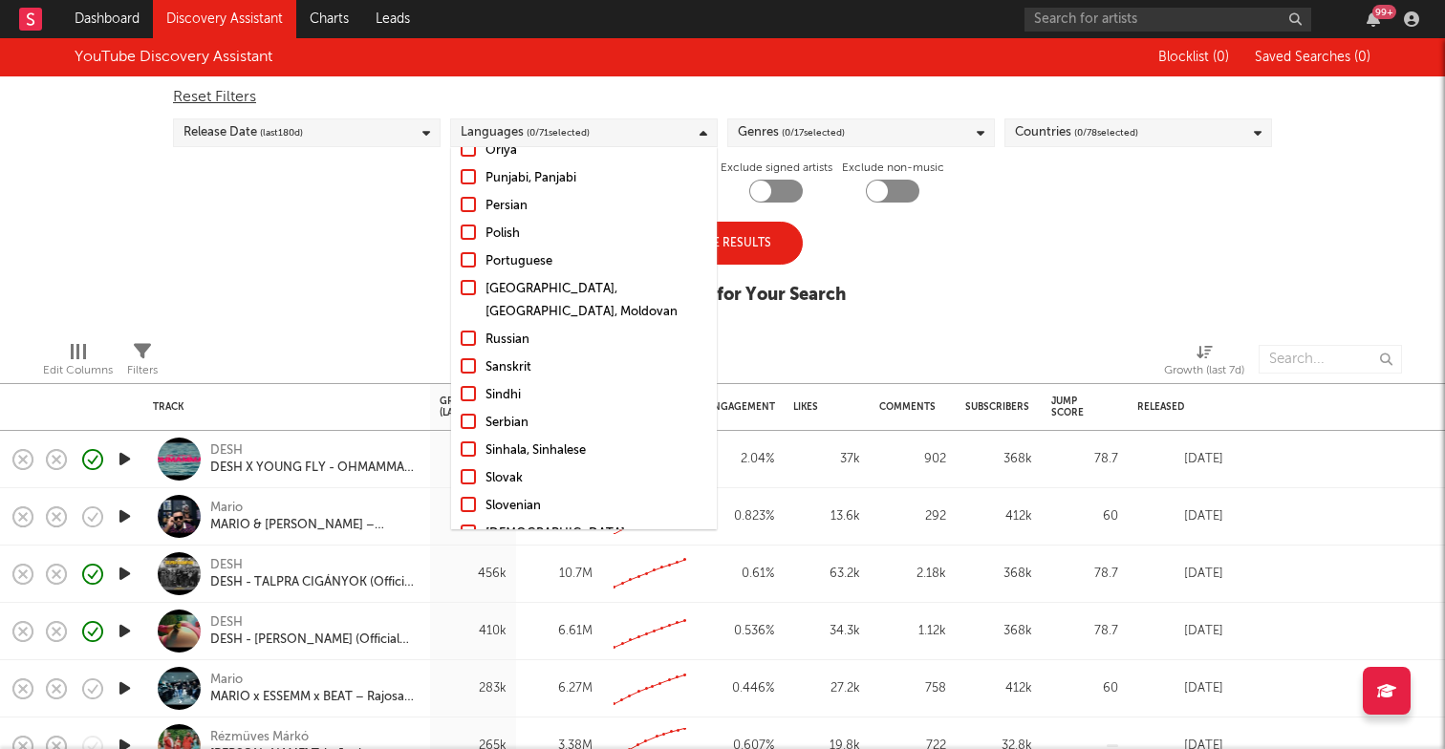
scroll to position [1243, 0]
click at [465, 412] on div at bounding box center [468, 419] width 15 height 15
click at [461, 410] on input "Serbian" at bounding box center [461, 421] width 0 height 23
click at [738, 253] on div "Update Results" at bounding box center [722, 243] width 161 height 43
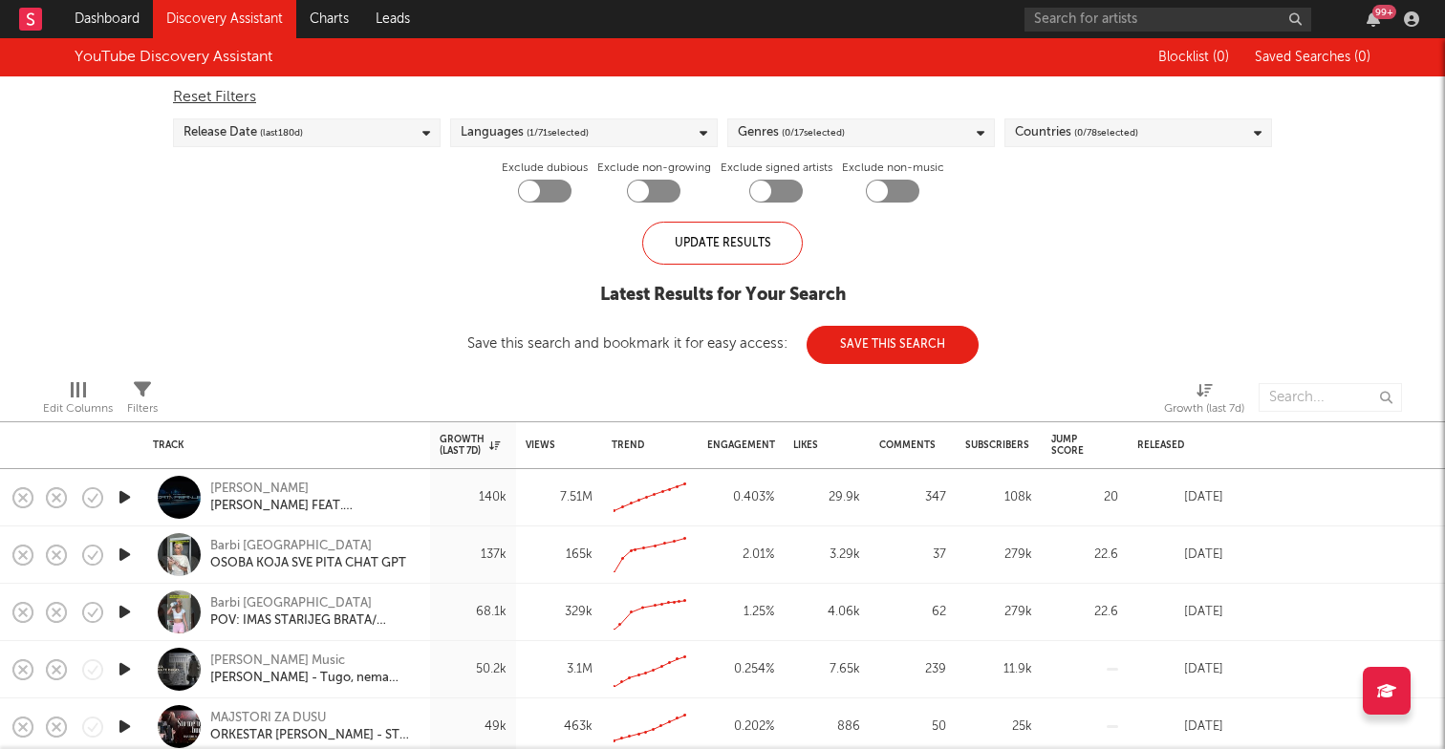
click at [241, 18] on link "Discovery Assistant" at bounding box center [224, 19] width 143 height 38
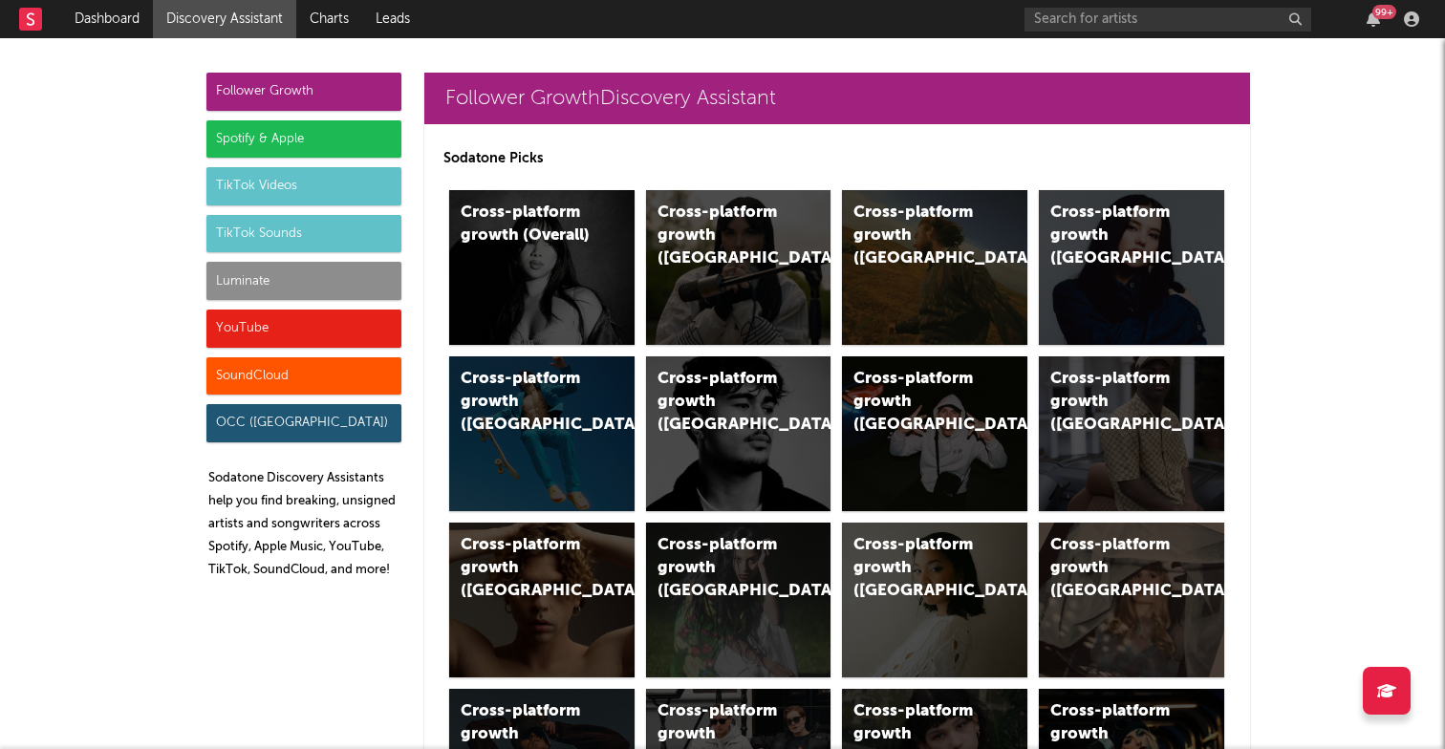
click at [318, 123] on div "Spotify & Apple" at bounding box center [303, 139] width 195 height 38
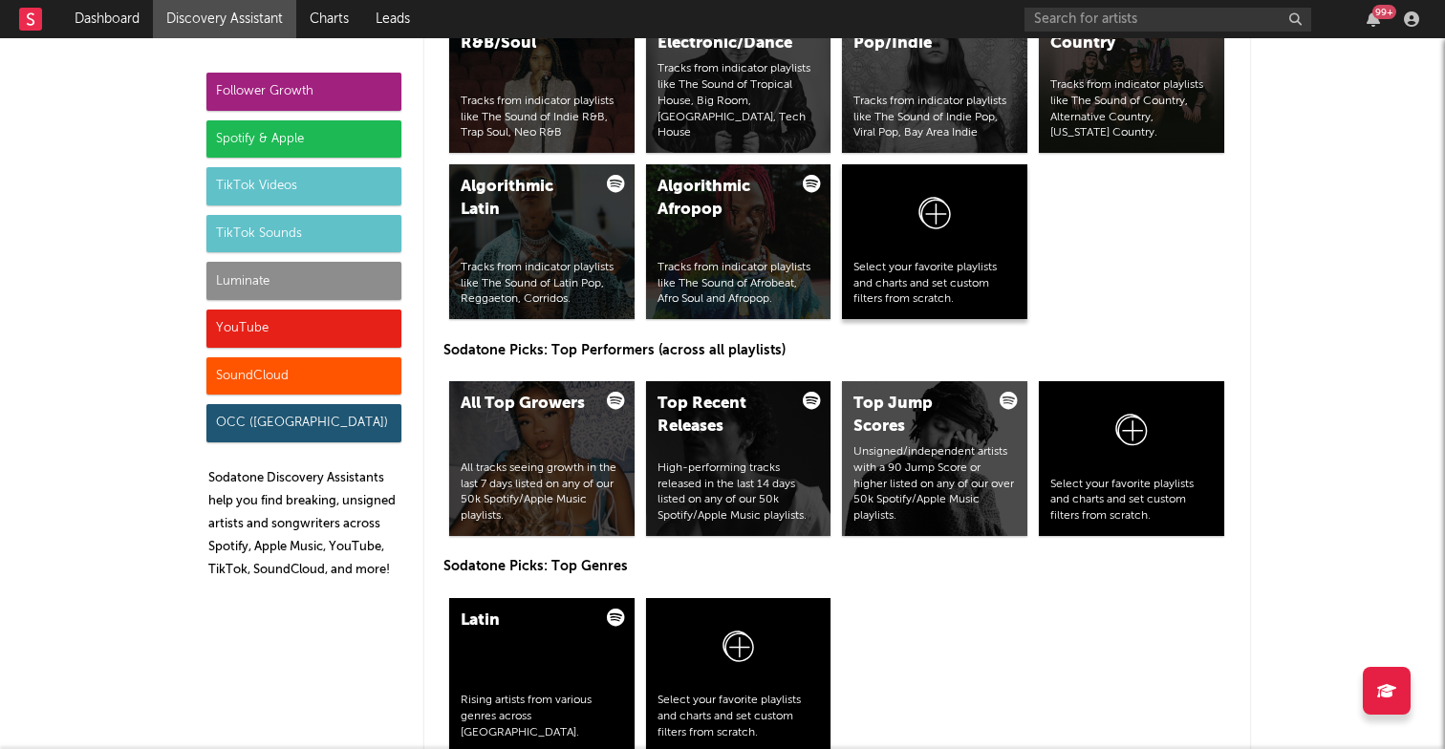
scroll to position [2673, 0]
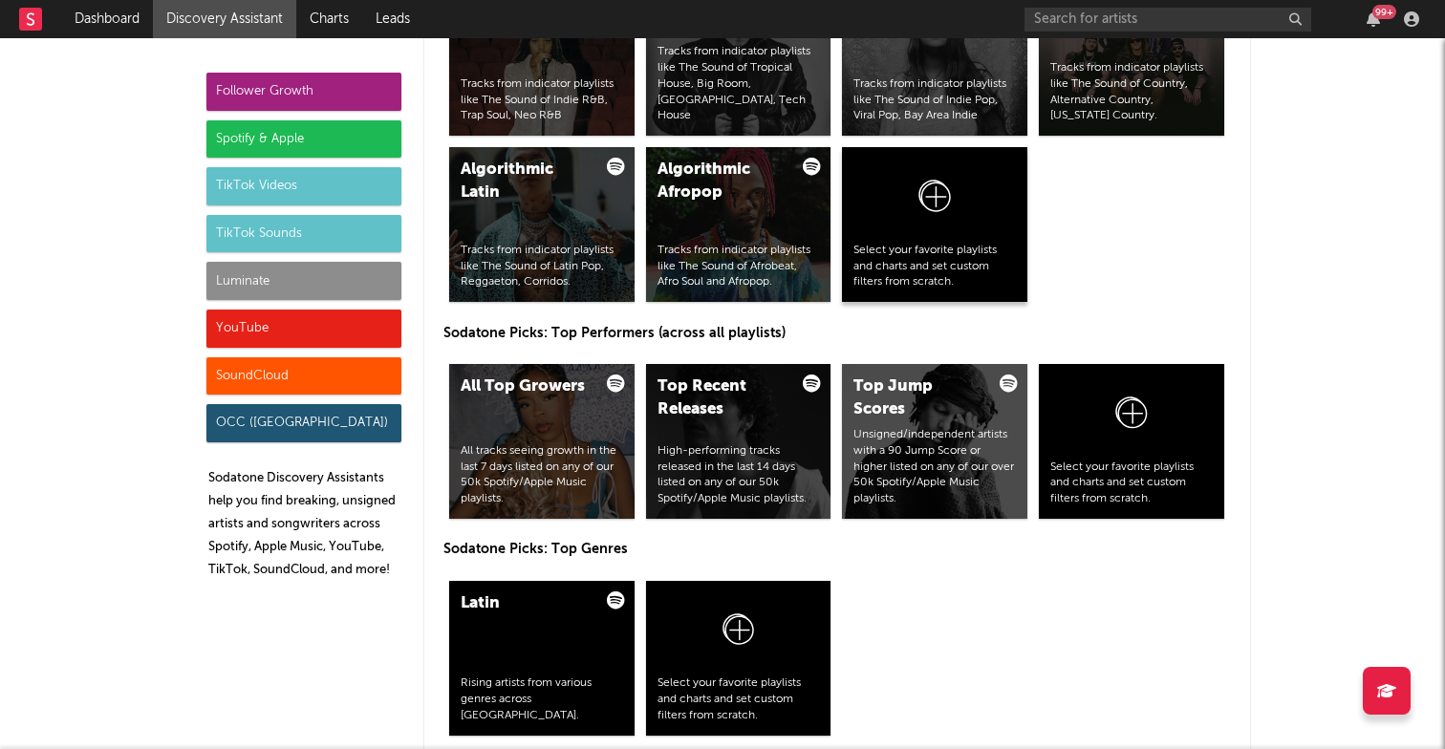
click at [920, 233] on div at bounding box center [935, 201] width 162 height 84
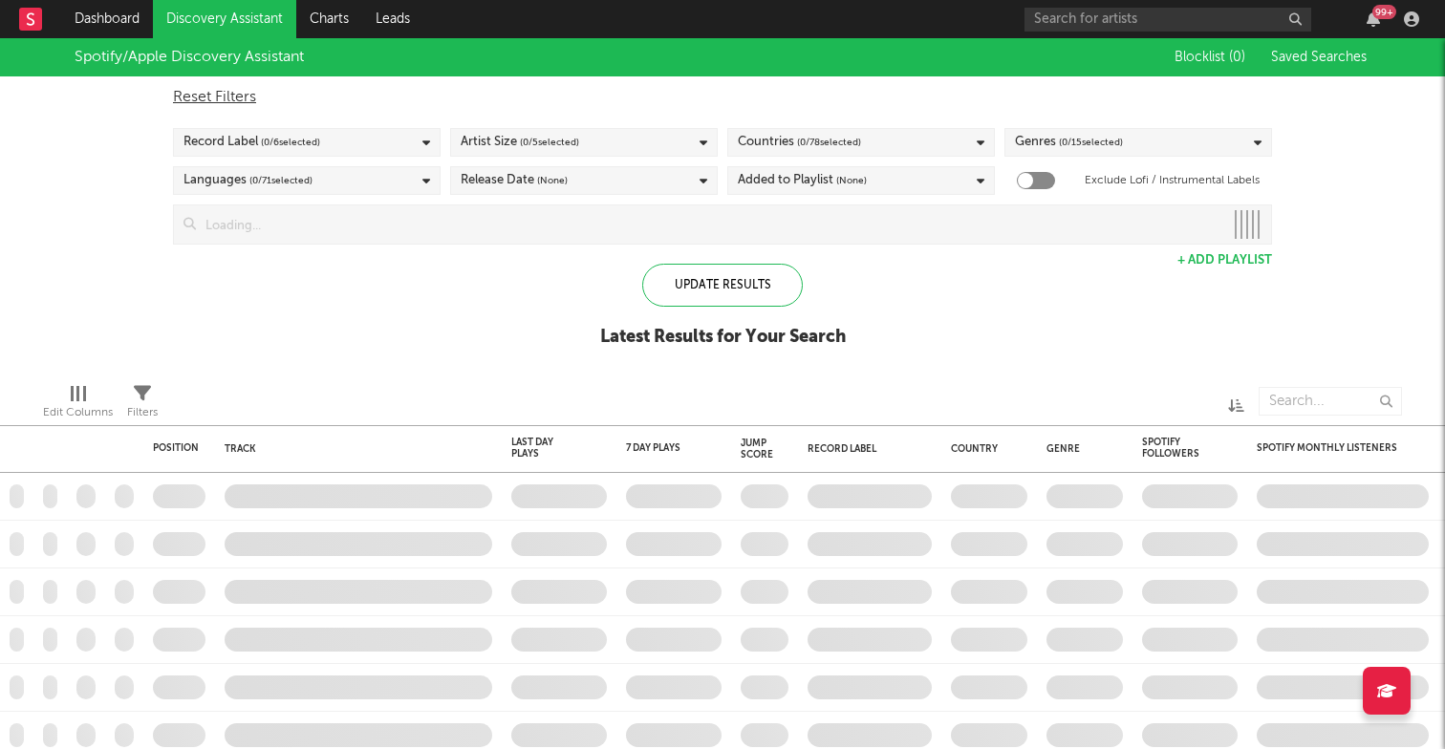
checkbox input "true"
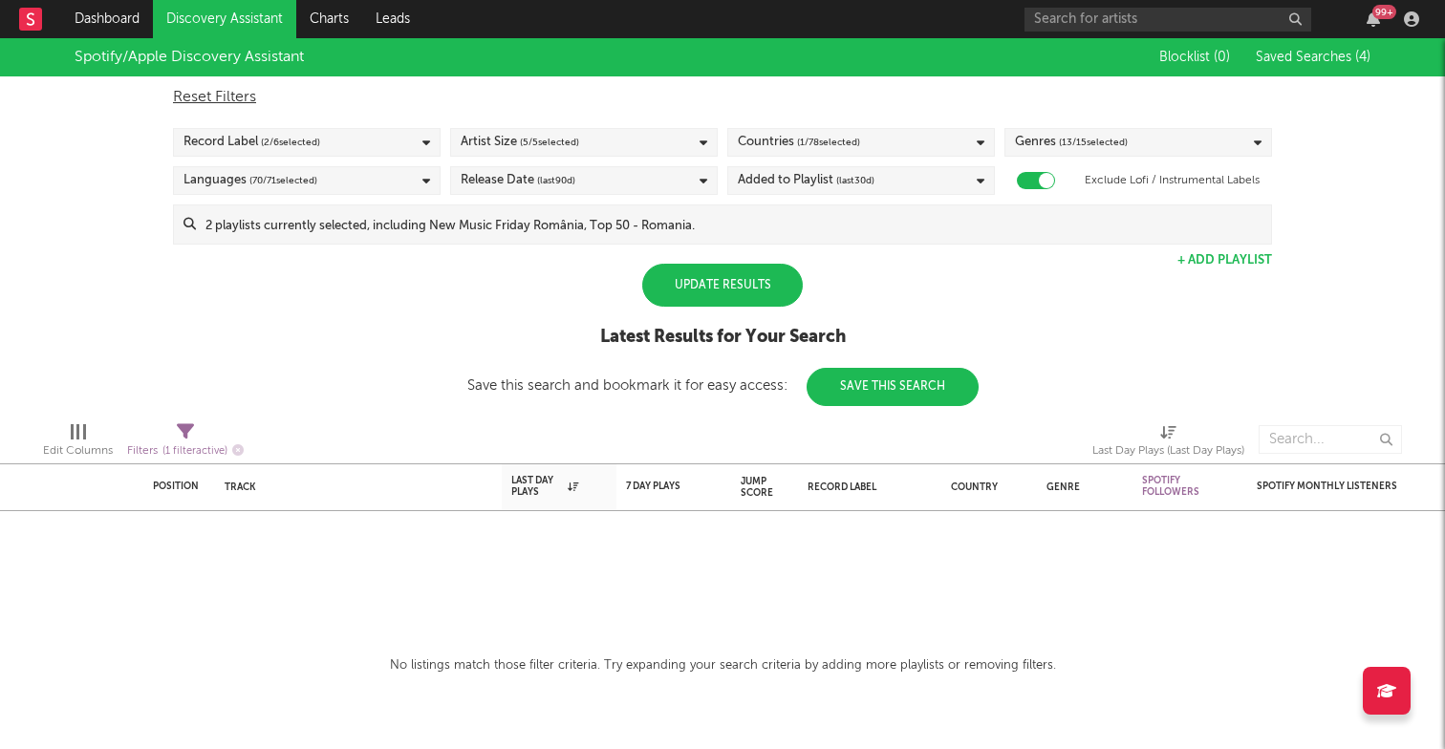
click at [760, 289] on div "Update Results" at bounding box center [722, 285] width 161 height 43
click at [422, 139] on icon at bounding box center [426, 143] width 8 height 12
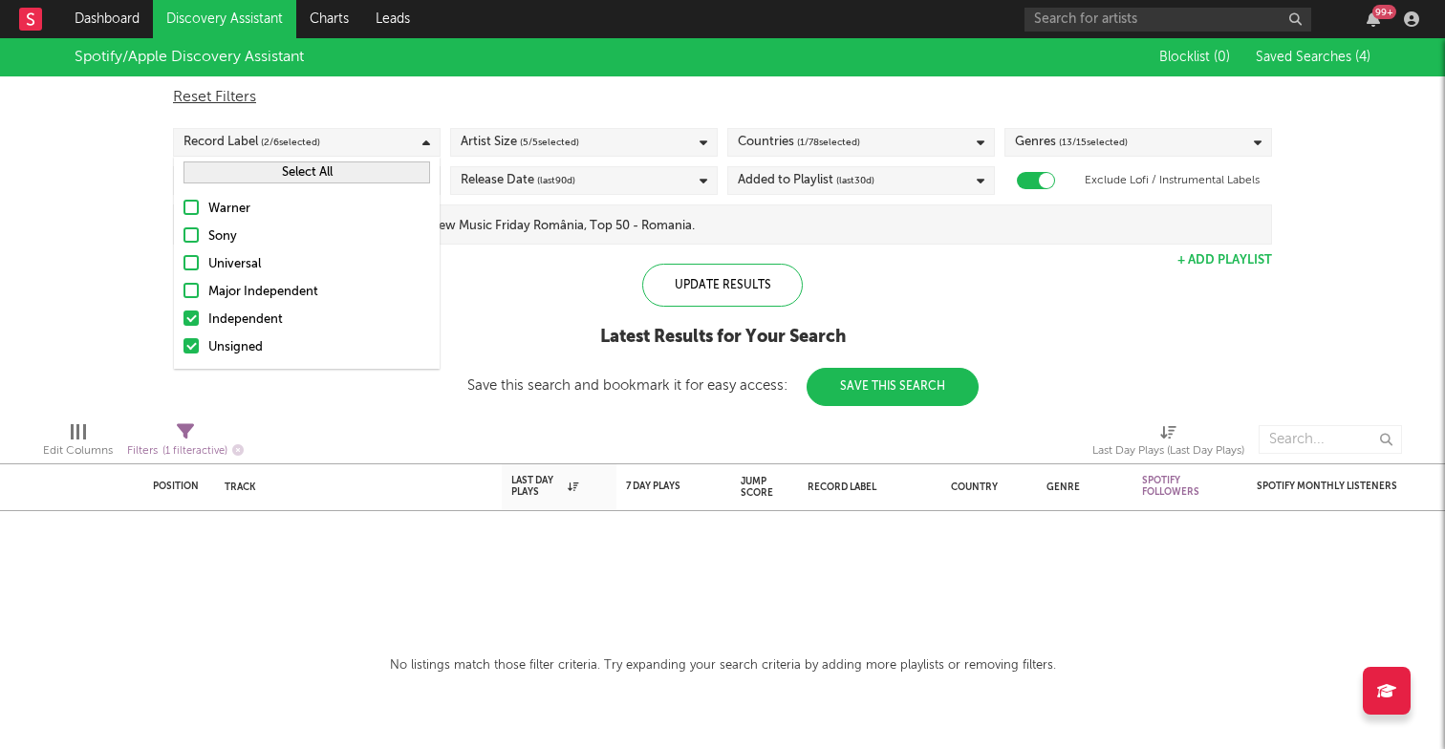
click at [189, 290] on div at bounding box center [191, 290] width 15 height 15
click at [184, 290] on input "Major Independent" at bounding box center [184, 292] width 0 height 23
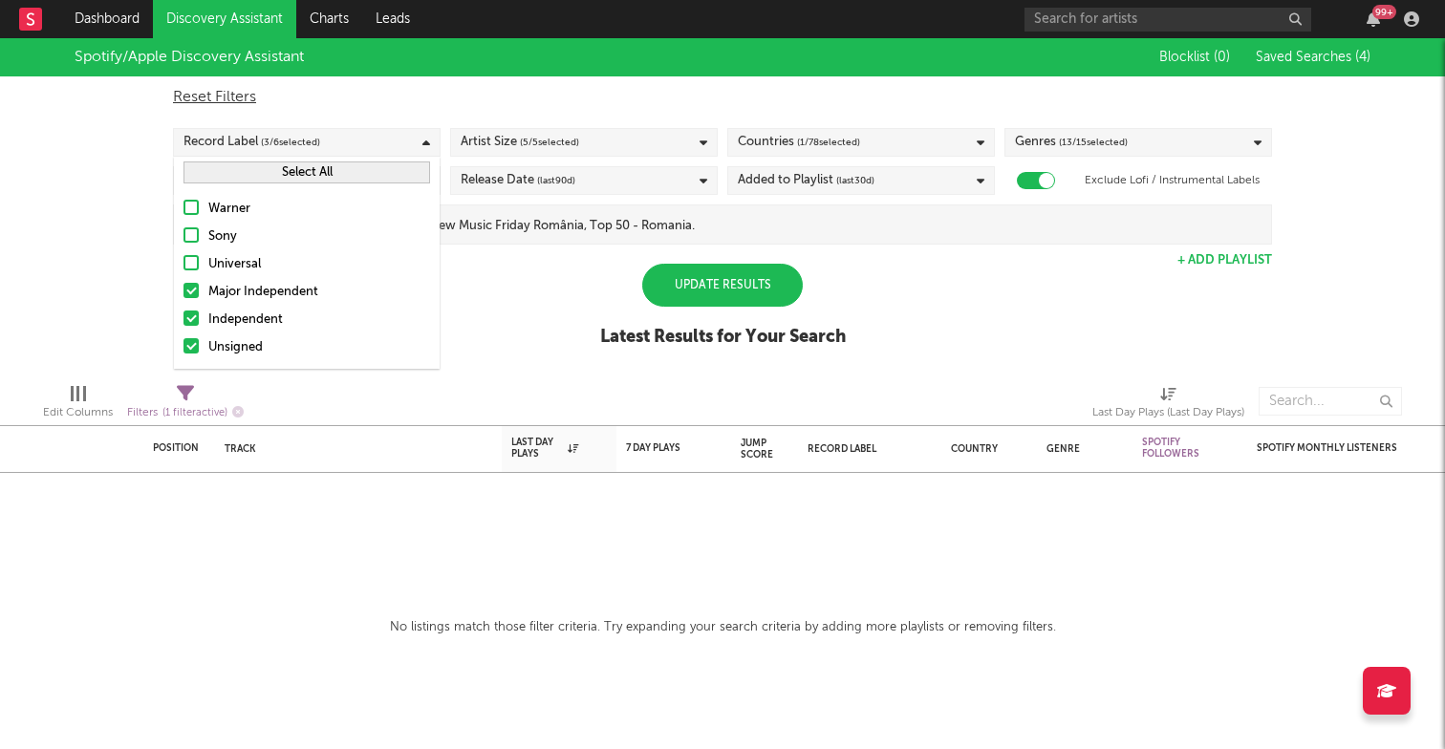
click at [698, 290] on div "Update Results" at bounding box center [722, 285] width 161 height 43
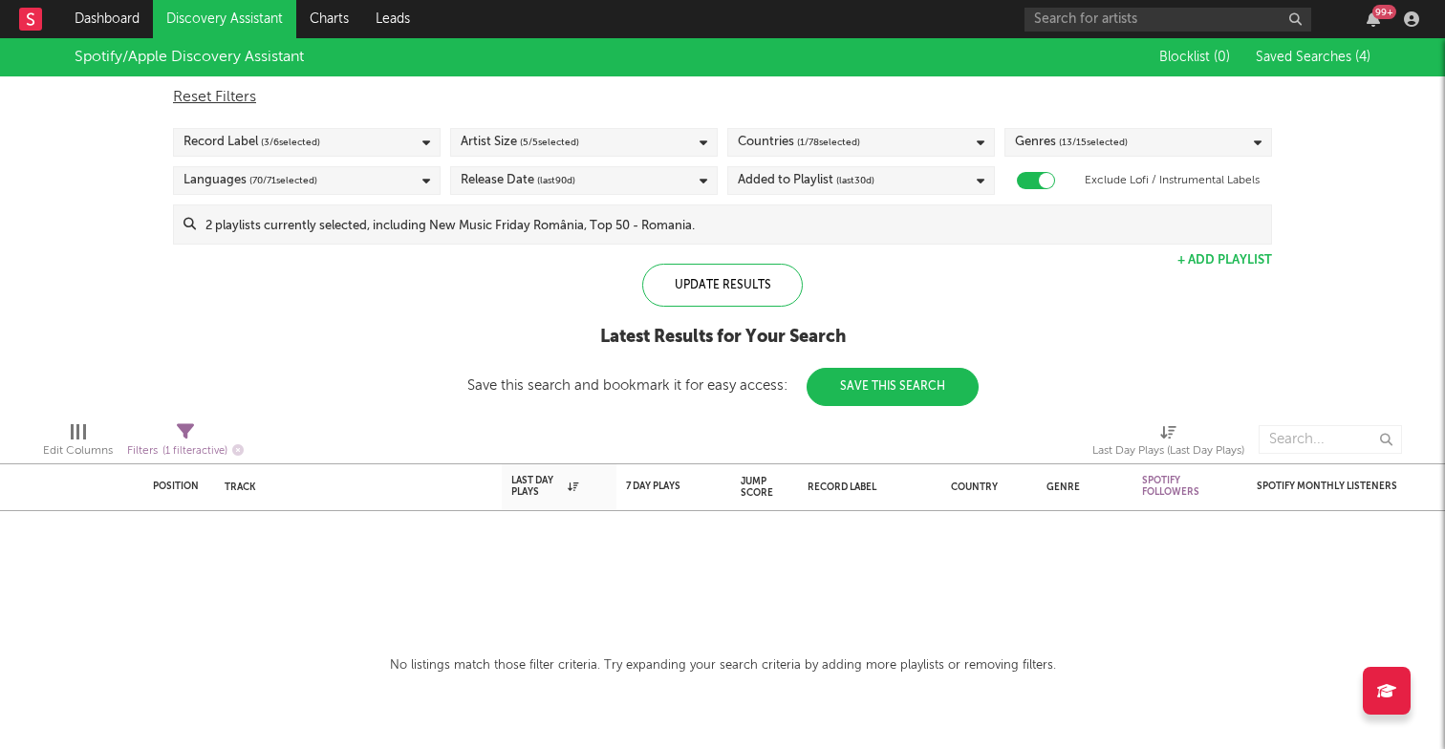
click at [911, 141] on div "Countries ( 1 / 78 selected)" at bounding box center [861, 142] width 268 height 29
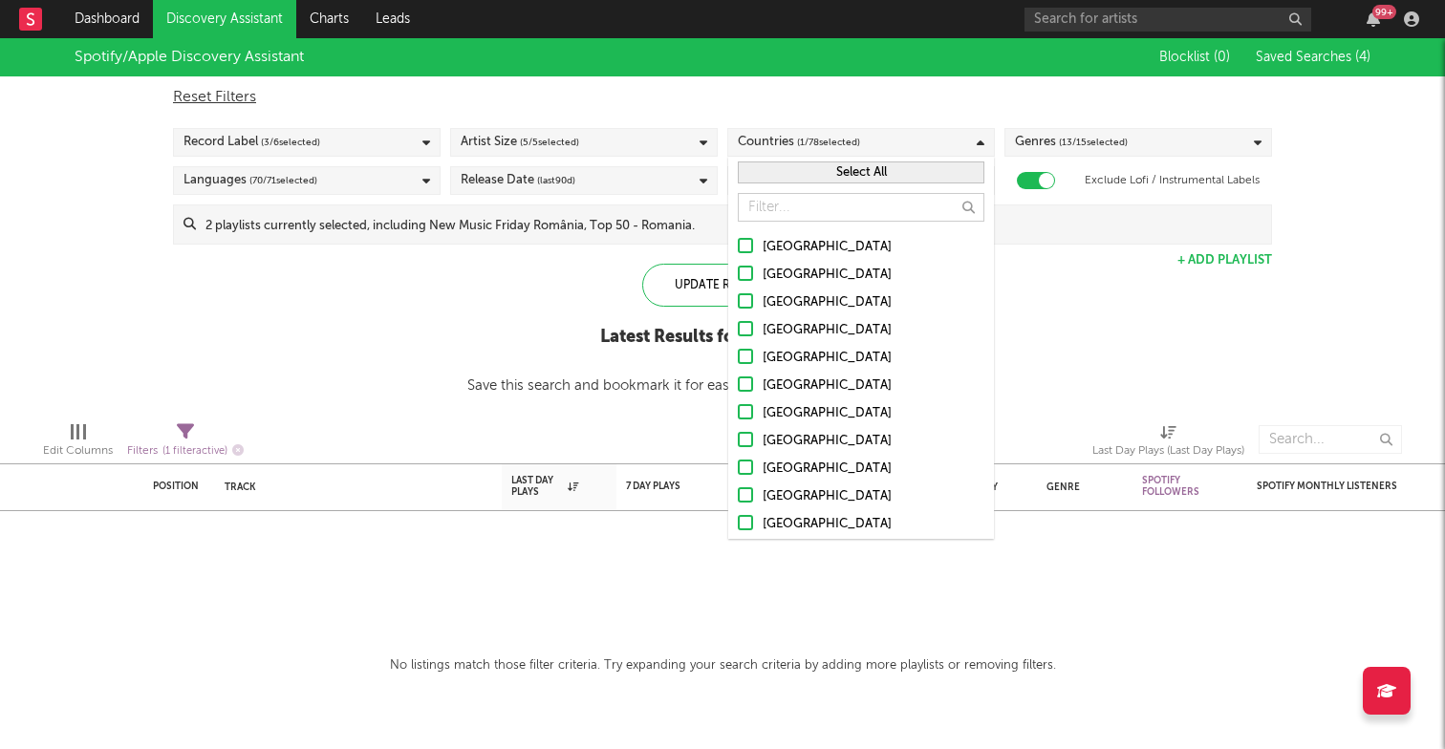
click at [833, 166] on button "Select All" at bounding box center [861, 173] width 247 height 22
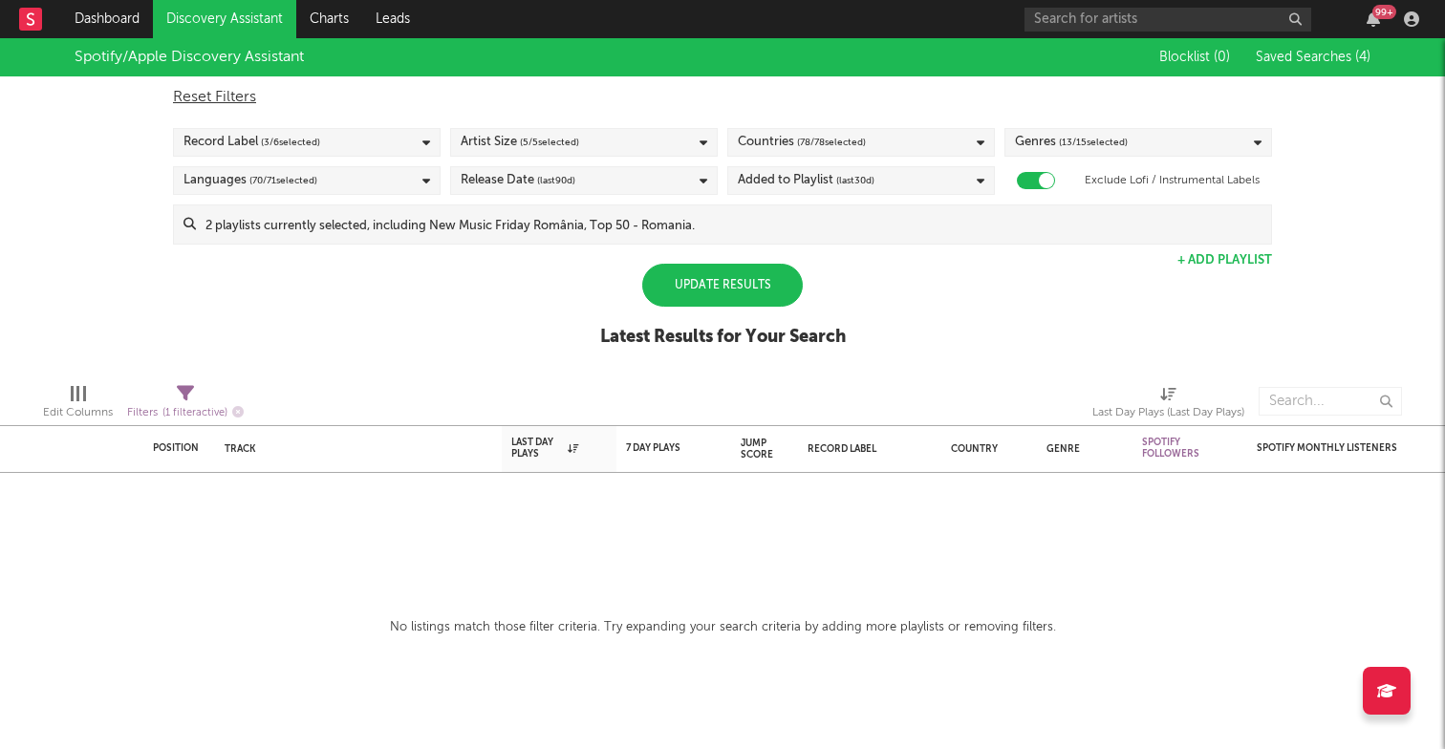
click at [1051, 274] on div "Spotify/Apple Discovery Assistant Blocklist ( 0 ) Saved Searches ( 4 ) Reset Fi…" at bounding box center [722, 203] width 1445 height 330
click at [768, 287] on div "Update Results" at bounding box center [722, 285] width 161 height 43
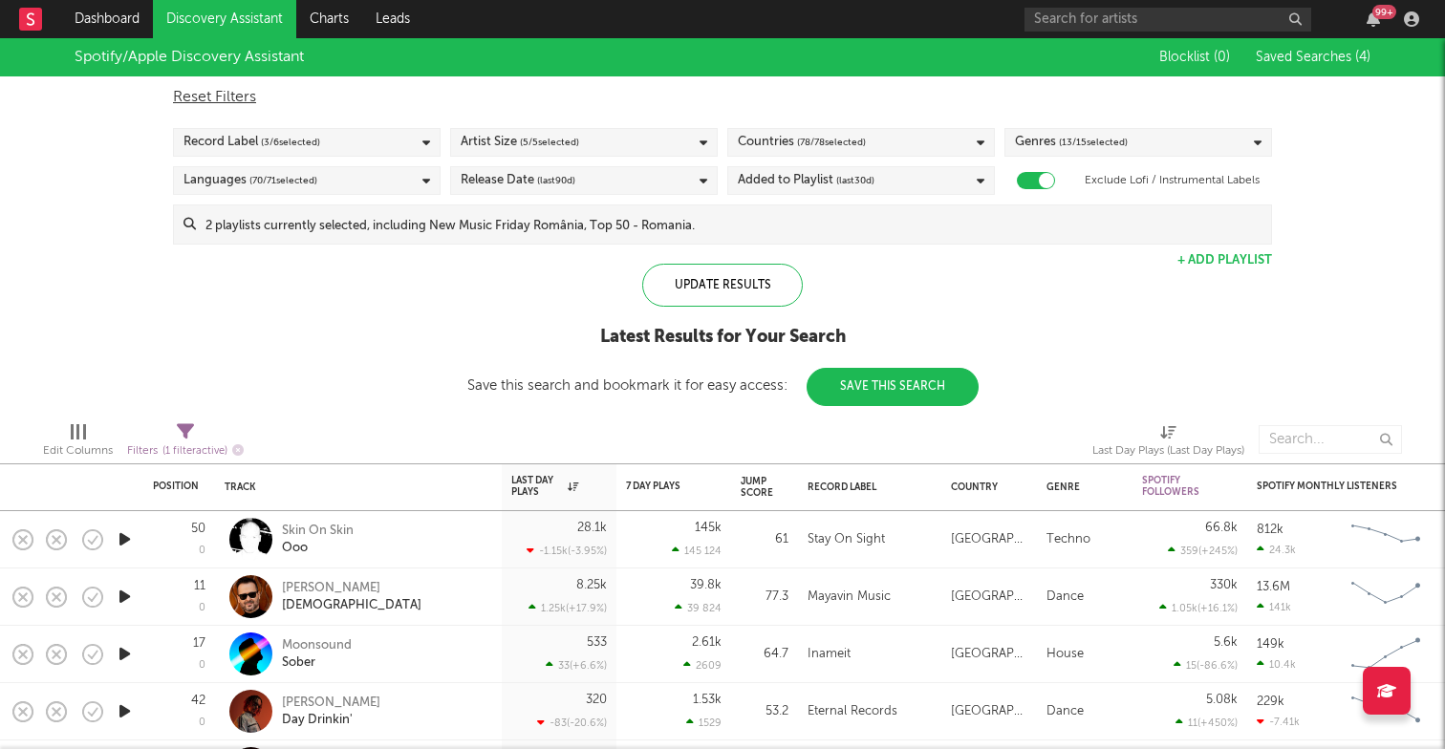
click at [669, 142] on div "Artist Size ( 5 / 5 selected)" at bounding box center [584, 142] width 268 height 29
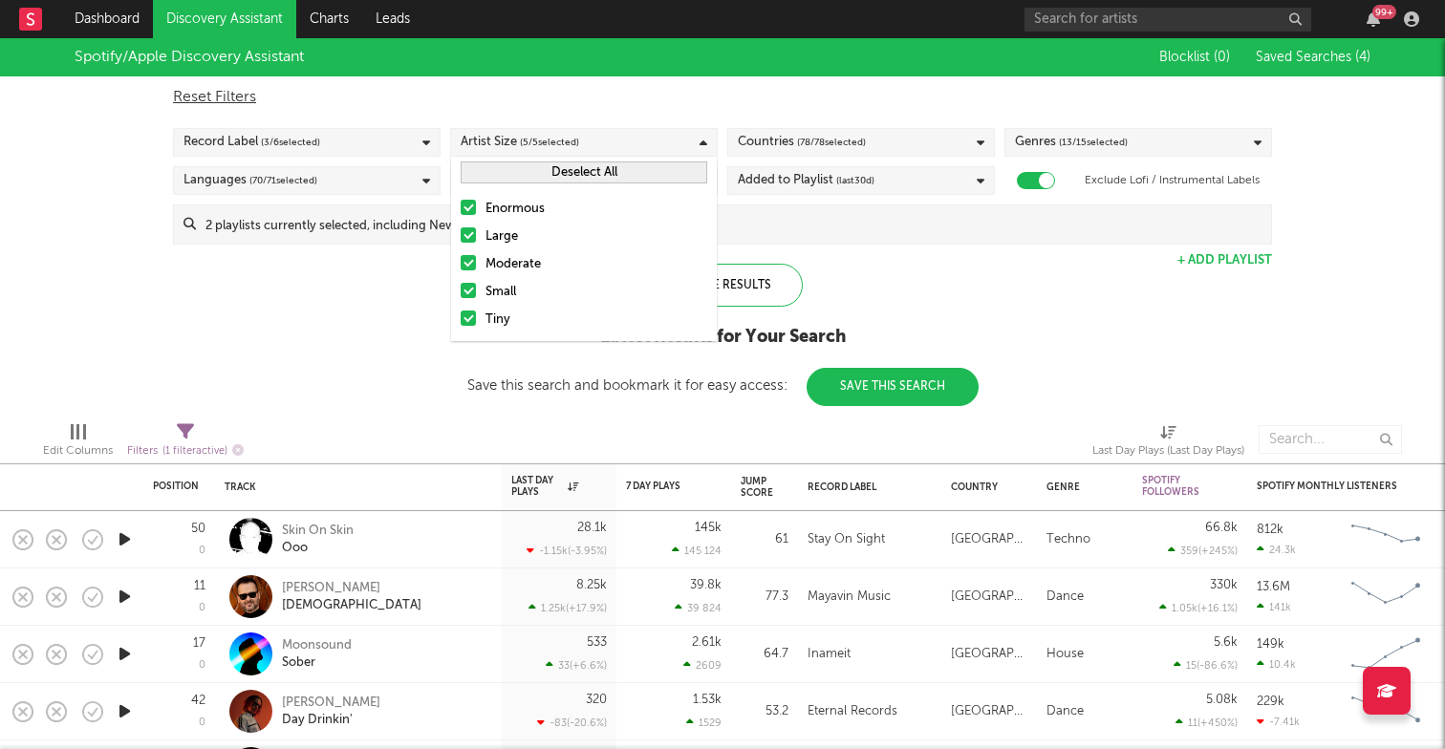
click at [467, 257] on div at bounding box center [468, 262] width 15 height 15
click at [461, 257] on input "Moderate" at bounding box center [461, 264] width 0 height 23
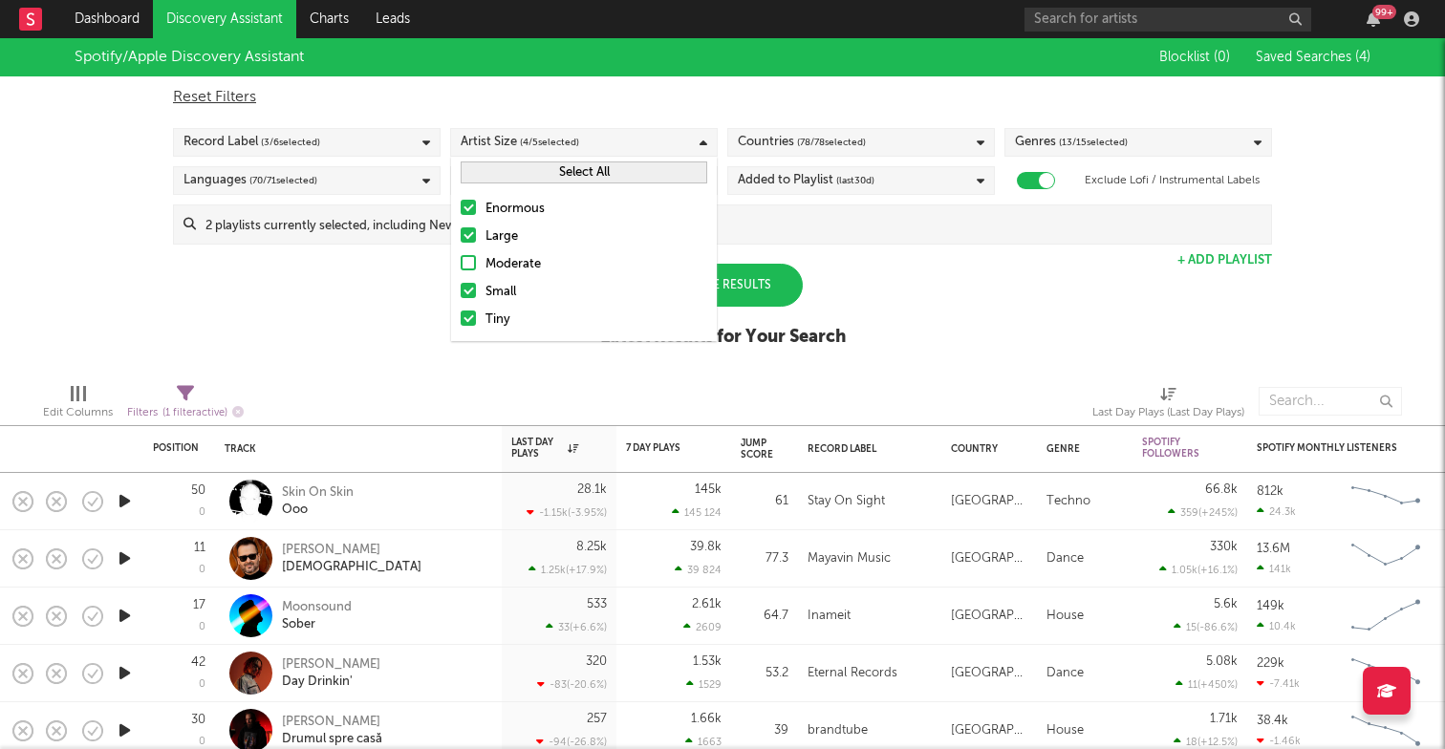
click at [468, 228] on div at bounding box center [468, 234] width 15 height 15
click at [461, 228] on input "Large" at bounding box center [461, 237] width 0 height 23
click at [467, 203] on div at bounding box center [468, 207] width 15 height 15
click at [461, 203] on input "Enormous" at bounding box center [461, 209] width 0 height 23
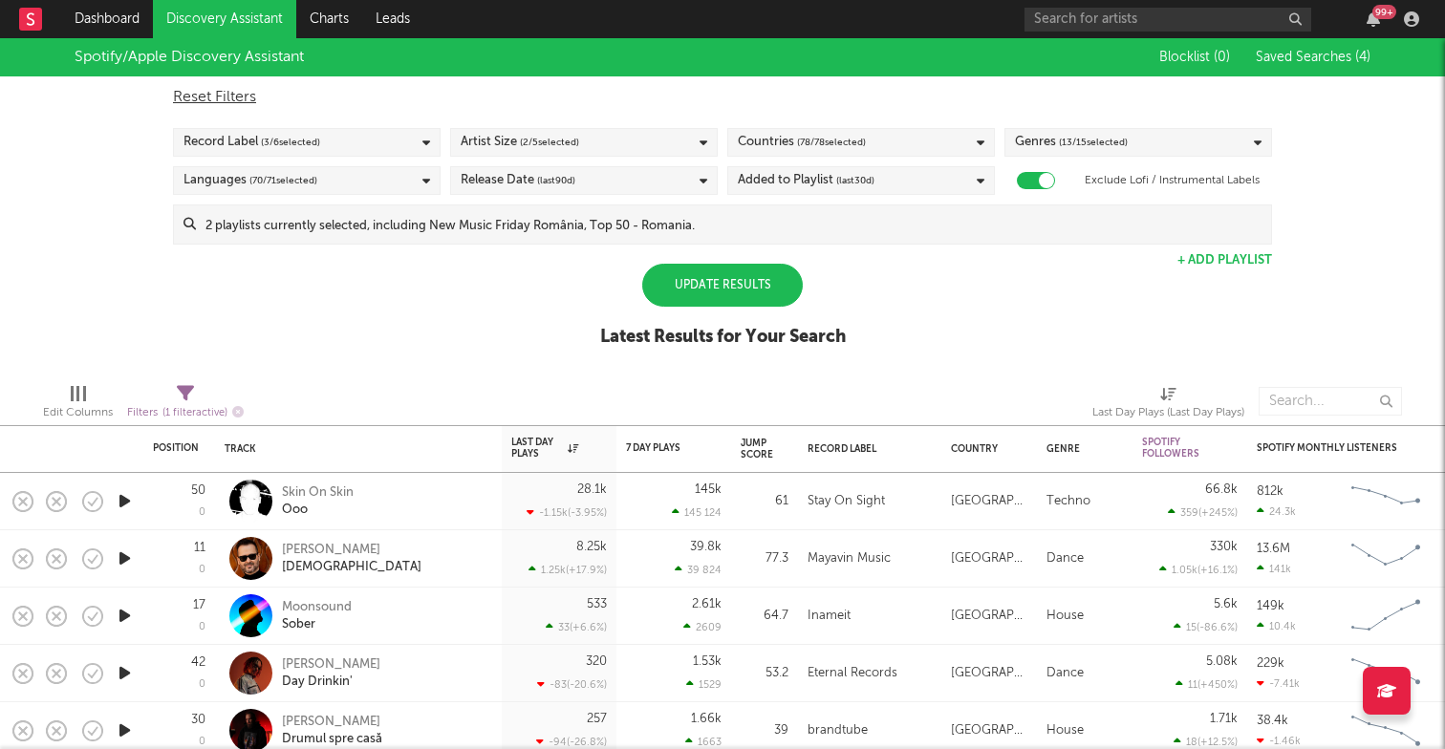
click at [757, 285] on div "Update Results" at bounding box center [722, 285] width 161 height 43
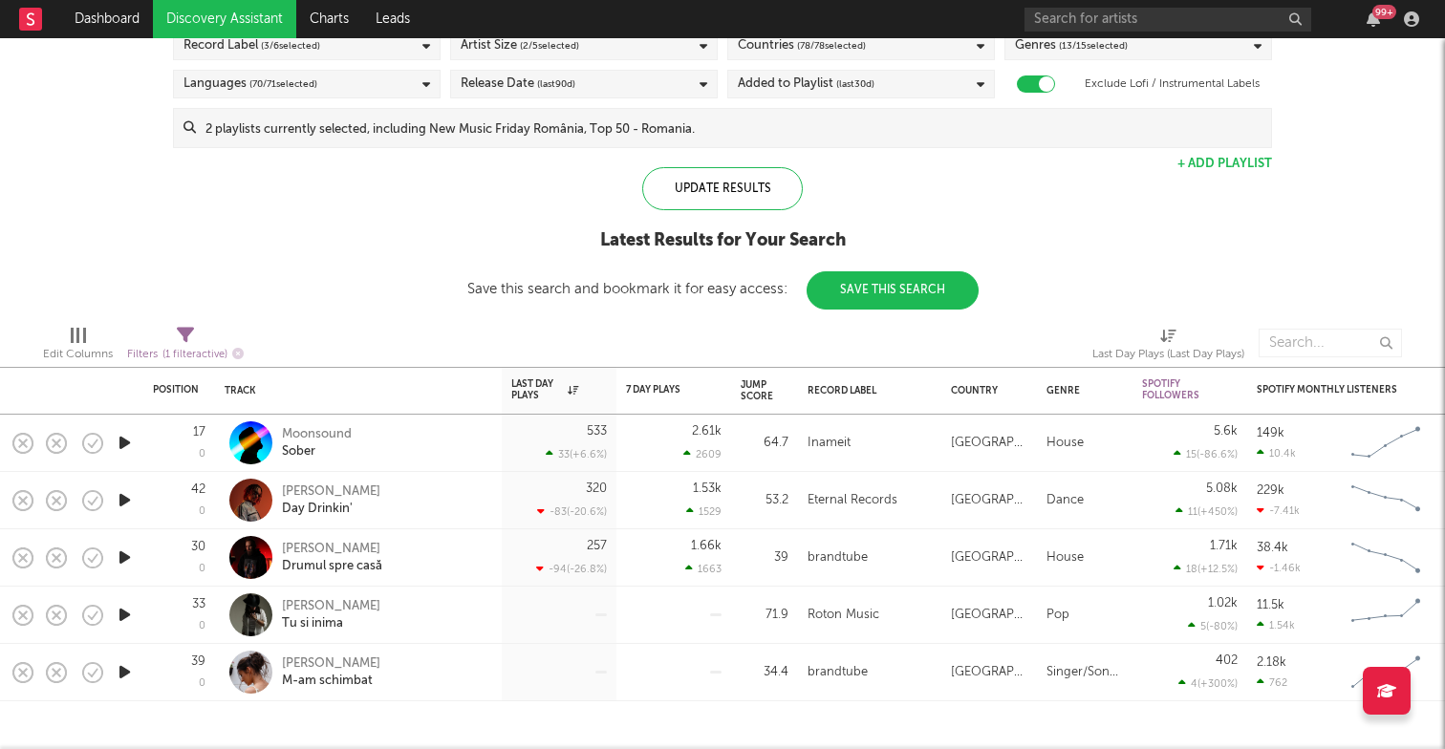
click at [125, 676] on icon "button" at bounding box center [125, 672] width 20 height 24
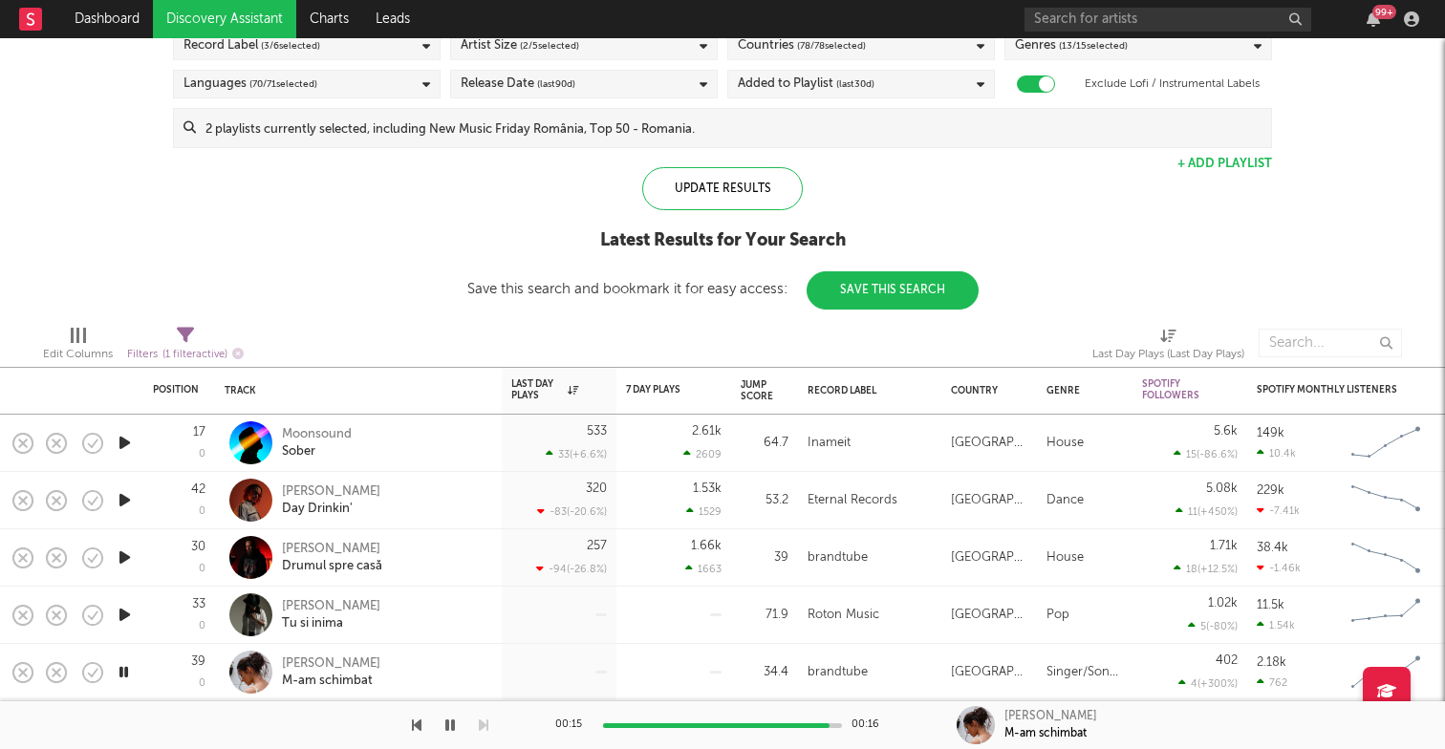
click at [124, 491] on icon "button" at bounding box center [125, 500] width 20 height 24
click at [448, 725] on icon "button" at bounding box center [450, 725] width 10 height 15
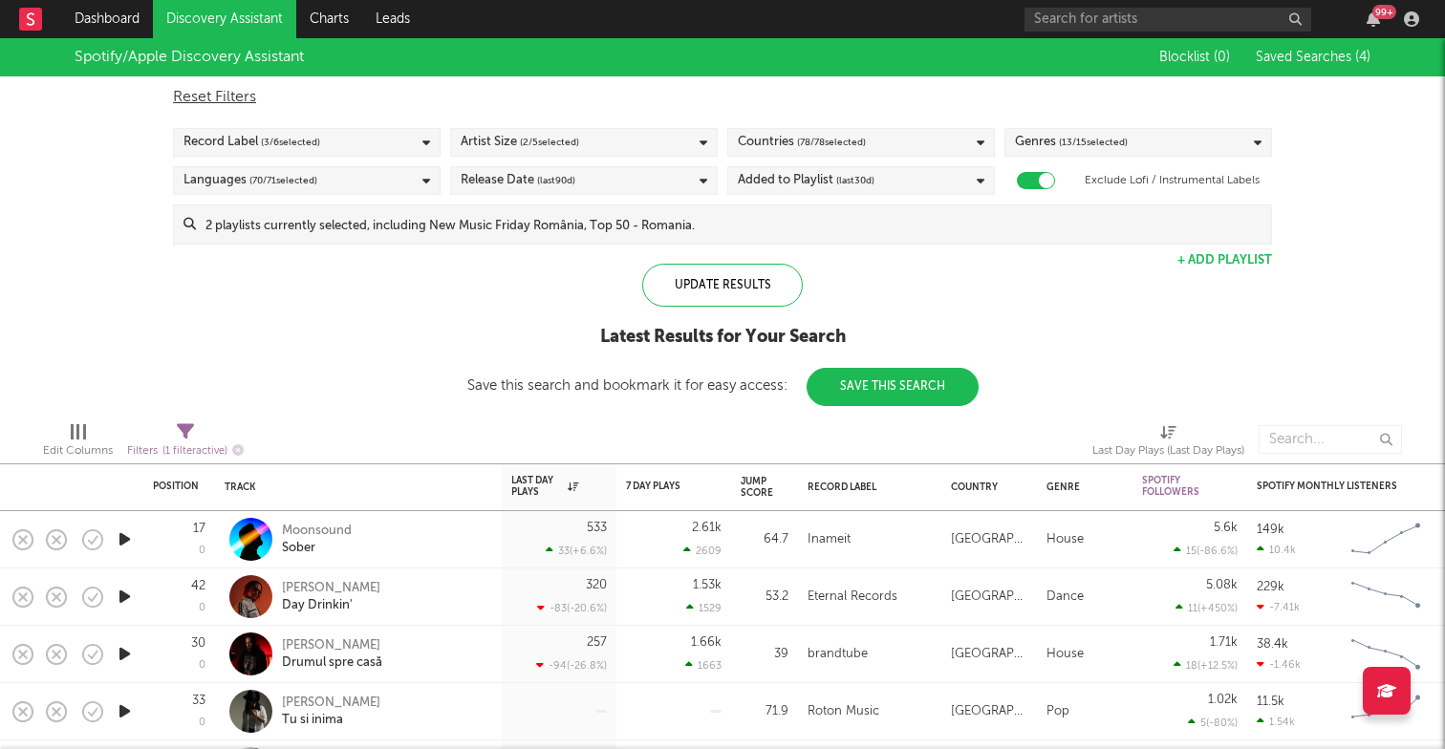
click at [375, 180] on div "Languages ( 70 / 71 selected)" at bounding box center [307, 180] width 268 height 29
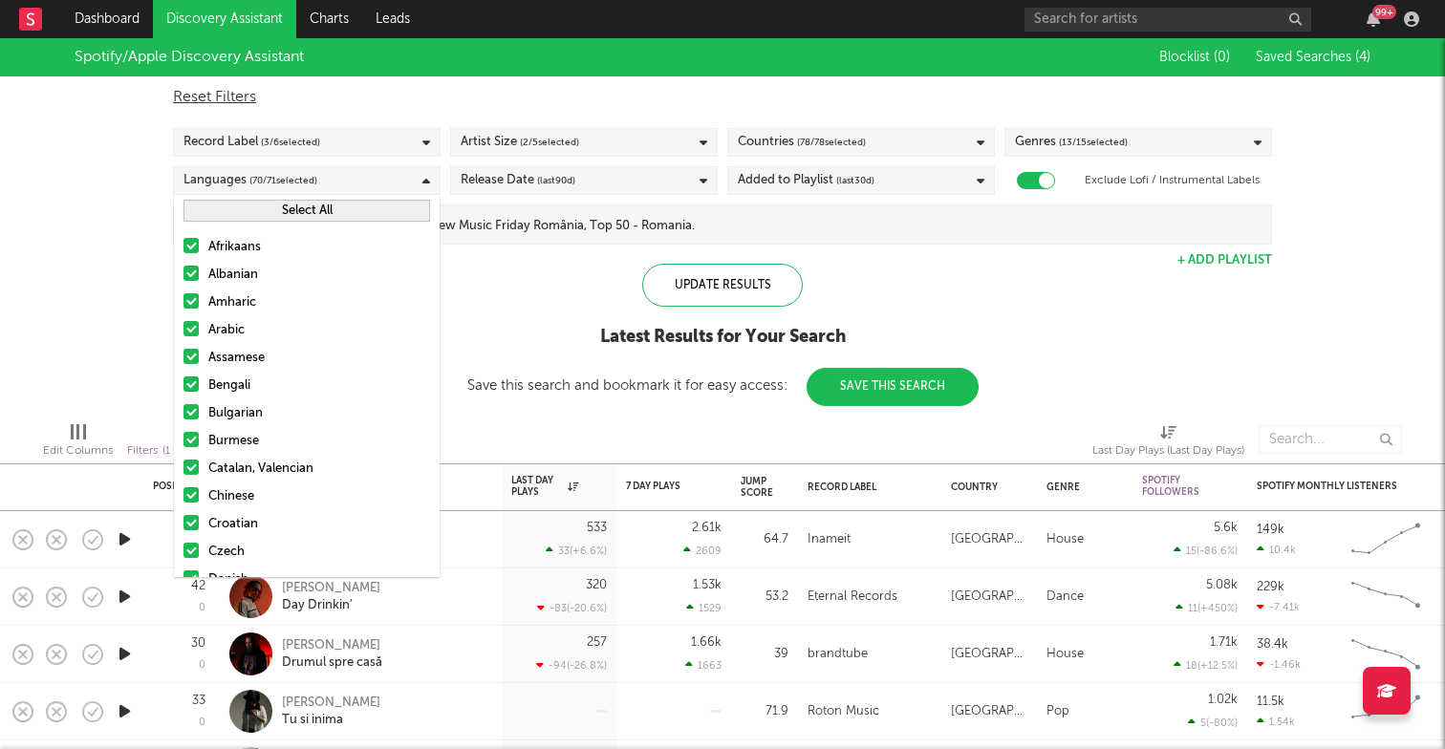
click at [249, 213] on button "Select All" at bounding box center [307, 211] width 247 height 22
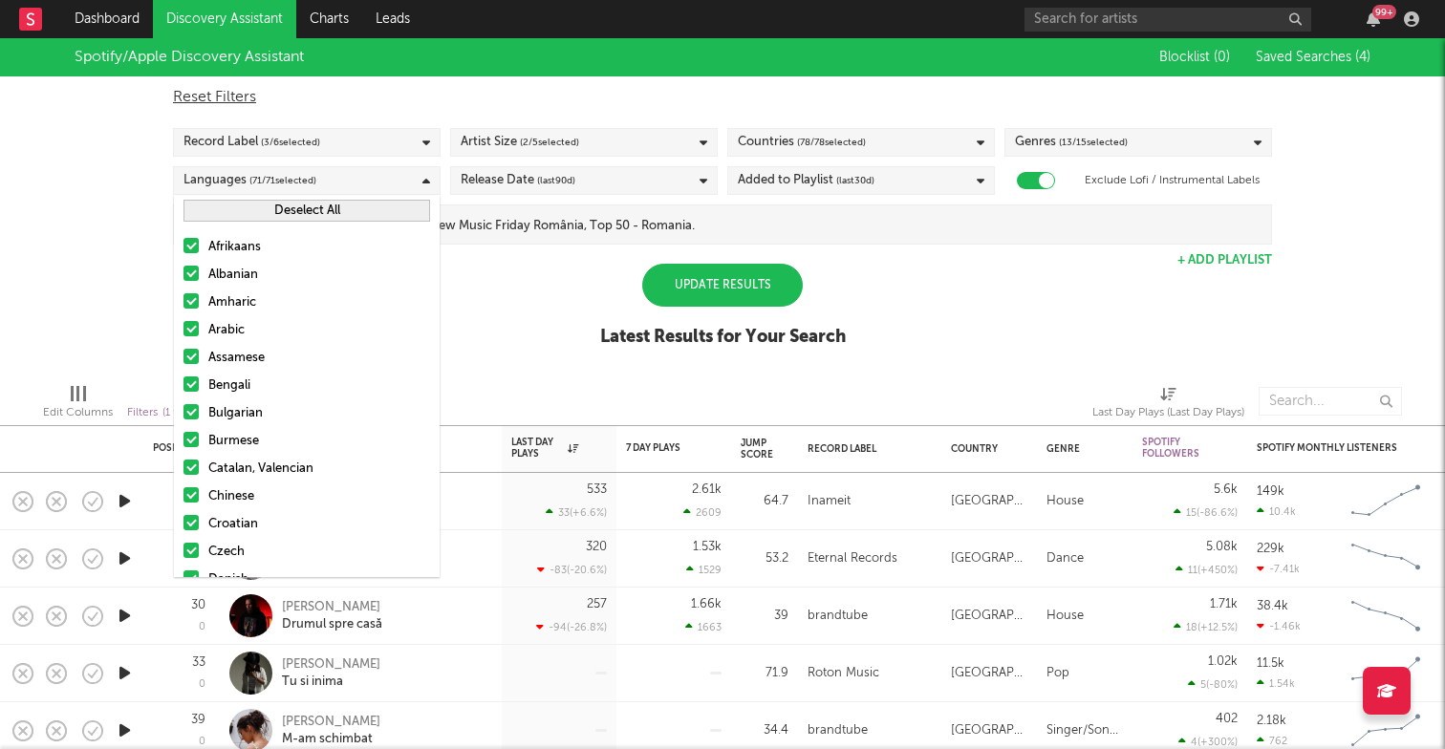
click at [249, 213] on button "Deselect All" at bounding box center [307, 211] width 247 height 22
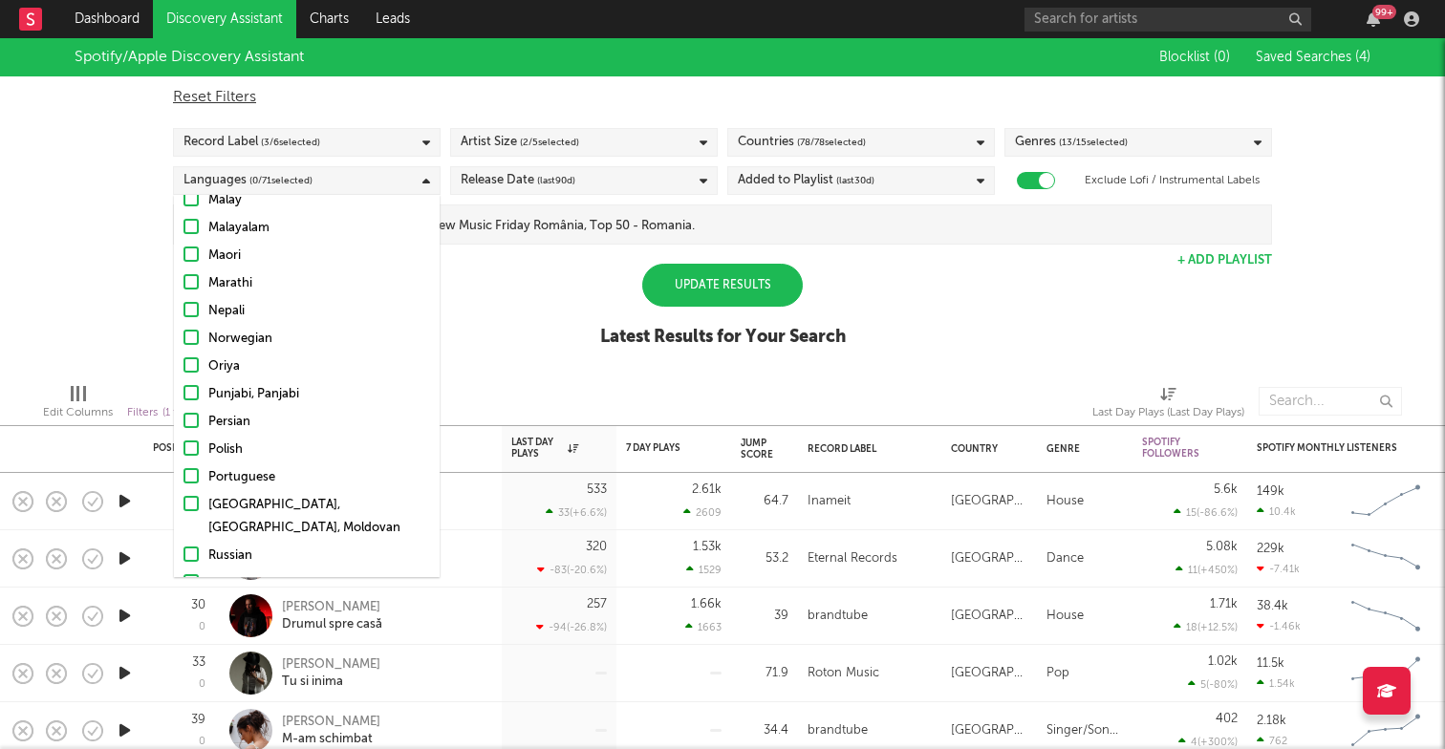
scroll to position [1080, 0]
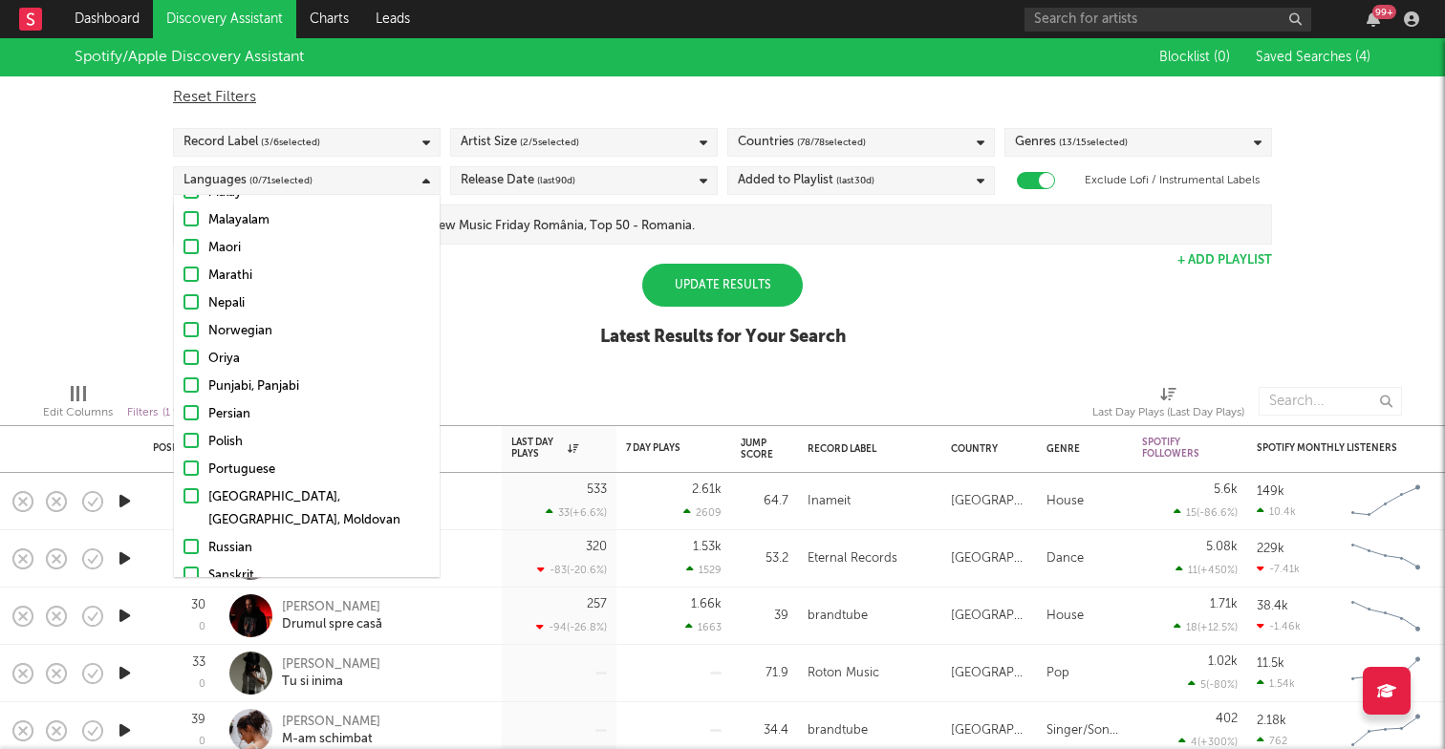
click at [190, 499] on div at bounding box center [191, 495] width 15 height 15
click at [184, 499] on input "[GEOGRAPHIC_DATA], [GEOGRAPHIC_DATA], Moldovan" at bounding box center [184, 510] width 0 height 46
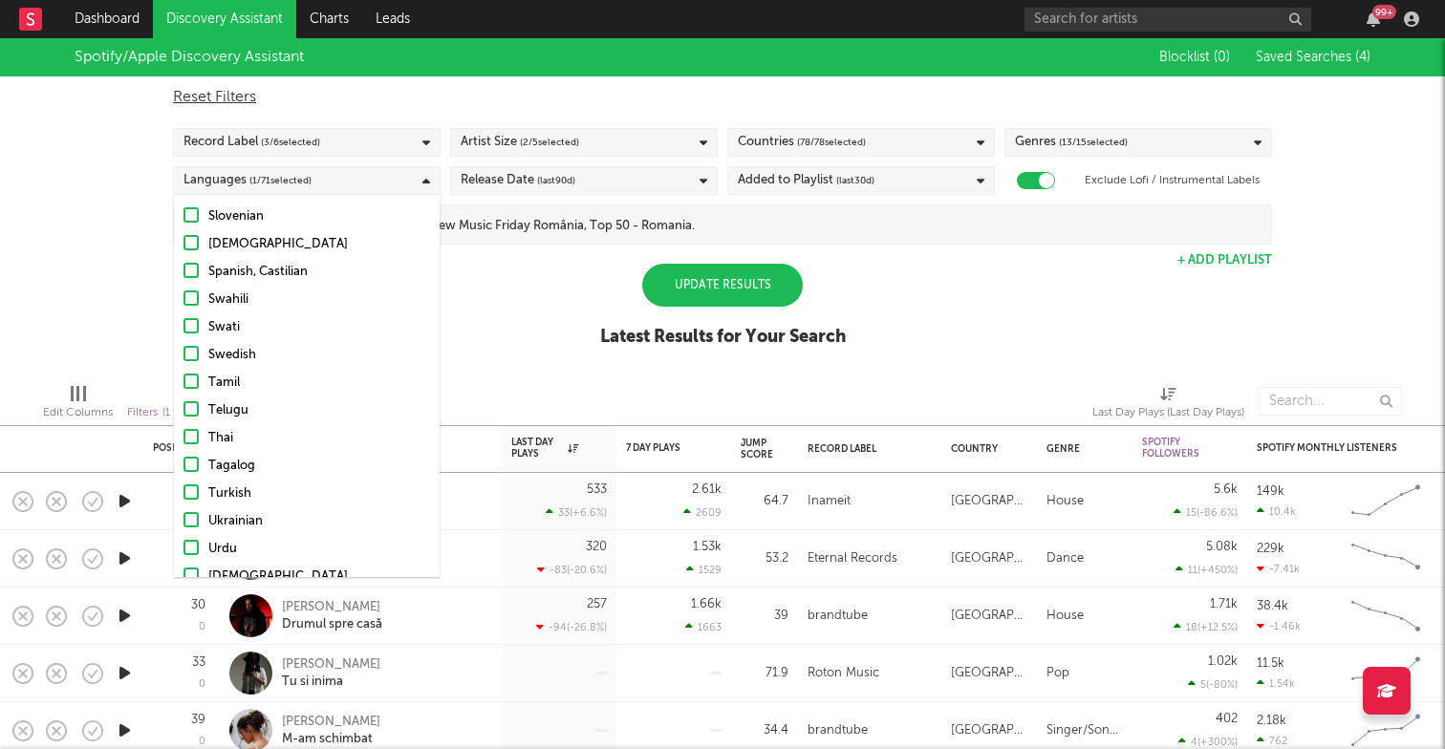
scroll to position [1632, 0]
click at [683, 299] on div "Update Results" at bounding box center [722, 285] width 161 height 43
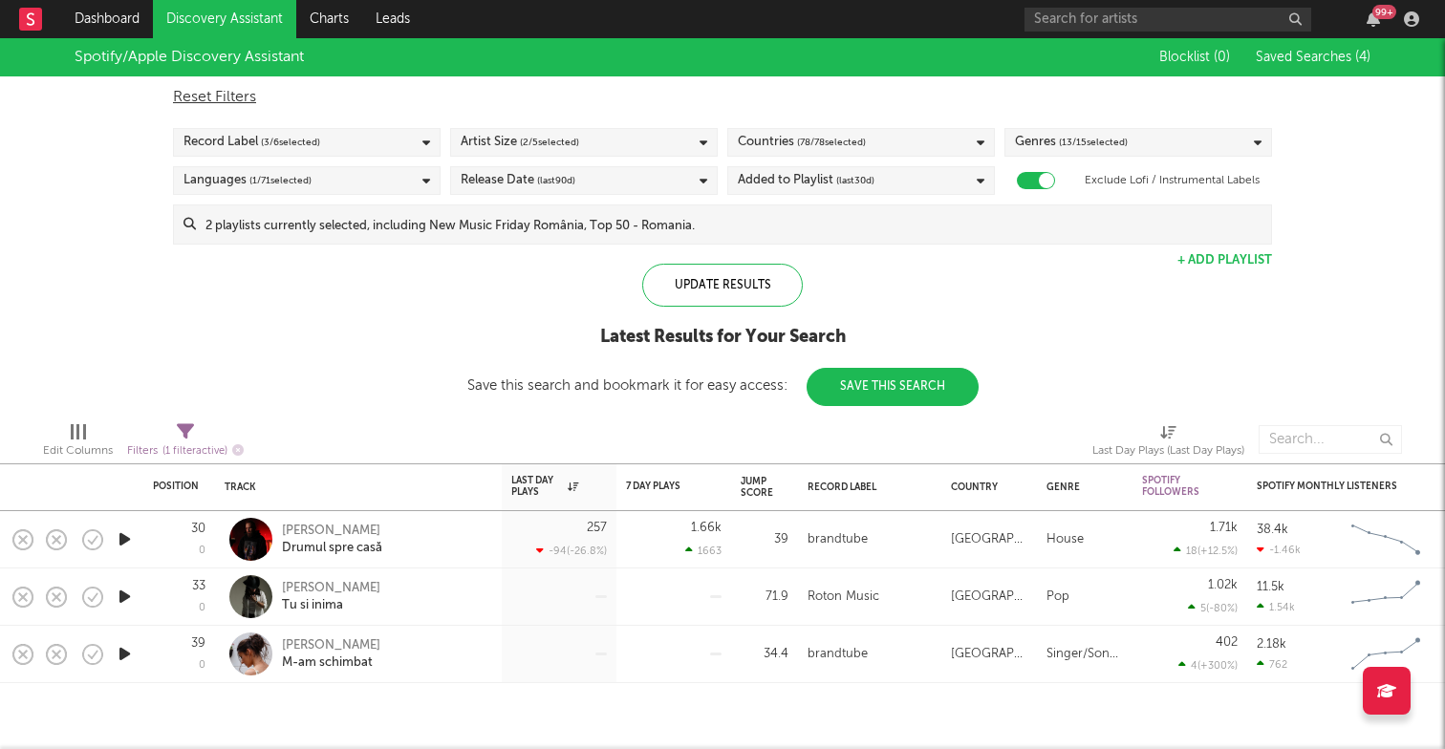
click at [128, 537] on icon "button" at bounding box center [125, 540] width 20 height 24
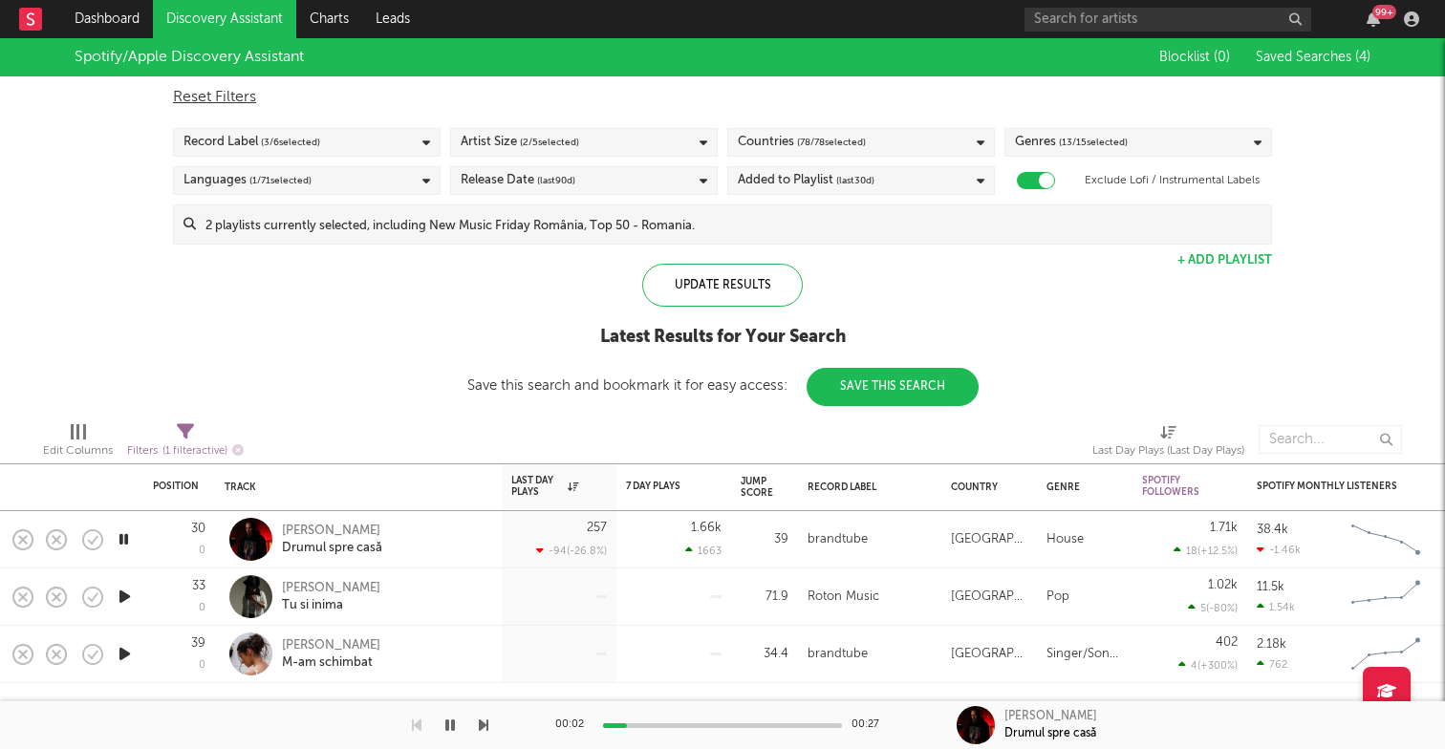
click at [120, 599] on icon "button" at bounding box center [125, 597] width 20 height 24
click at [123, 654] on icon "button" at bounding box center [125, 654] width 20 height 24
click at [559, 146] on span "( 2 / 5 selected)" at bounding box center [549, 142] width 59 height 23
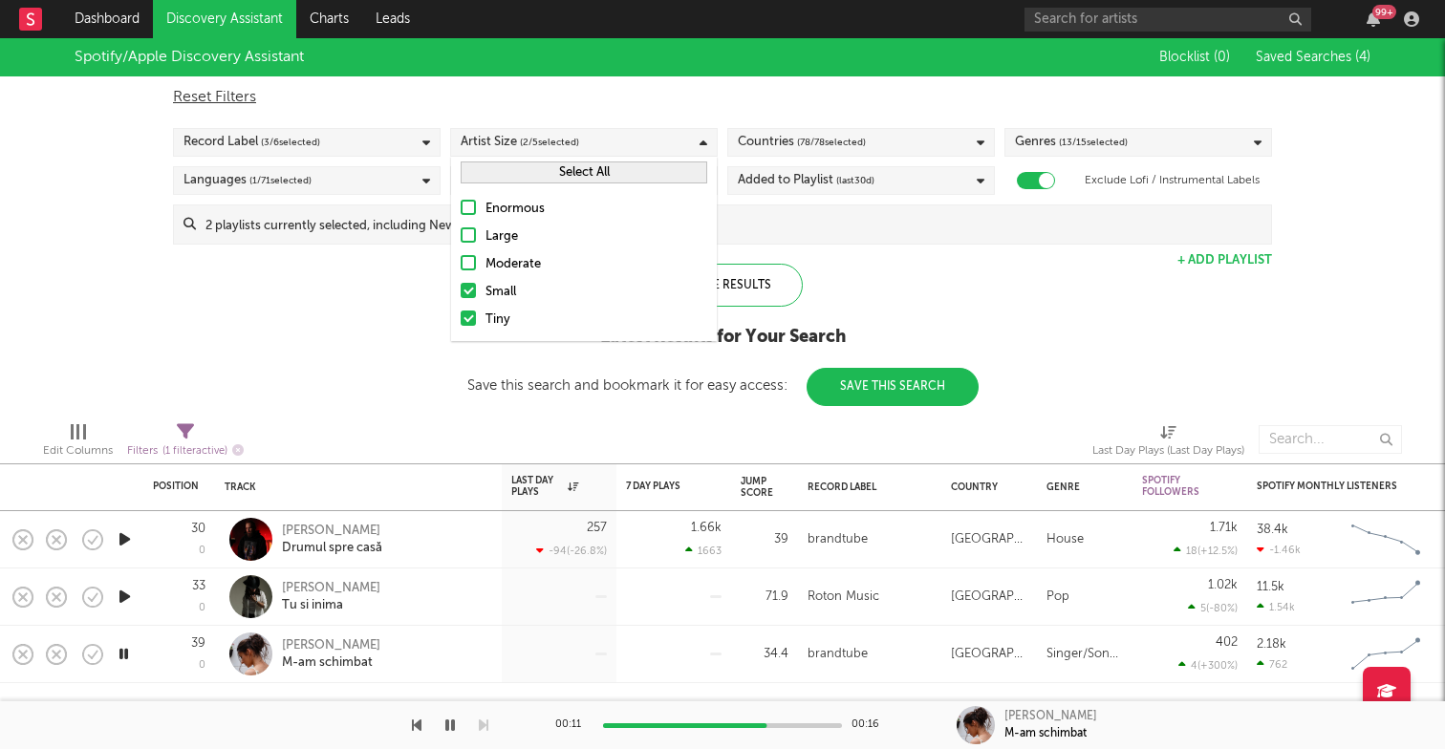
click at [465, 267] on div at bounding box center [468, 262] width 15 height 15
click at [461, 267] on input "Moderate" at bounding box center [461, 264] width 0 height 23
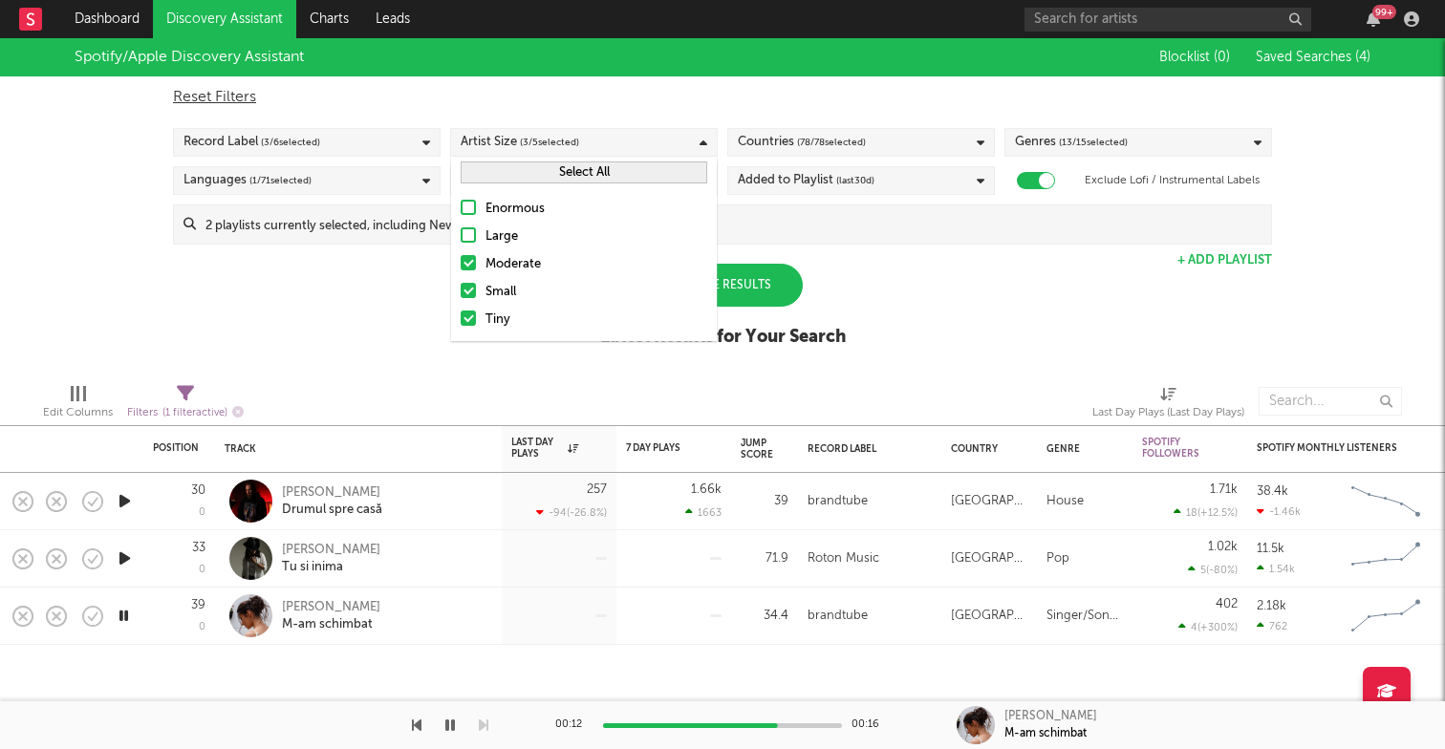
click at [753, 287] on div "Update Results" at bounding box center [722, 285] width 161 height 43
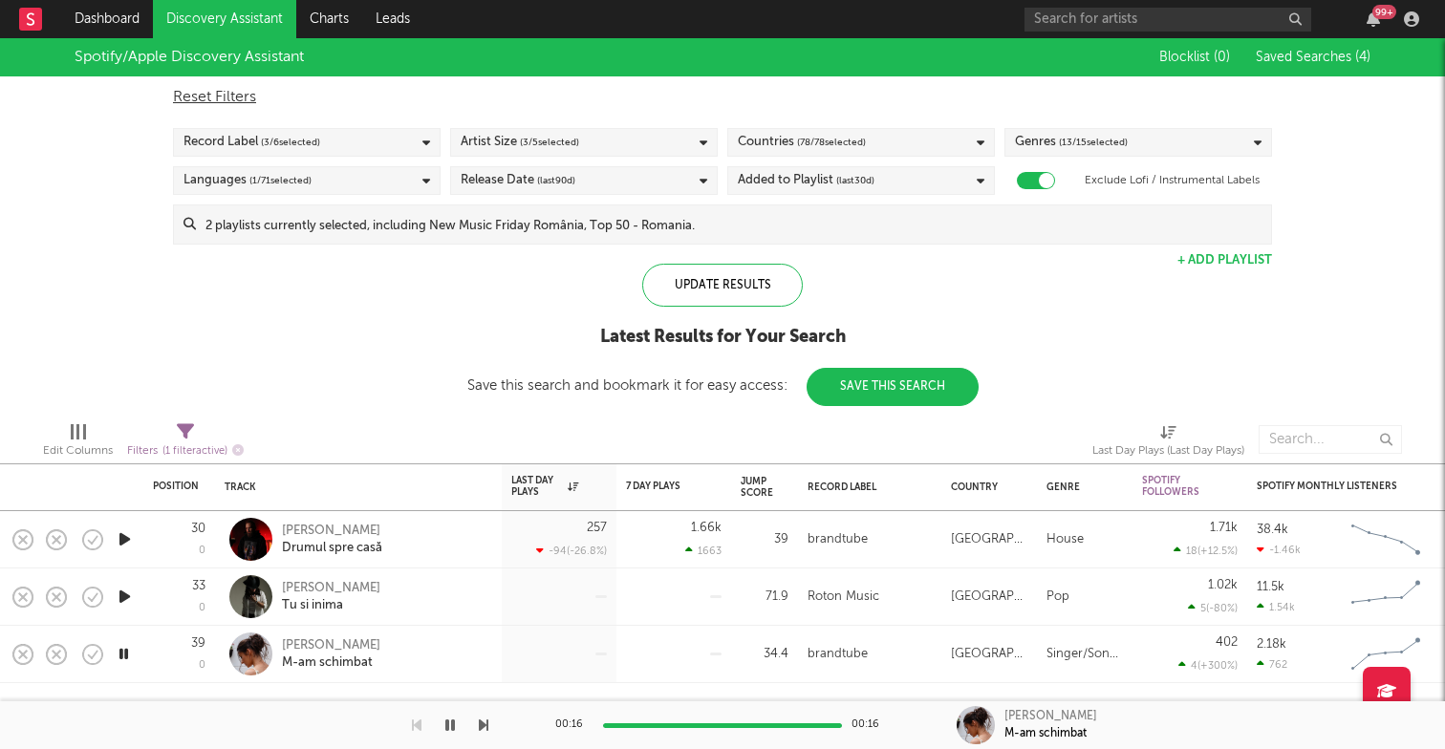
click at [124, 646] on icon "button" at bounding box center [124, 654] width 18 height 24
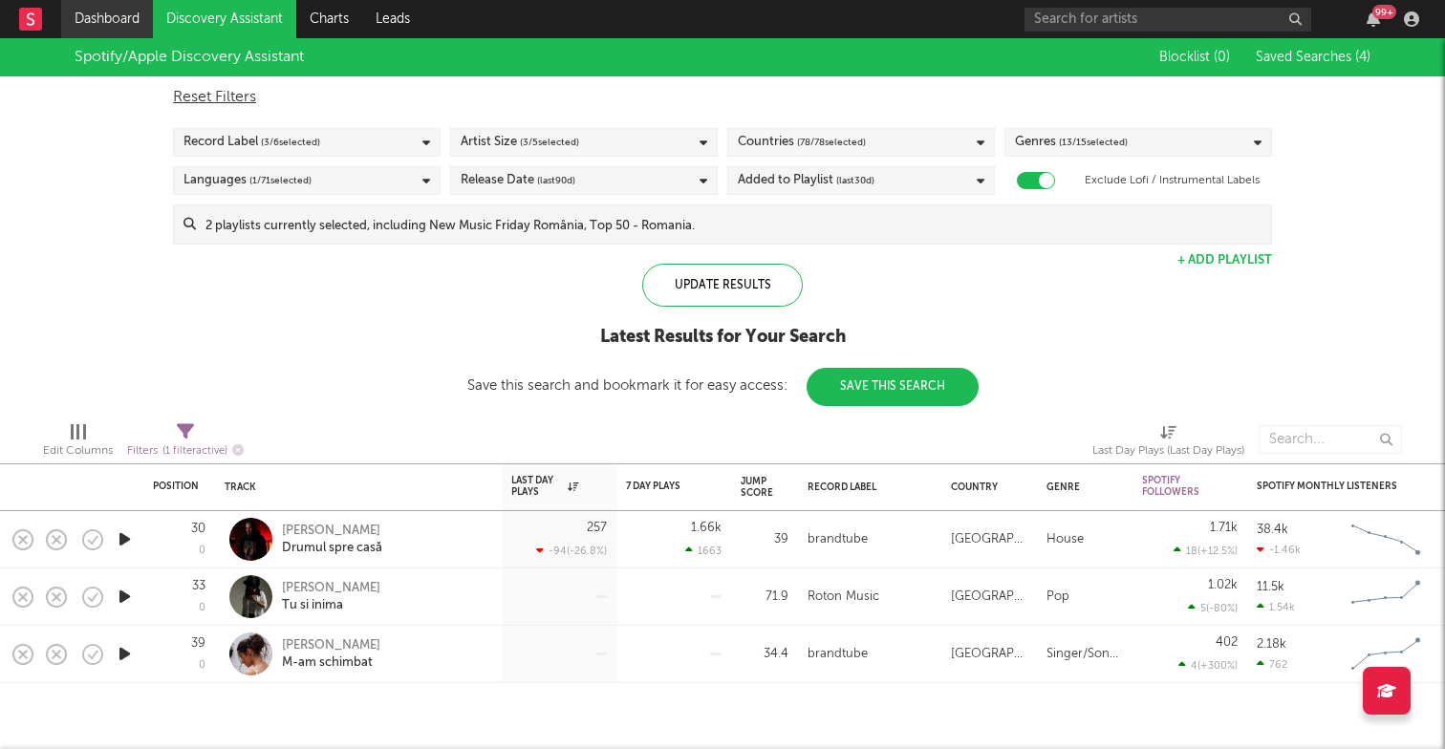
click at [110, 22] on link "Dashboard" at bounding box center [107, 19] width 92 height 38
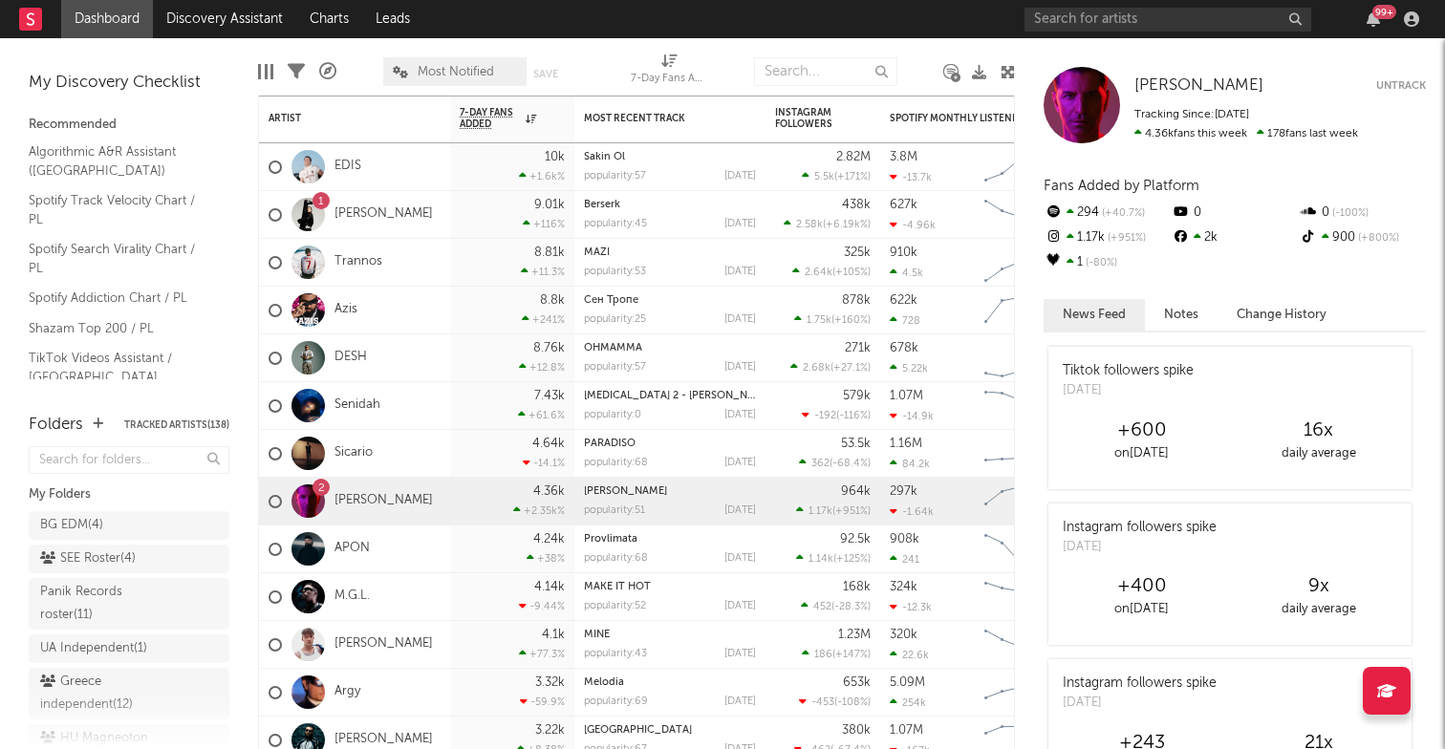
click at [938, 48] on div "Edit Columns Filters A&R Pipeline Most Notified Save Save as 7-Day Fans Added (…" at bounding box center [636, 66] width 757 height 57
click at [246, 17] on link "Discovery Assistant" at bounding box center [224, 19] width 143 height 38
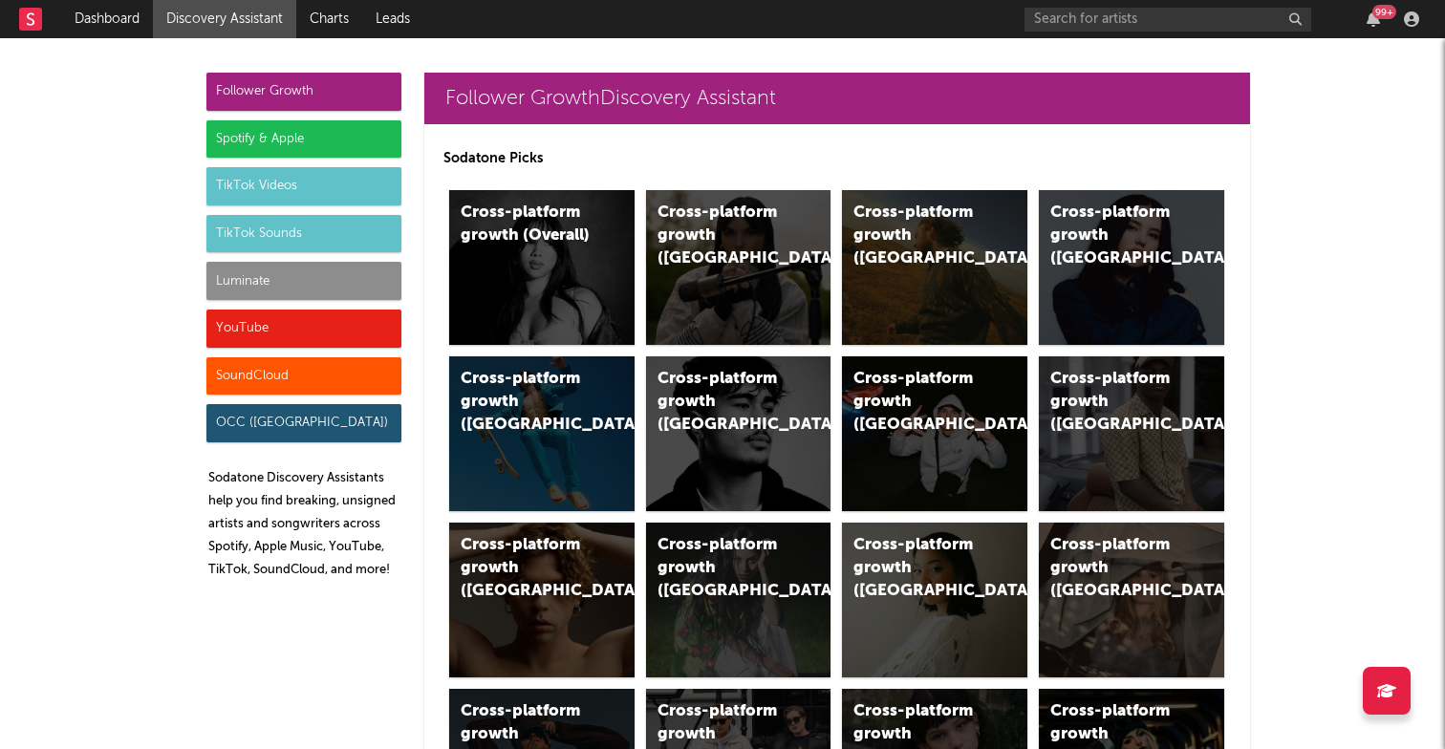
click at [274, 323] on div "YouTube" at bounding box center [303, 329] width 195 height 38
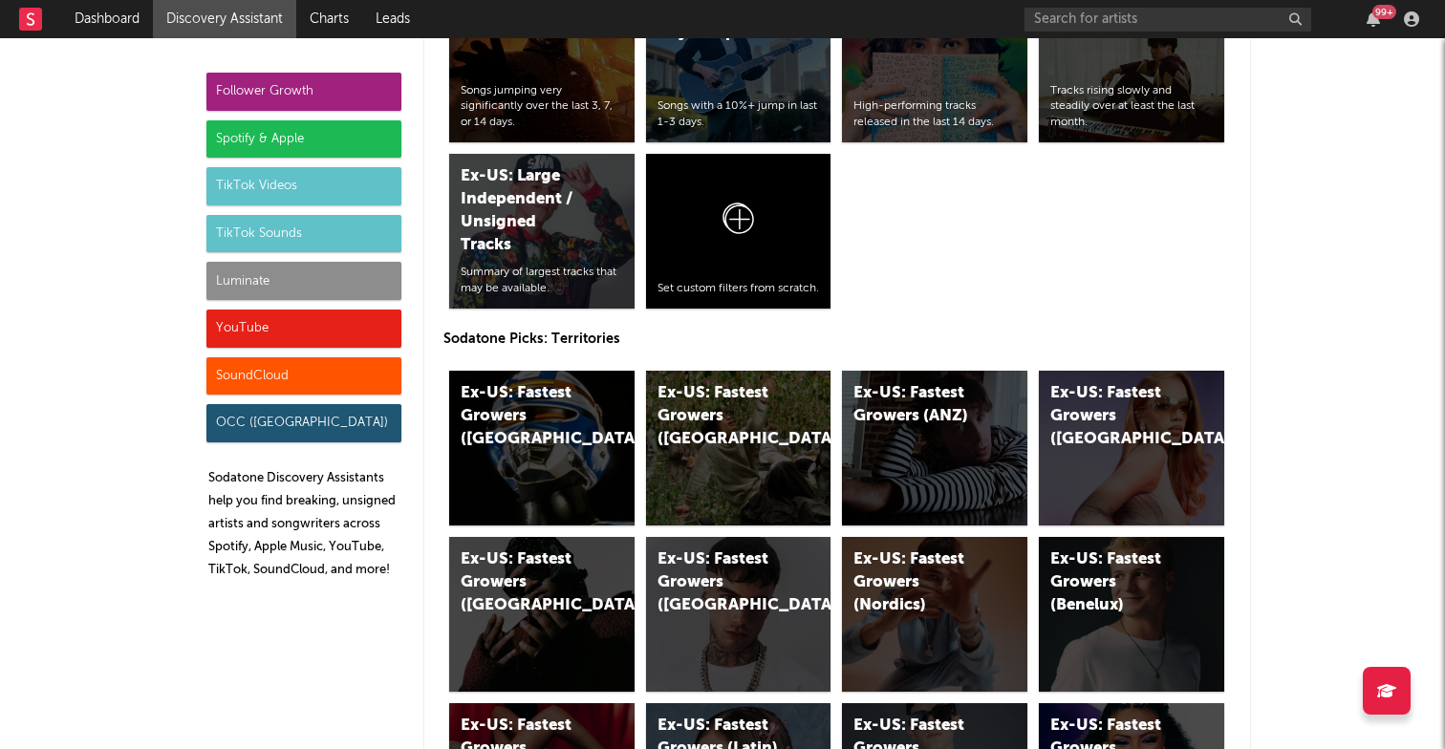
scroll to position [10775, 0]
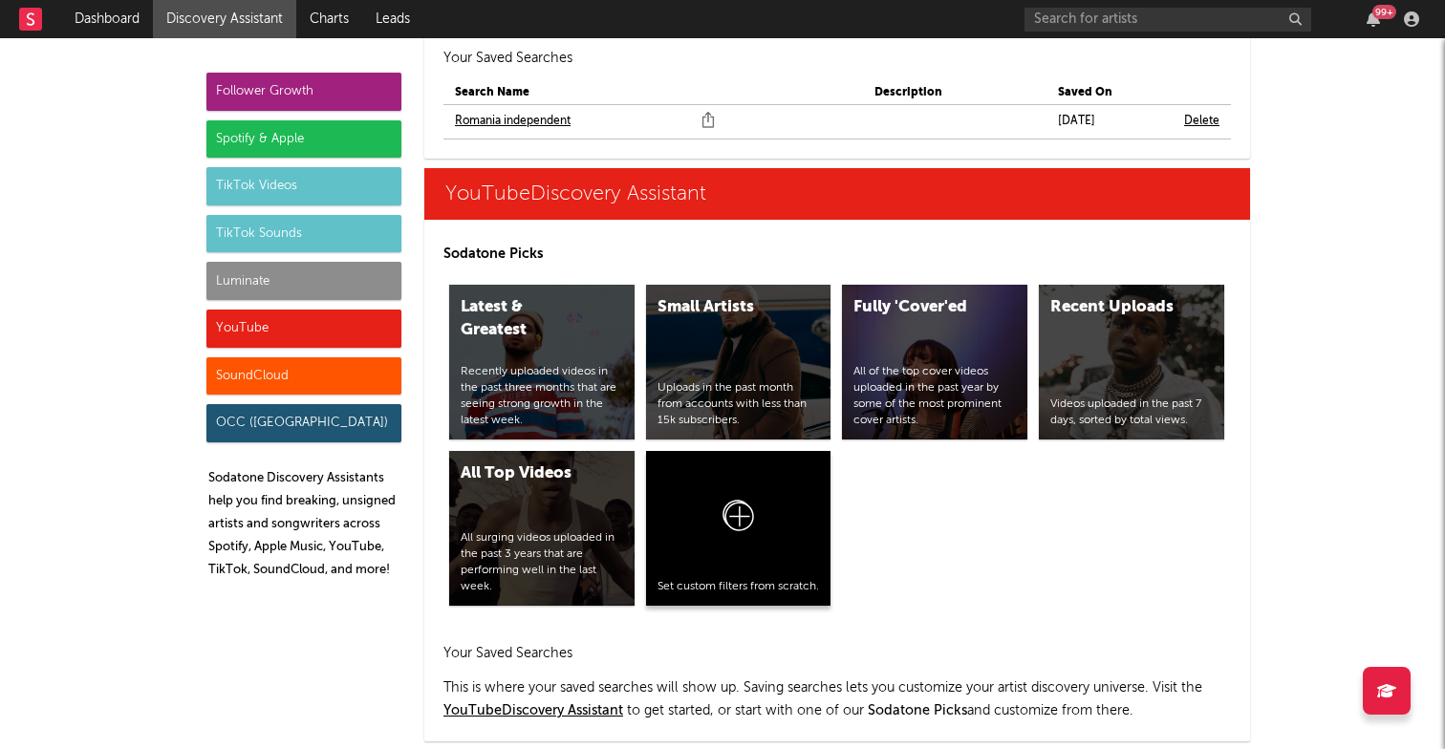
click at [736, 463] on div at bounding box center [739, 521] width 162 height 116
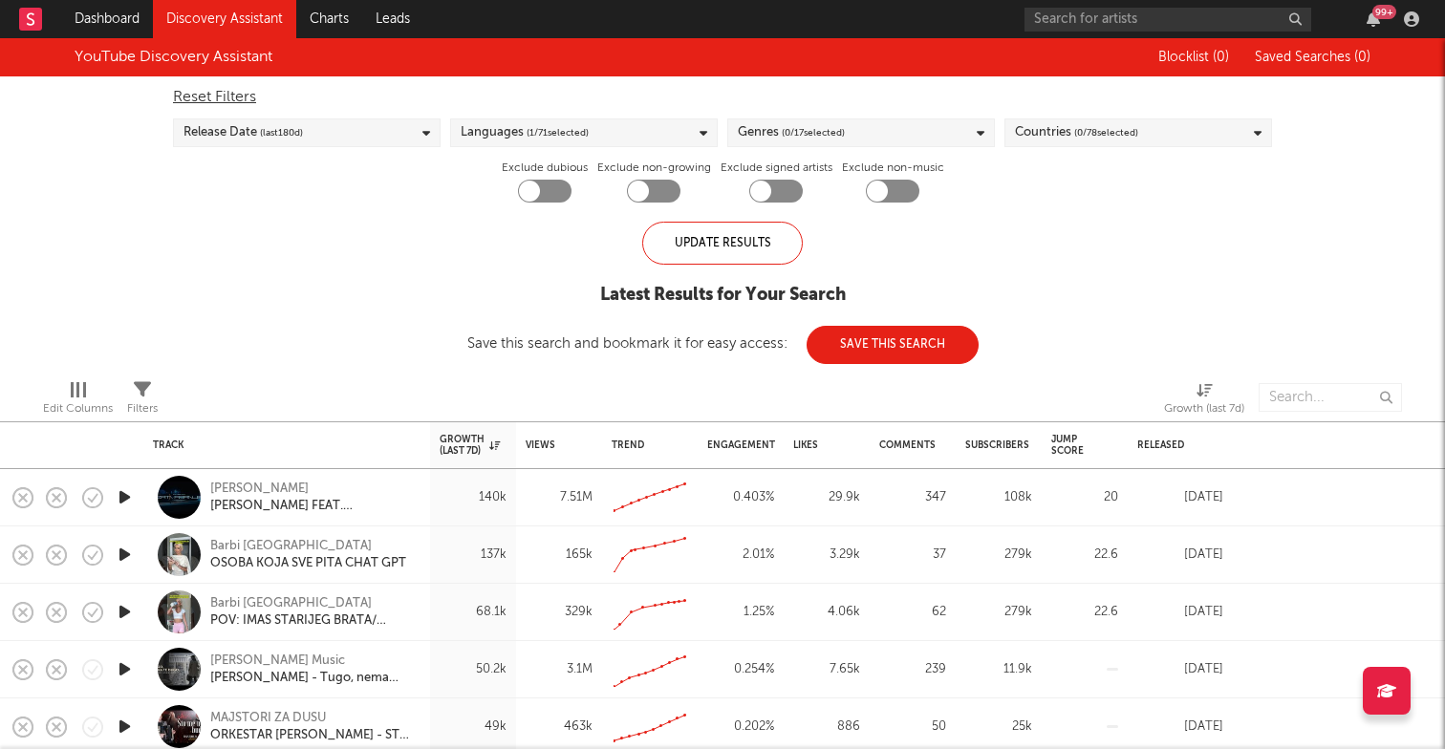
click at [612, 131] on div "Languages ( 1 / 71 selected)" at bounding box center [584, 133] width 268 height 29
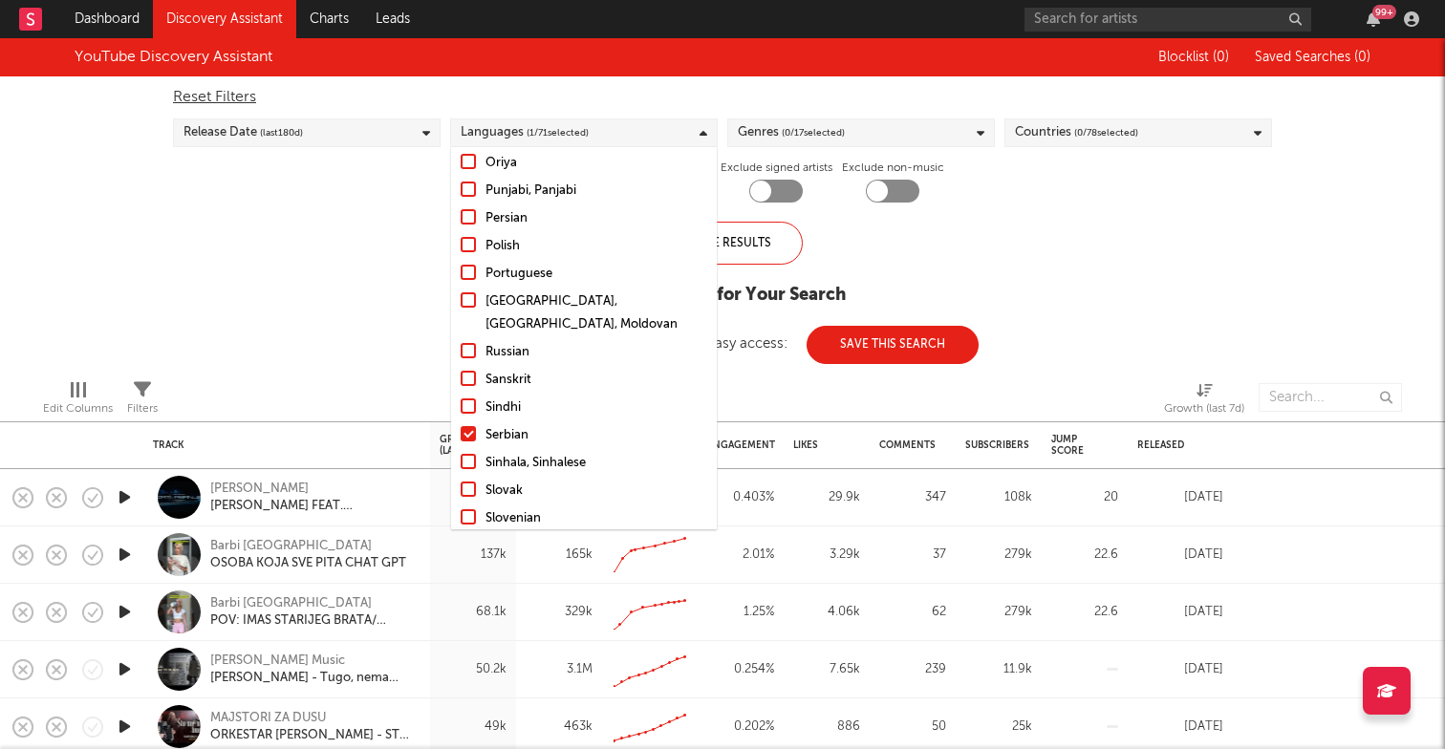
scroll to position [1218, 0]
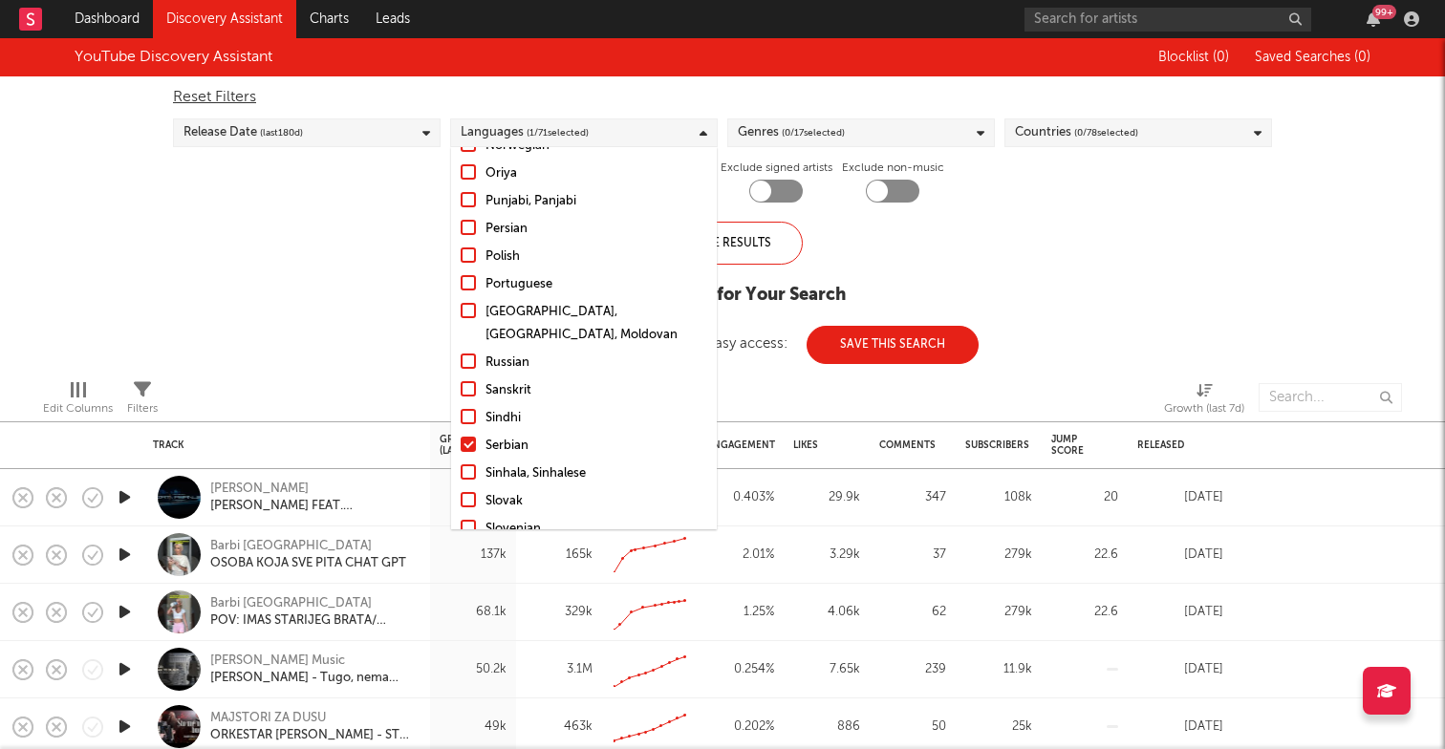
click at [388, 301] on div "YouTube Discovery Assistant Blocklist ( 0 ) Saved Searches ( 0 ) Reset Filters …" at bounding box center [722, 201] width 1445 height 326
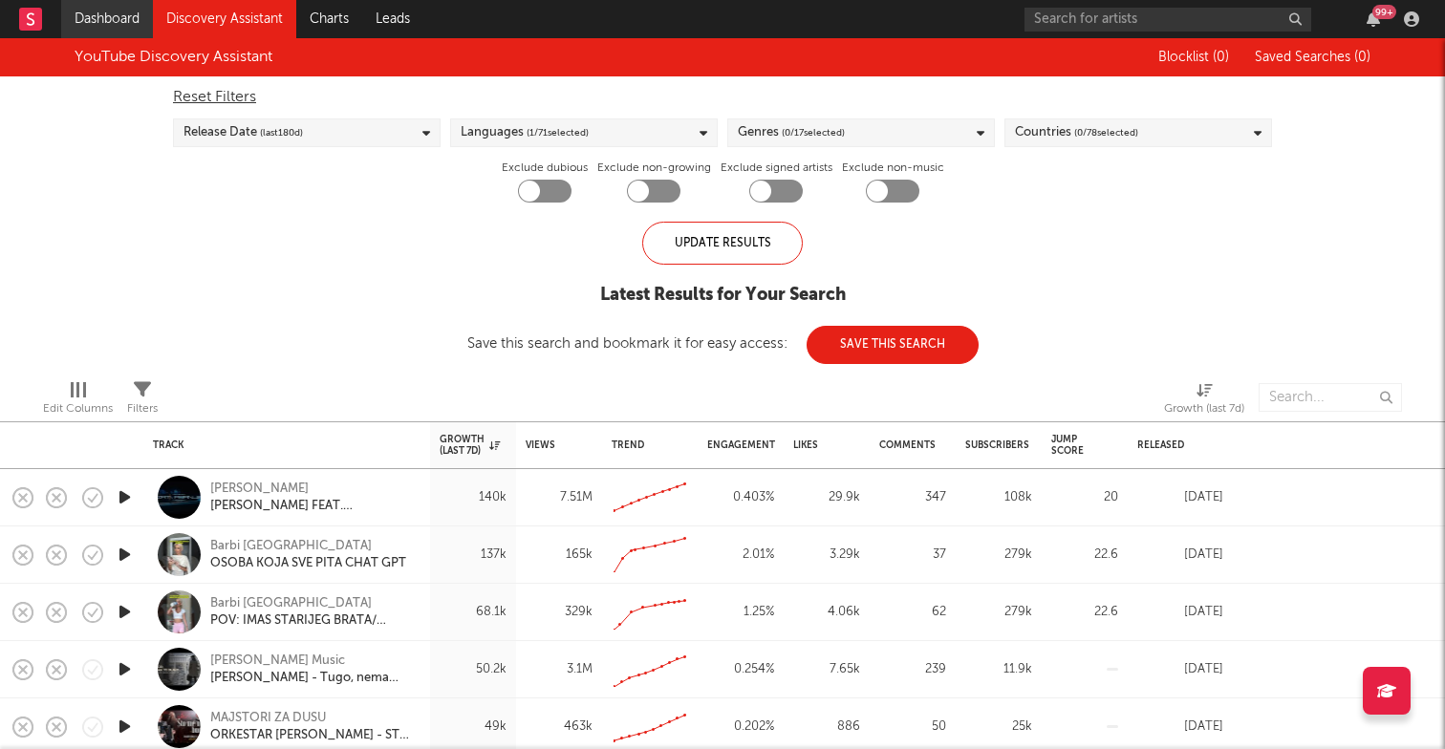
click at [100, 12] on link "Dashboard" at bounding box center [107, 19] width 92 height 38
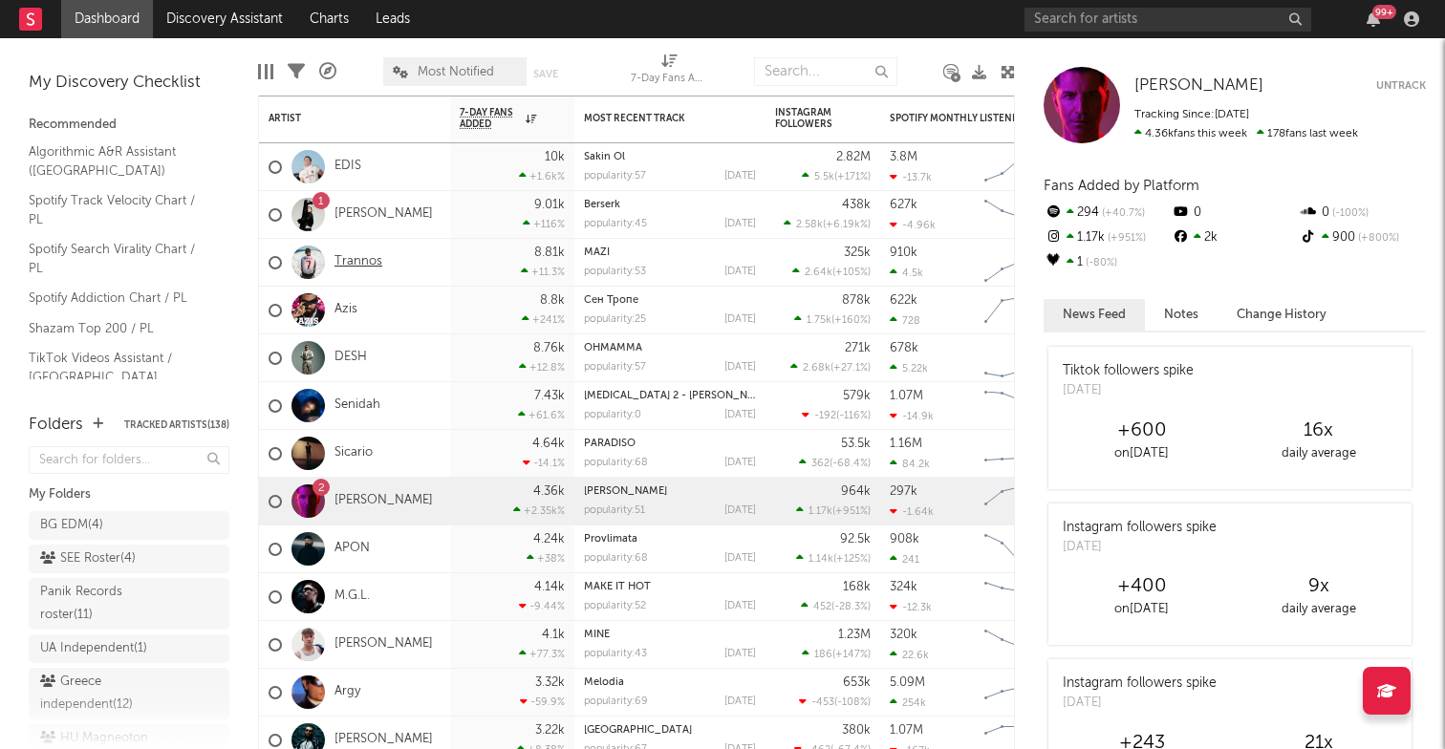
click at [353, 257] on link "Trannos" at bounding box center [359, 262] width 48 height 16
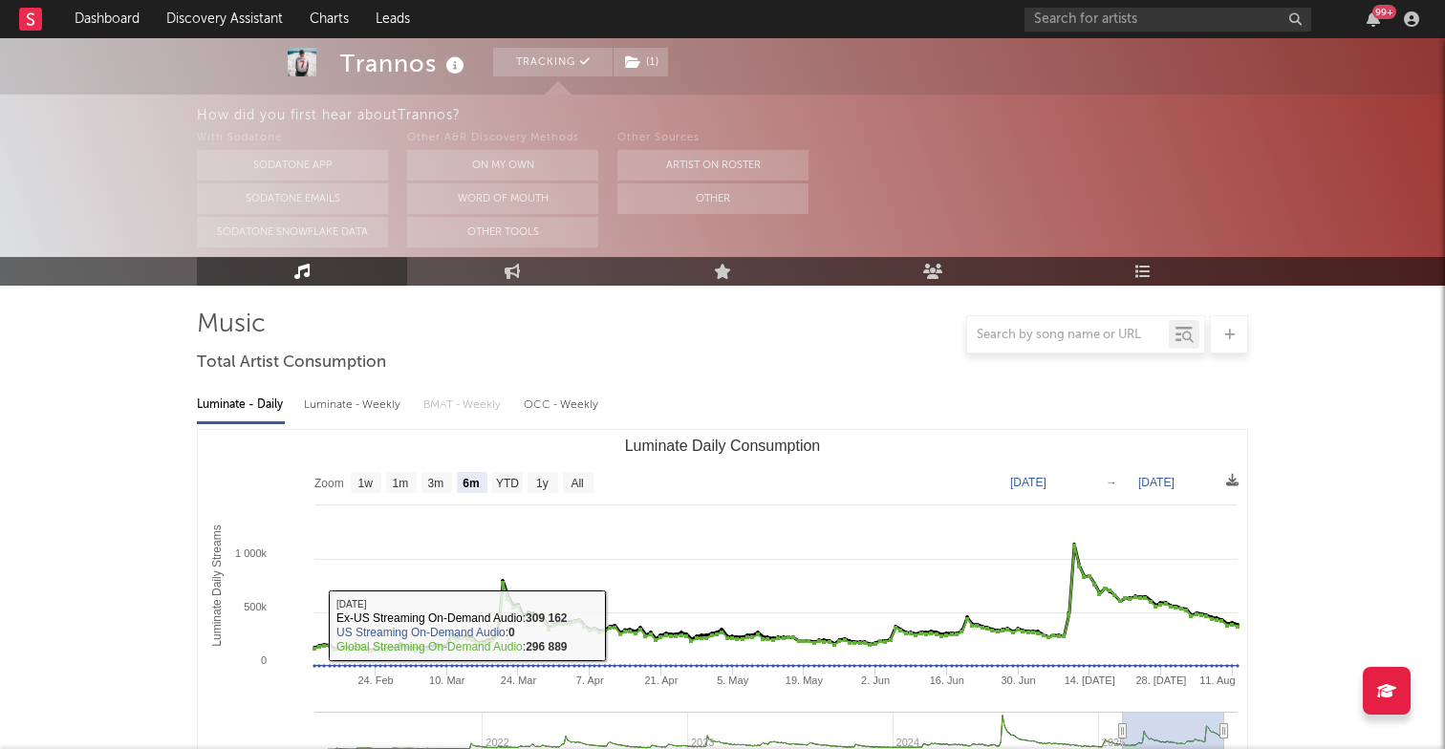
scroll to position [118, 0]
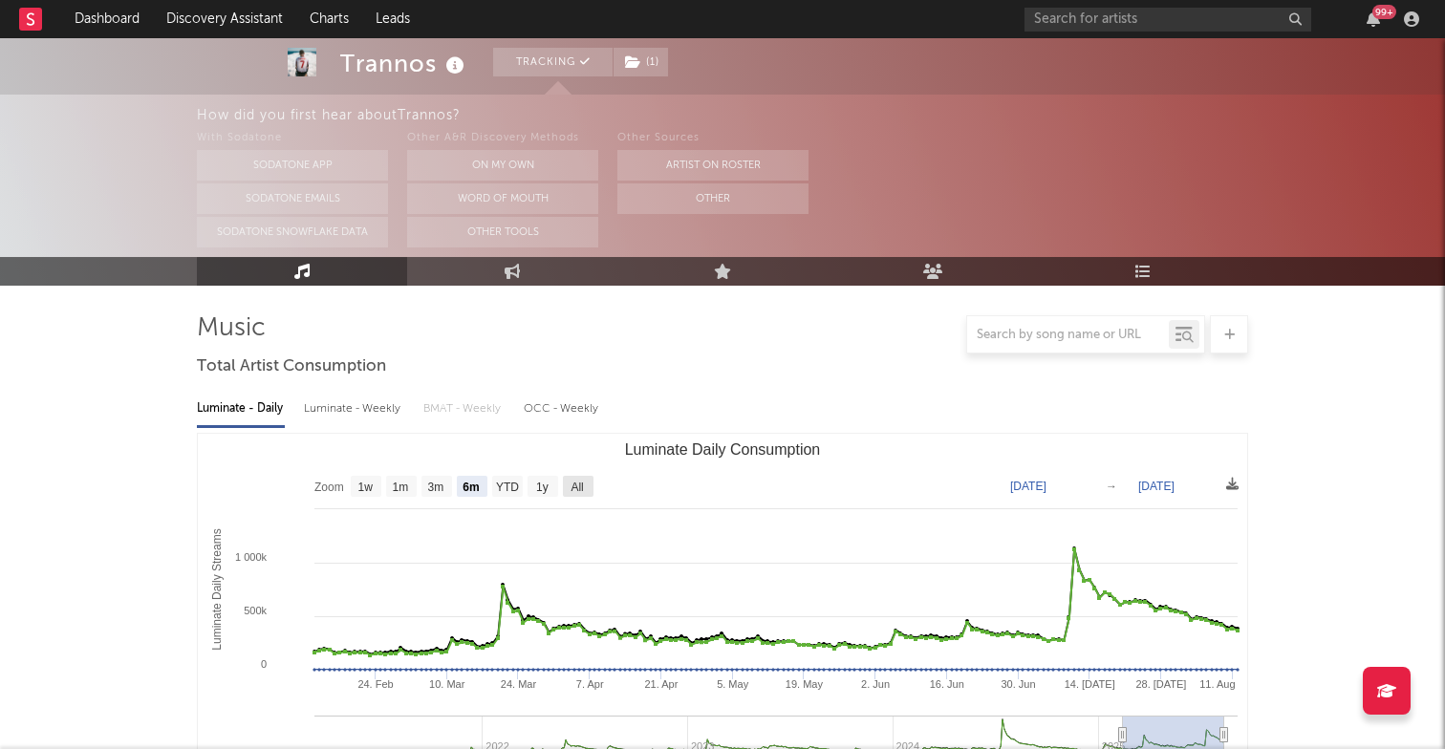
click at [585, 485] on rect "Luminate Daily Consumption" at bounding box center [578, 486] width 31 height 21
select select "All"
type input "[DATE]"
